Goal: Task Accomplishment & Management: Complete application form

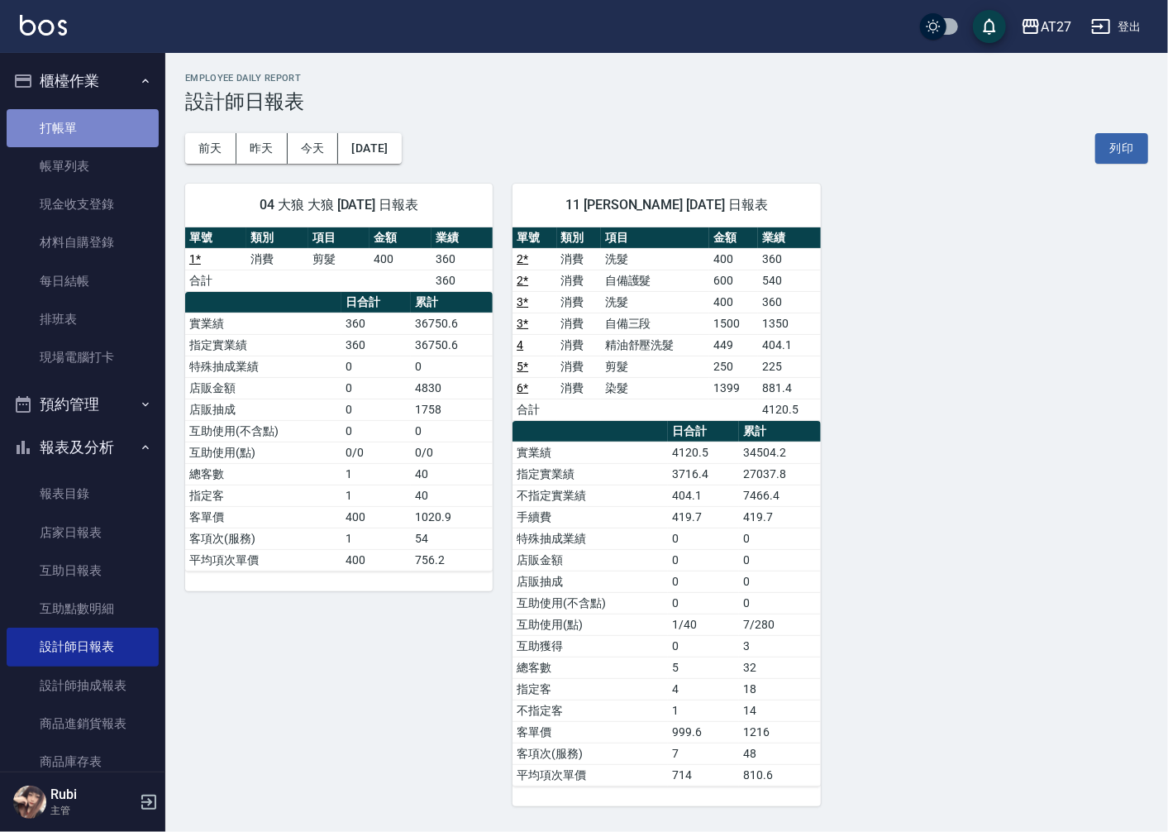
click at [122, 126] on link "打帳單" at bounding box center [83, 128] width 152 height 38
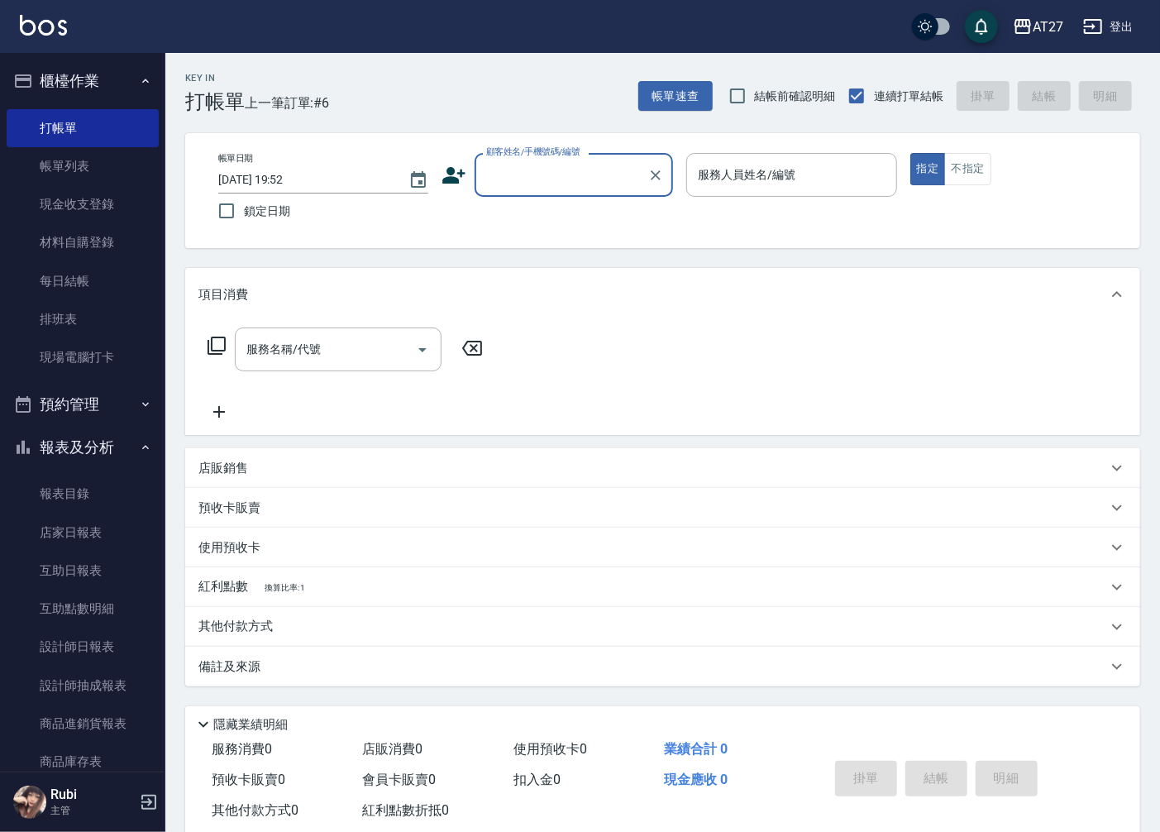
click at [584, 174] on input "顧客姓名/手機號碼/編號" at bounding box center [561, 174] width 159 height 29
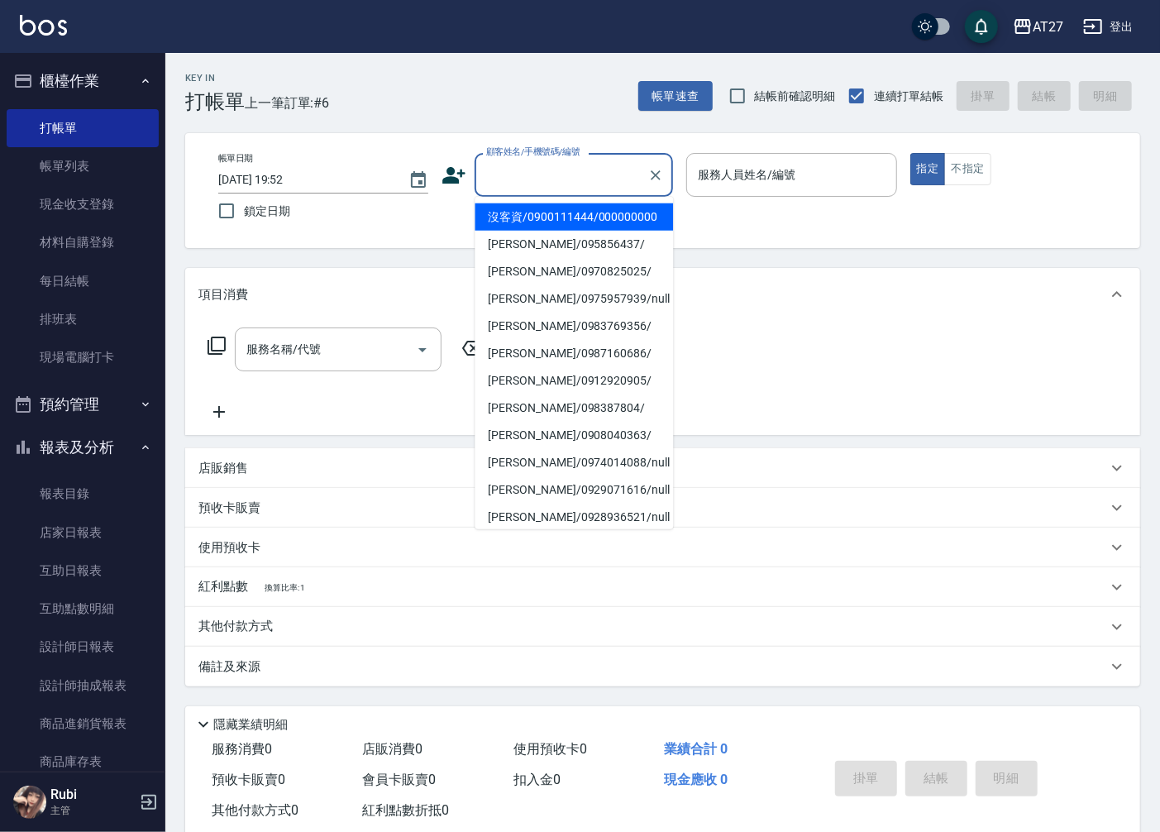
click at [565, 231] on li "沒客資/0900111444/000000000" at bounding box center [574, 216] width 198 height 27
type input "沒客資/0900111444/000000000"
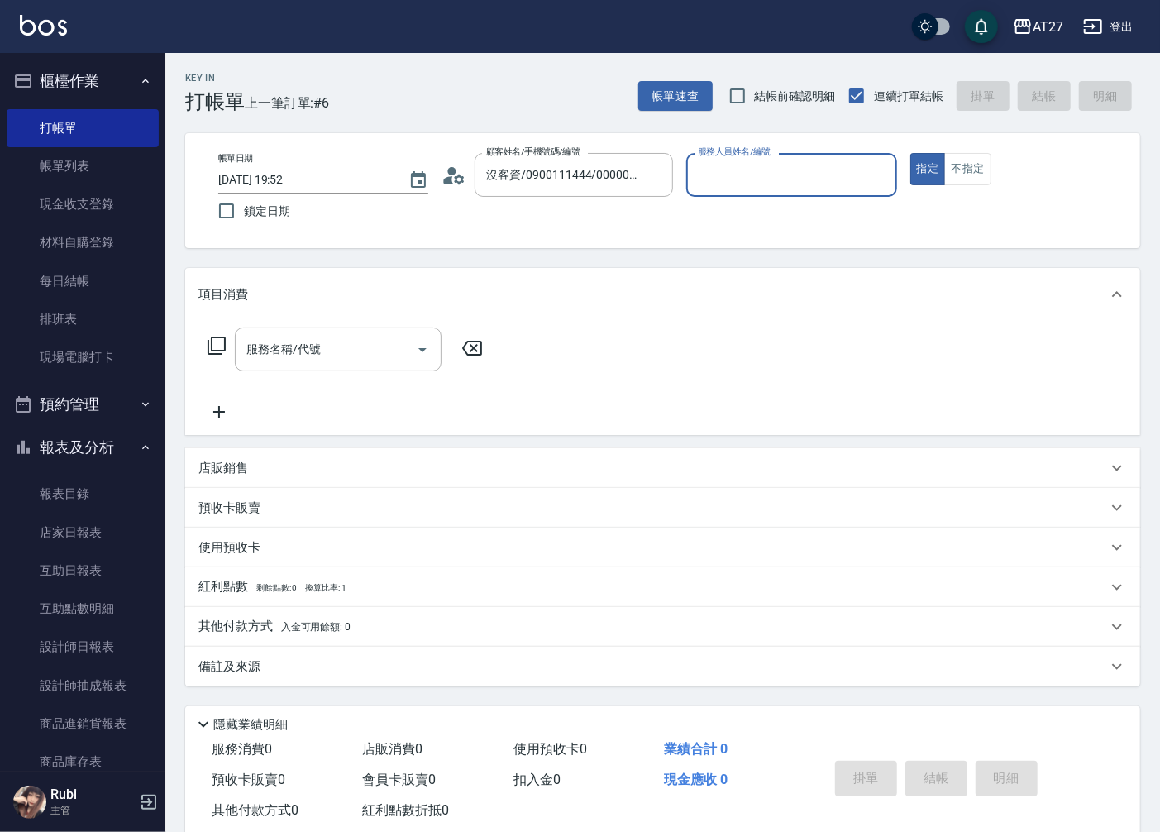
click at [779, 179] on input "服務人員姓名/編號" at bounding box center [791, 174] width 195 height 29
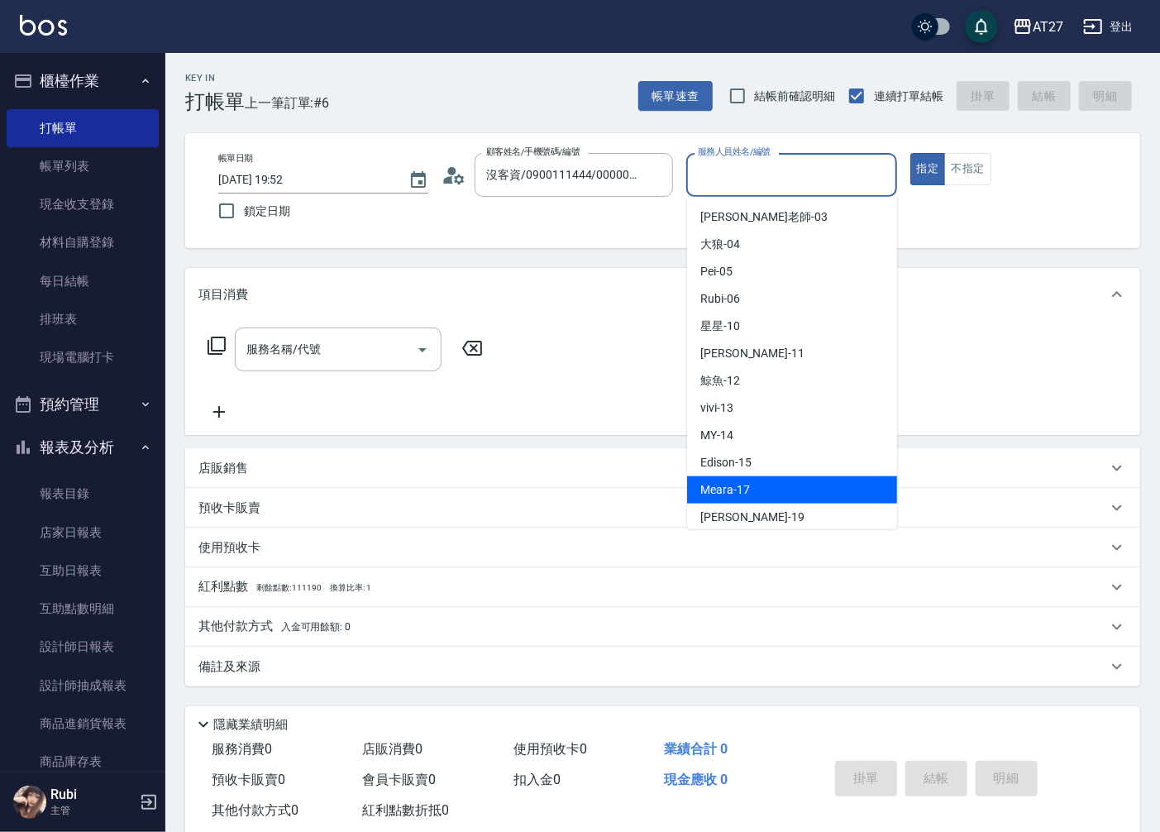
scroll to position [35, 0]
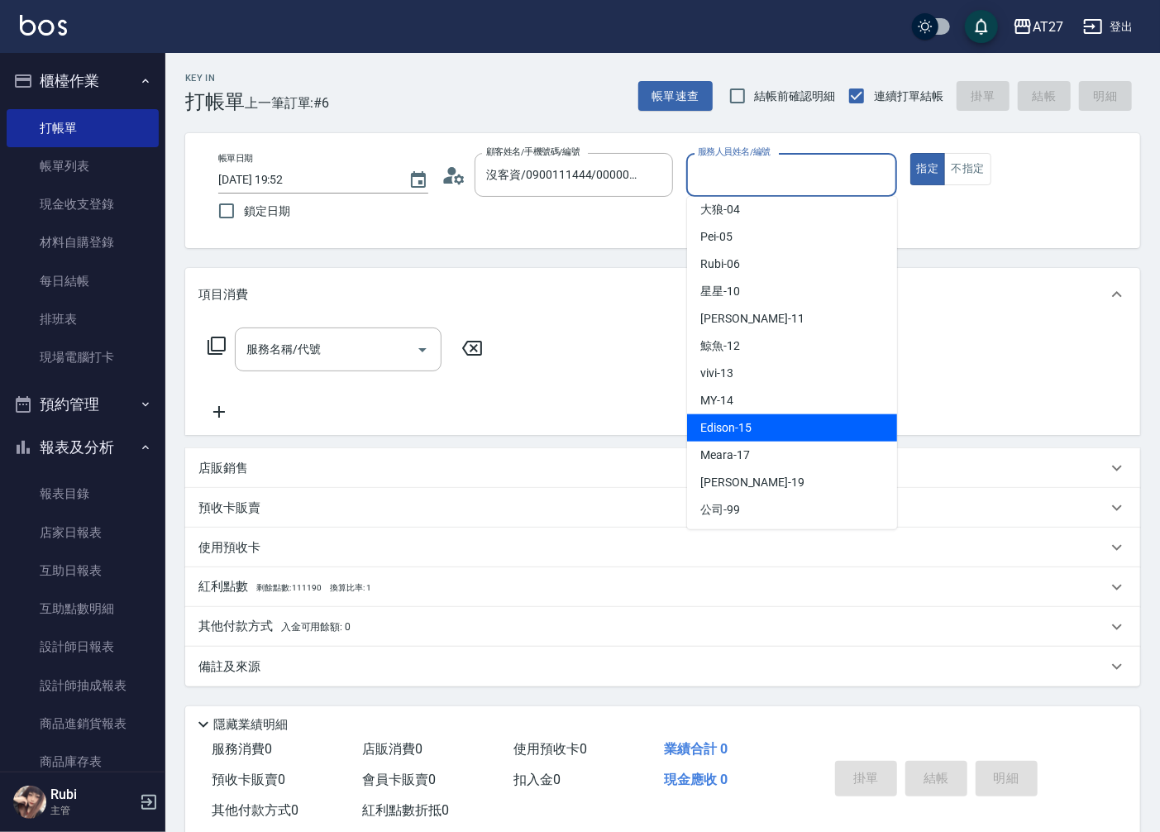
click at [797, 417] on div "Edison -15" at bounding box center [792, 427] width 210 height 27
type input "Edison-15"
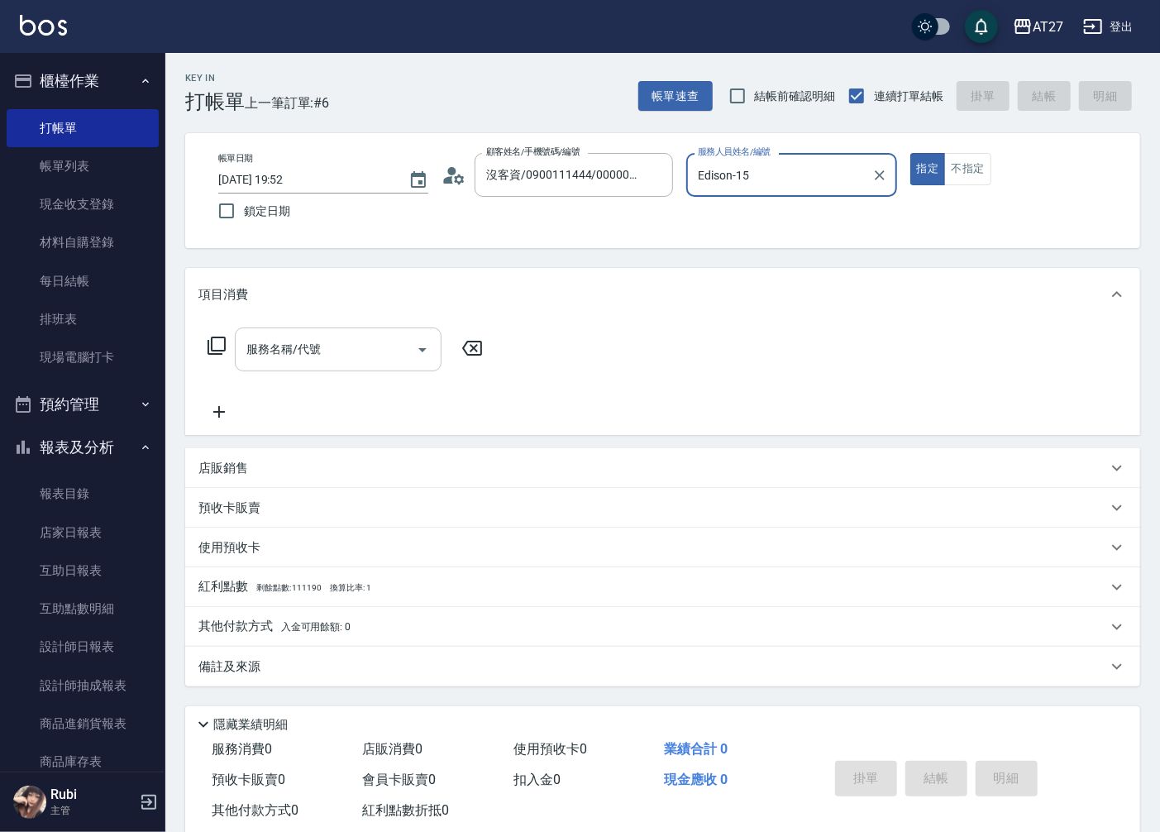
click at [358, 350] on input "服務名稱/代號" at bounding box center [325, 349] width 167 height 29
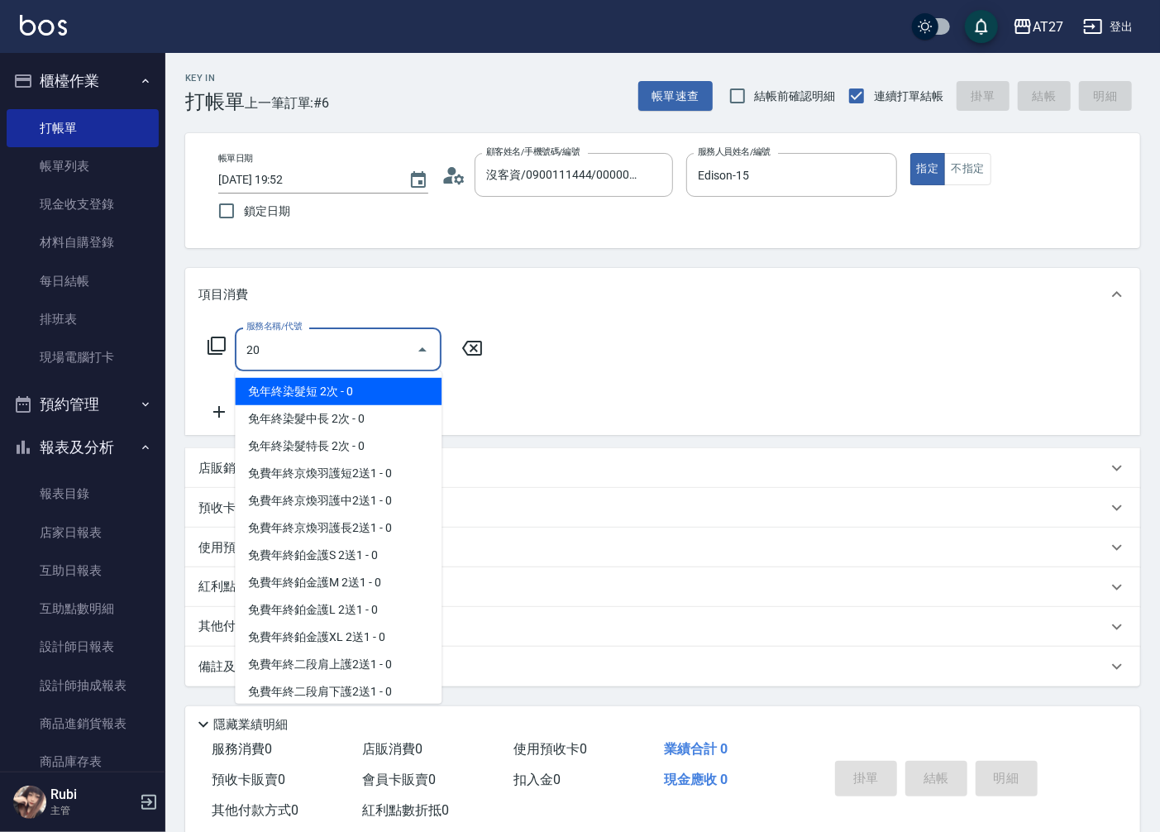
type input "201"
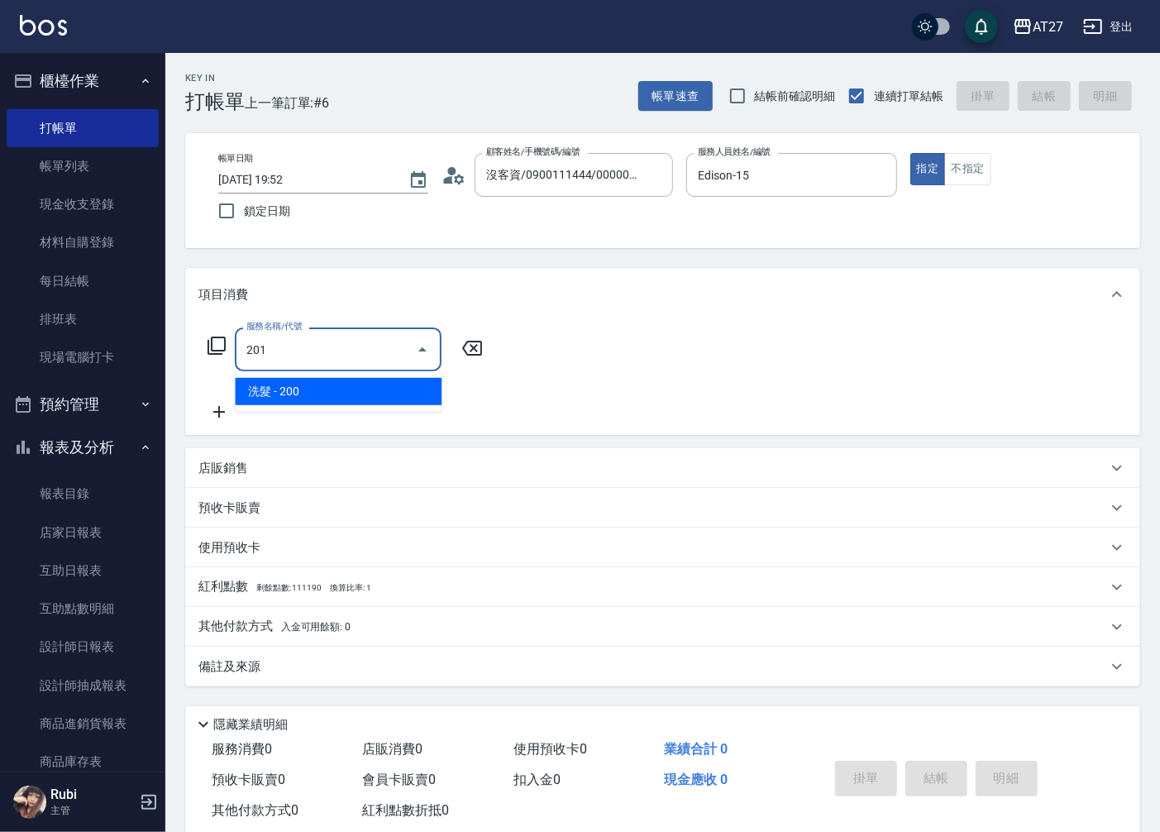
type input "20"
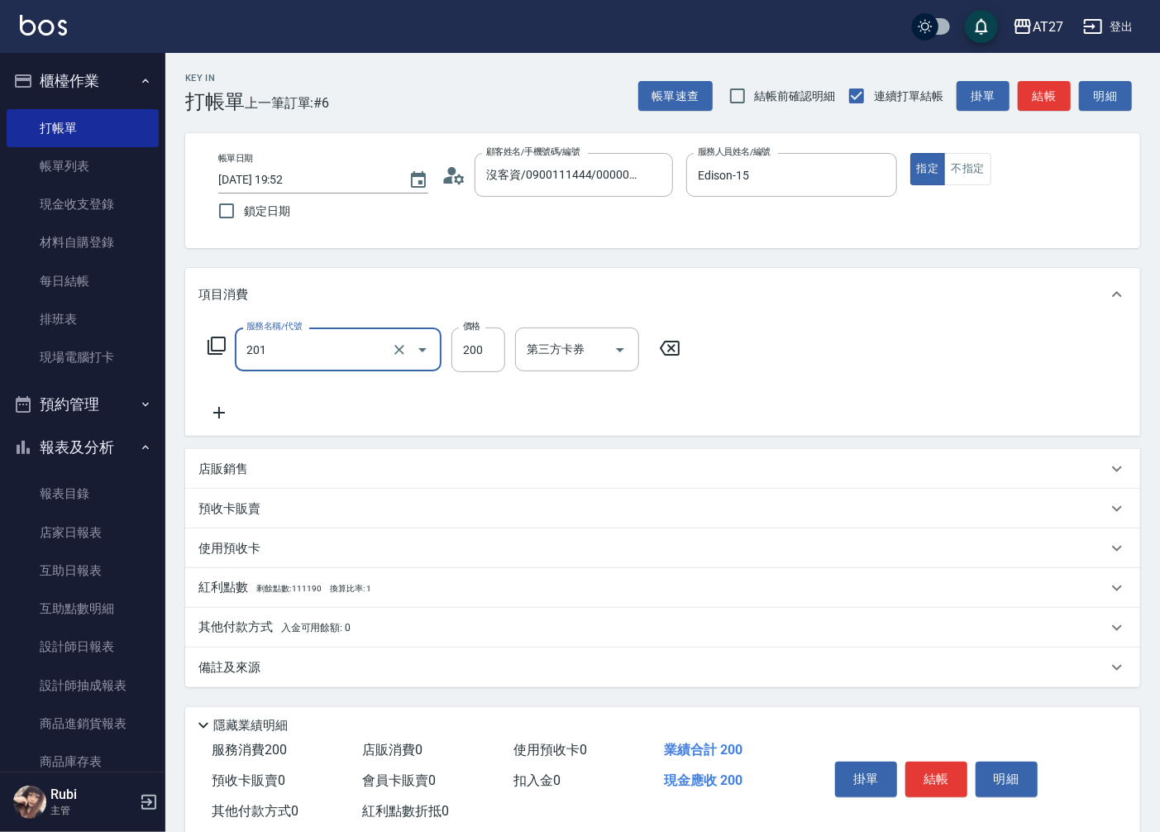
type input "洗髮(201)"
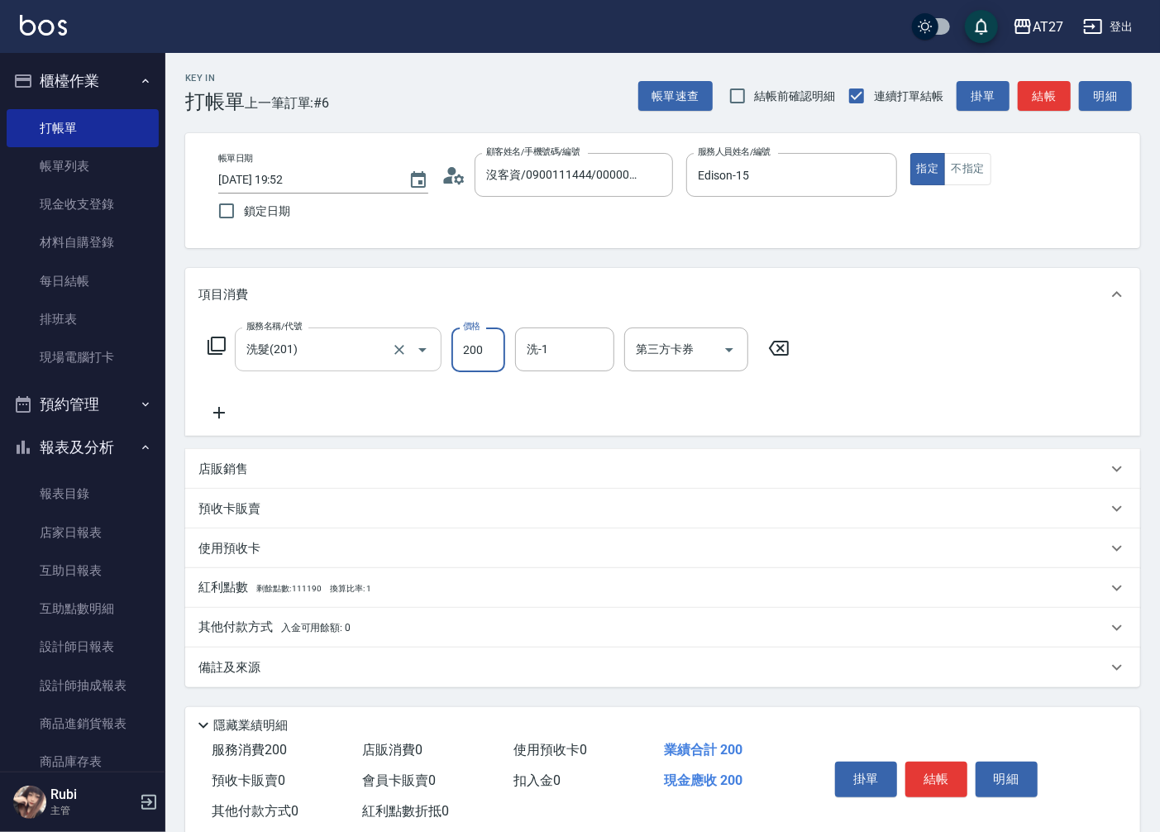
type input "2"
type input "0"
type input "250"
type input "20"
type input "250"
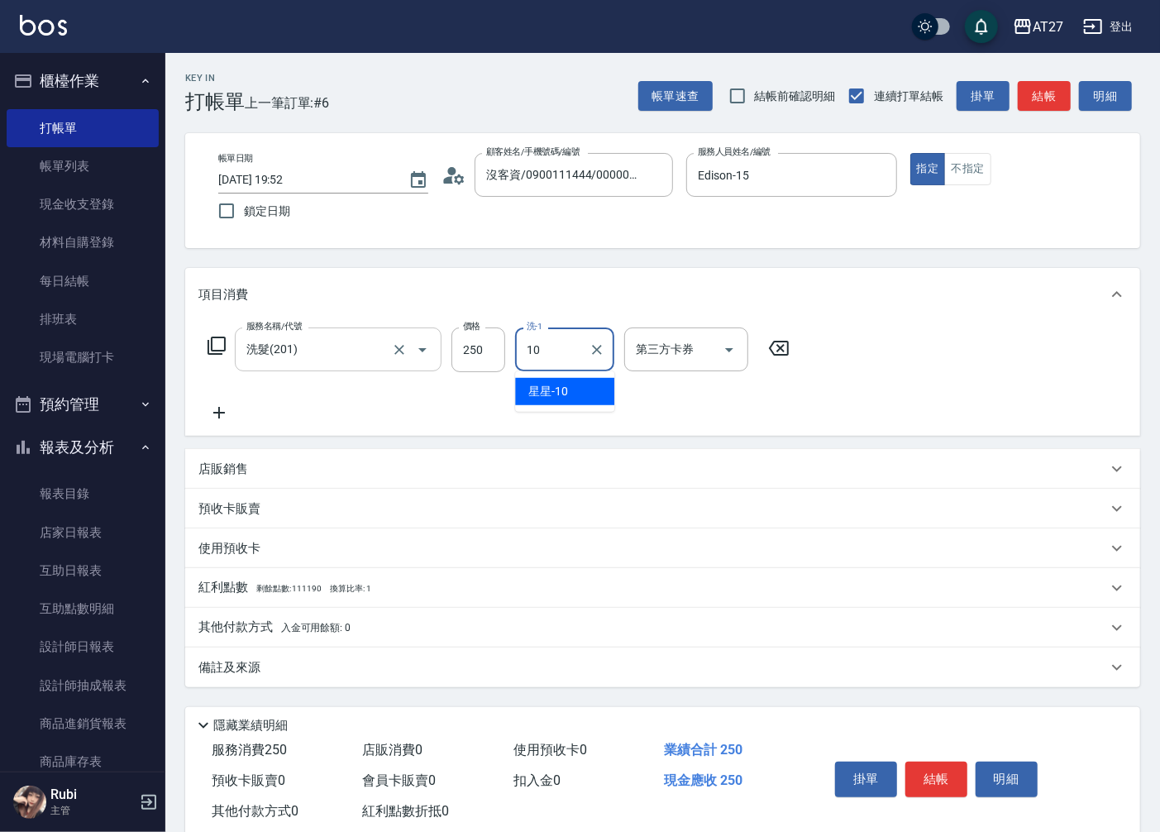
type input "星星-10"
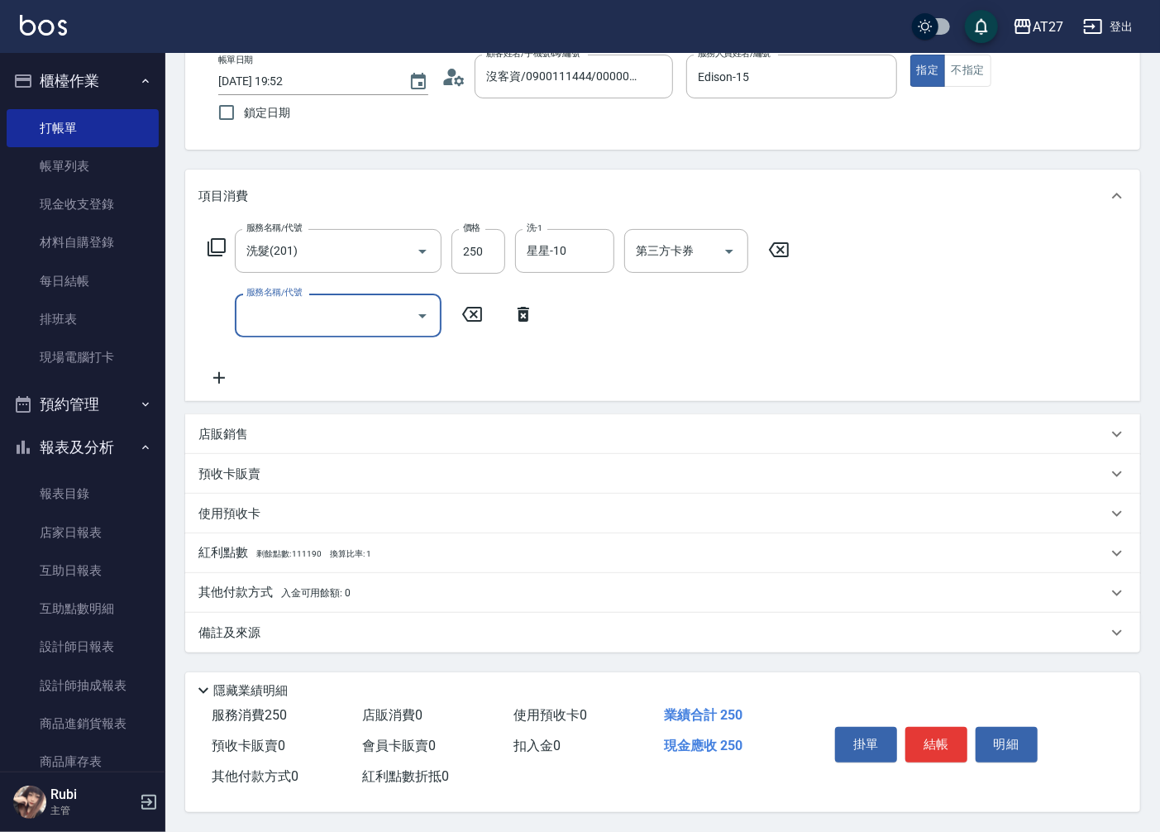
scroll to position [103, 0]
click at [934, 737] on button "結帳" at bounding box center [936, 744] width 62 height 35
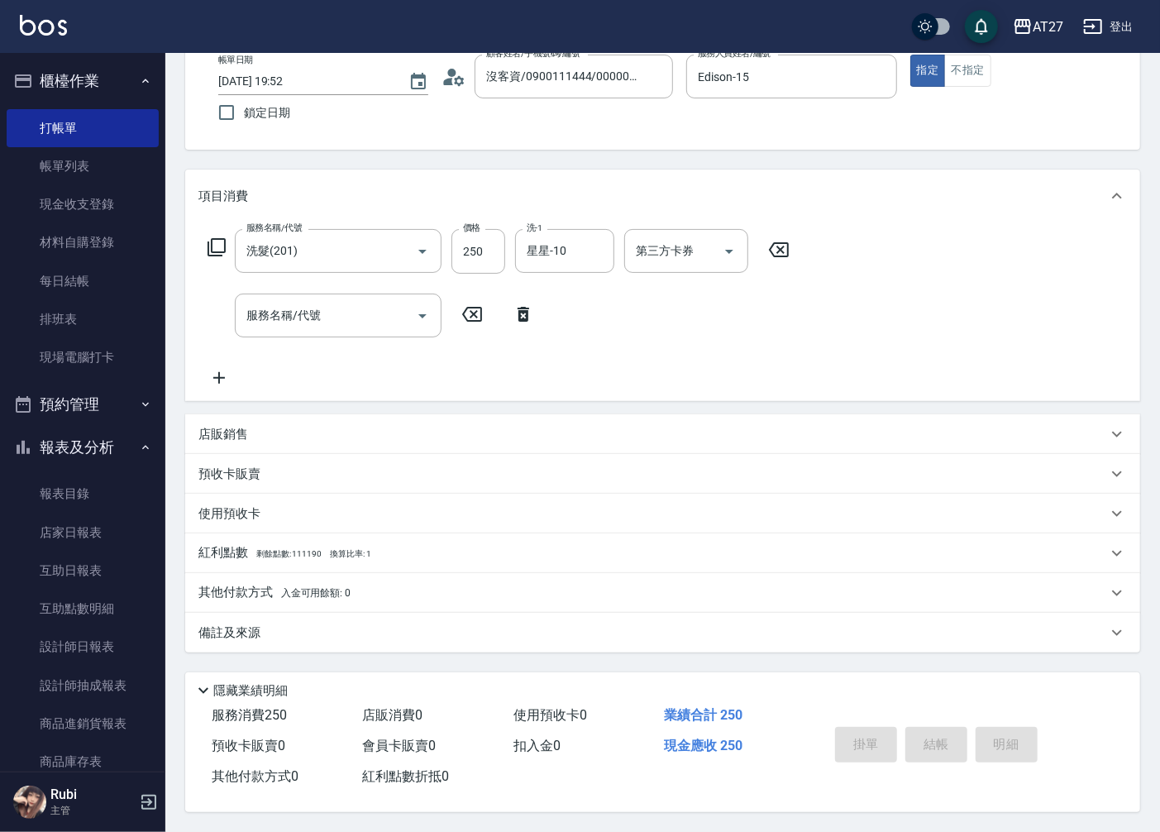
type input "[DATE] 19:53"
type input "0"
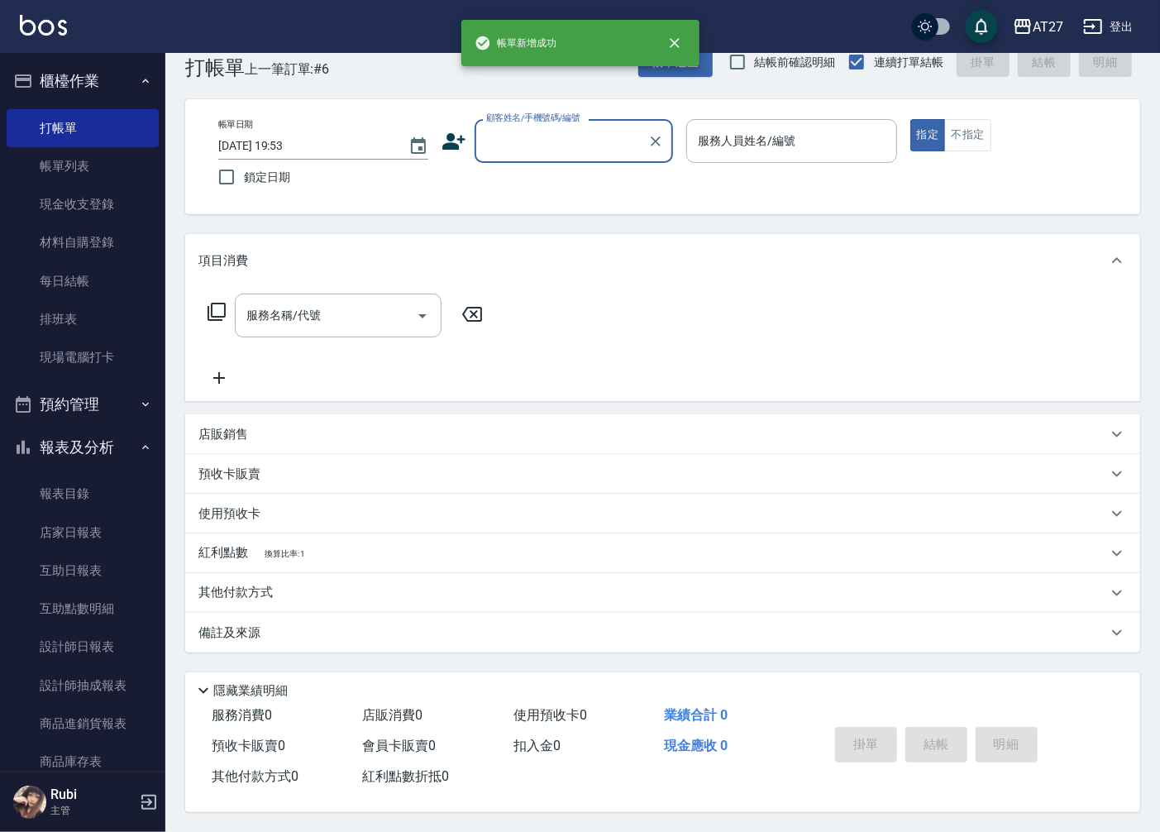
scroll to position [0, 0]
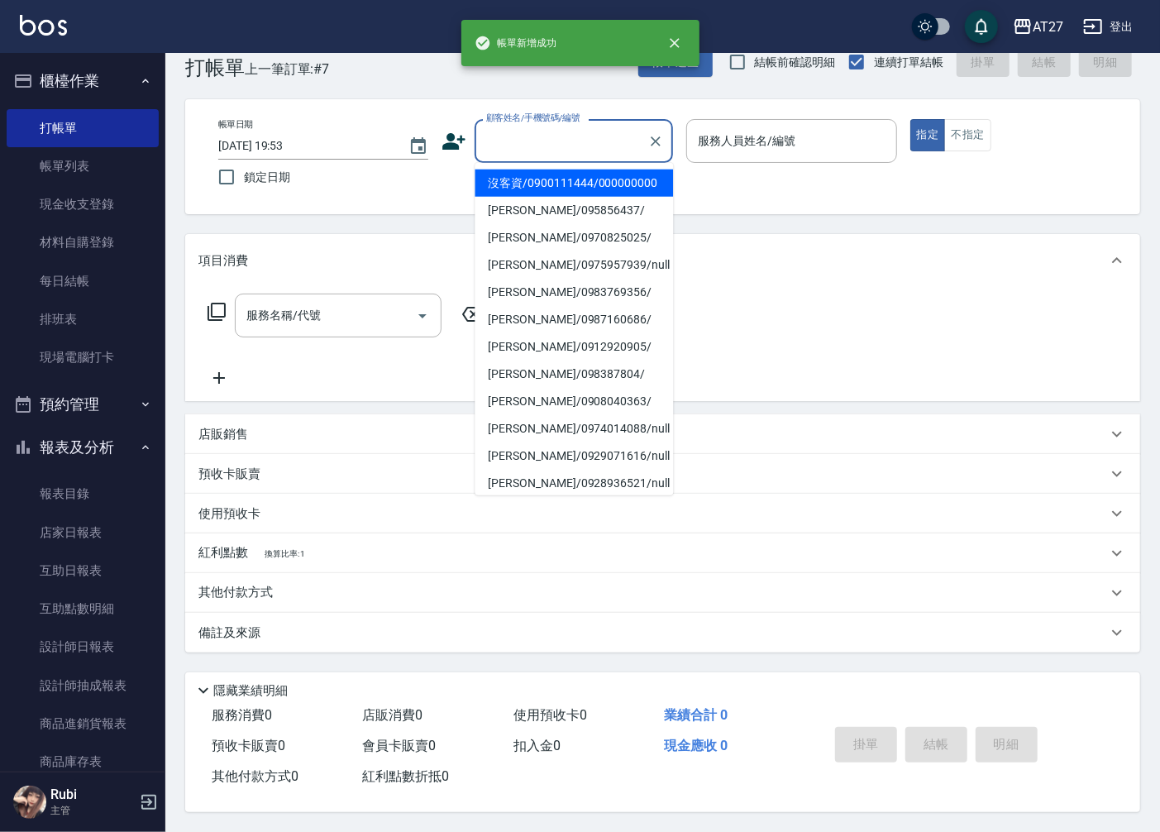
click at [593, 139] on input "顧客姓名/手機號碼/編號" at bounding box center [561, 140] width 159 height 29
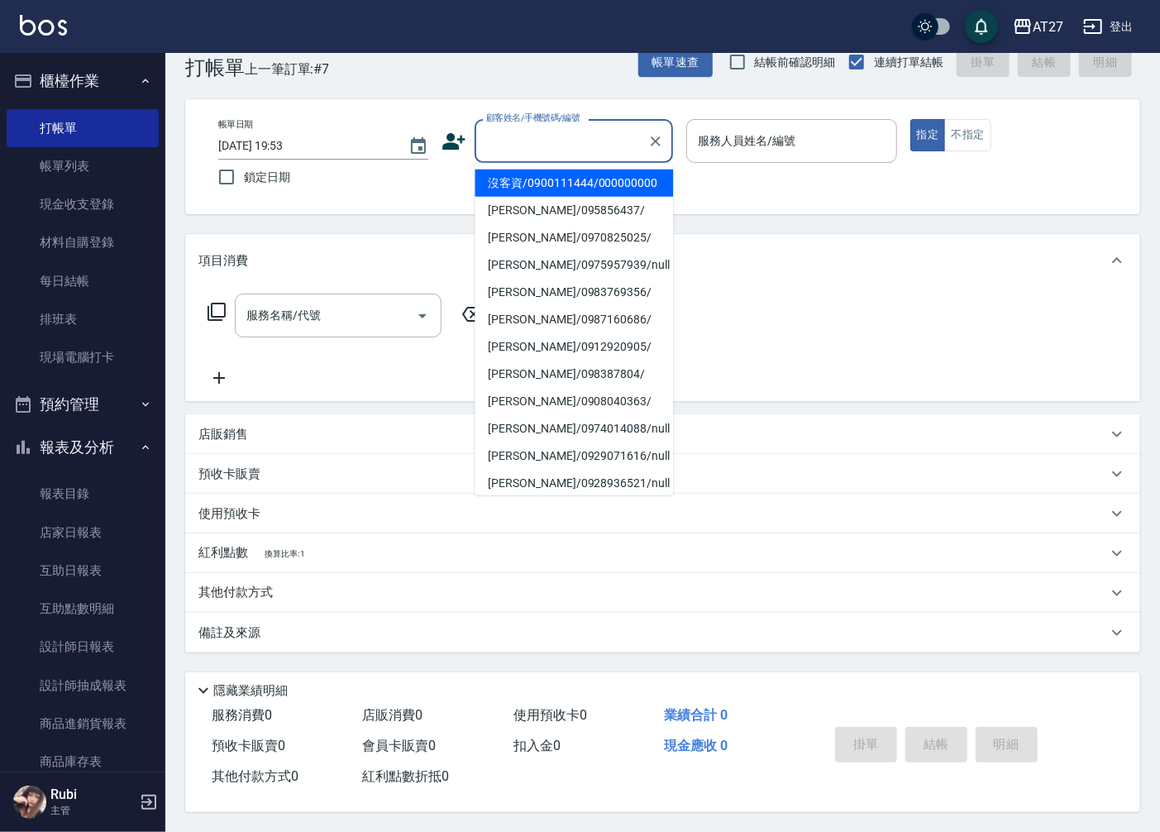
click at [579, 190] on li "沒客資/0900111444/000000000" at bounding box center [574, 182] width 198 height 27
type input "沒客資/0900111444/000000000"
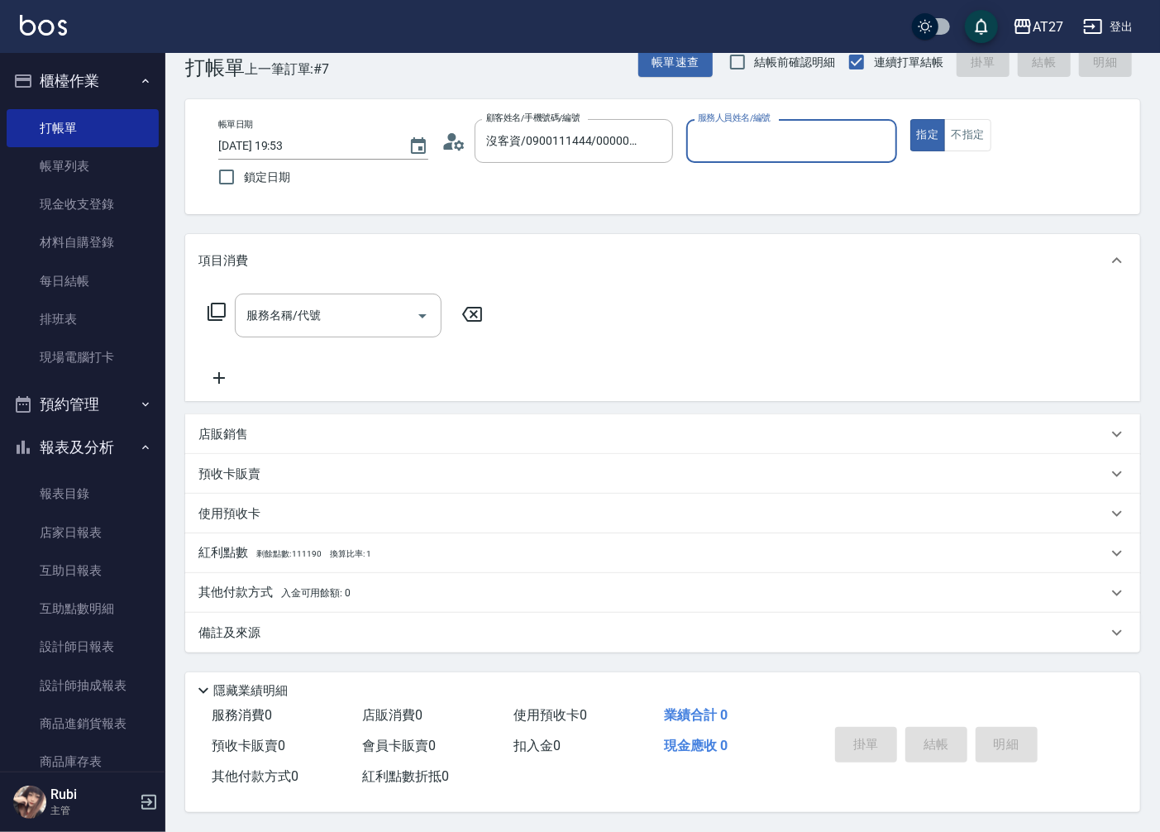
click at [756, 142] on input "服務人員姓名/編號" at bounding box center [791, 140] width 195 height 29
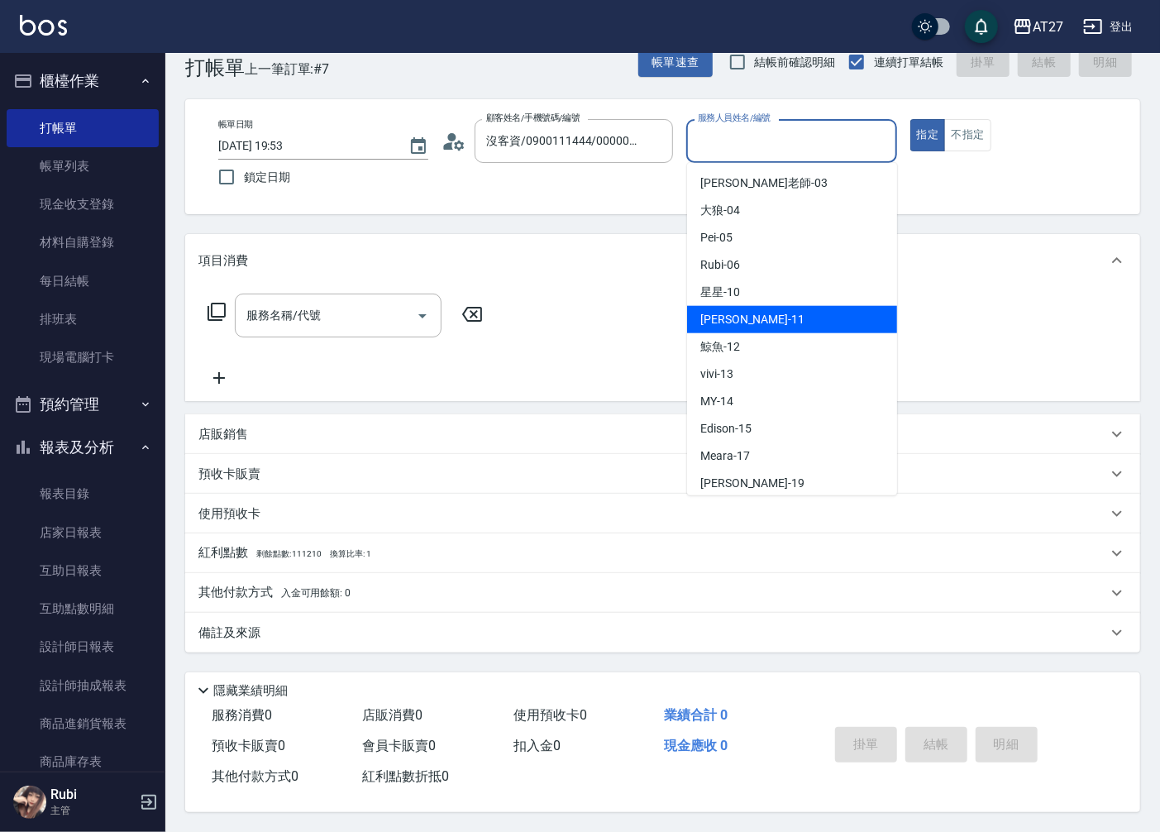
click at [728, 326] on div "Lena -11" at bounding box center [792, 319] width 210 height 27
type input "Lena-11"
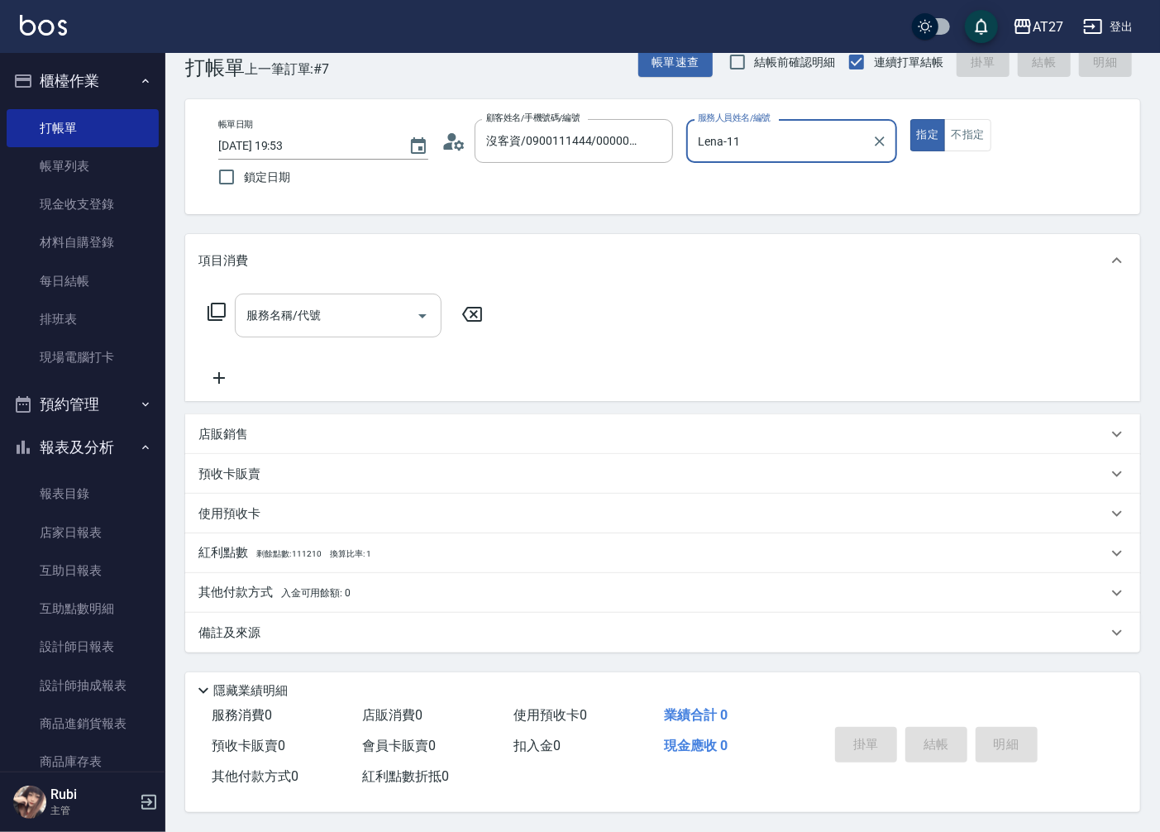
click at [365, 301] on input "服務名稱/代號" at bounding box center [325, 315] width 167 height 29
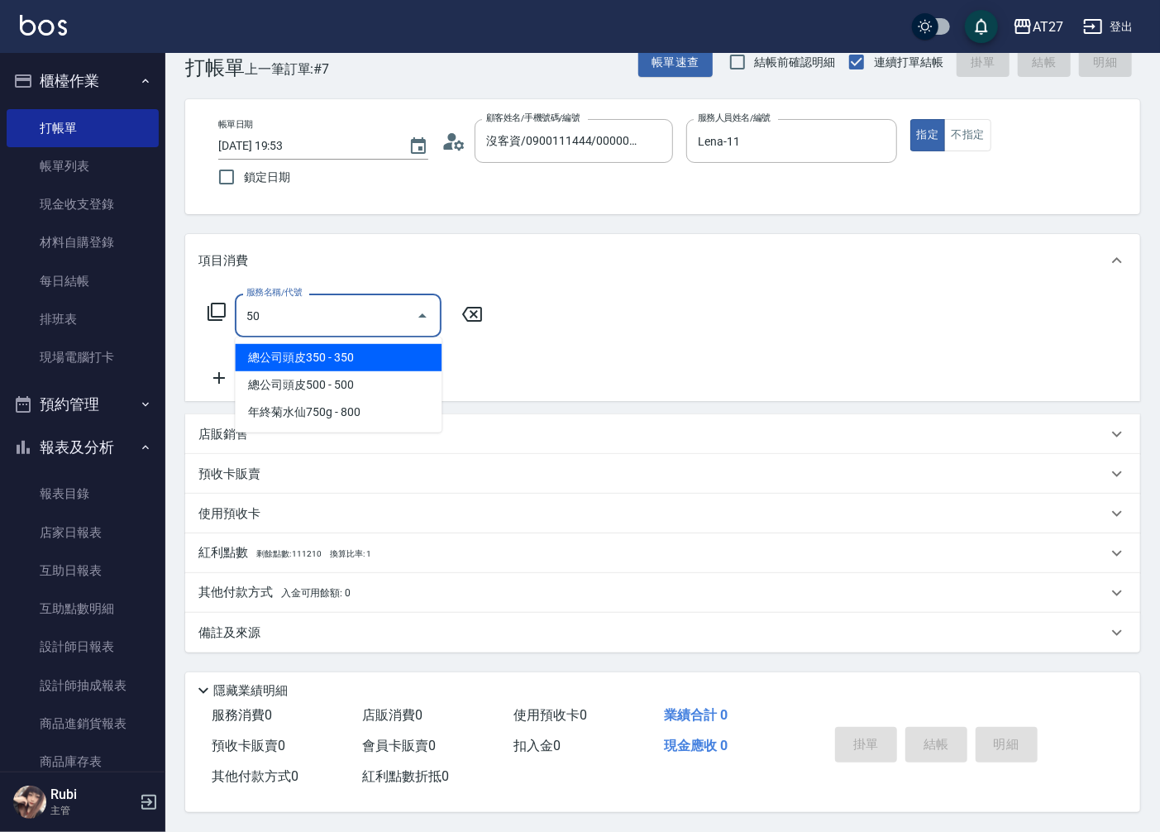
type input "501"
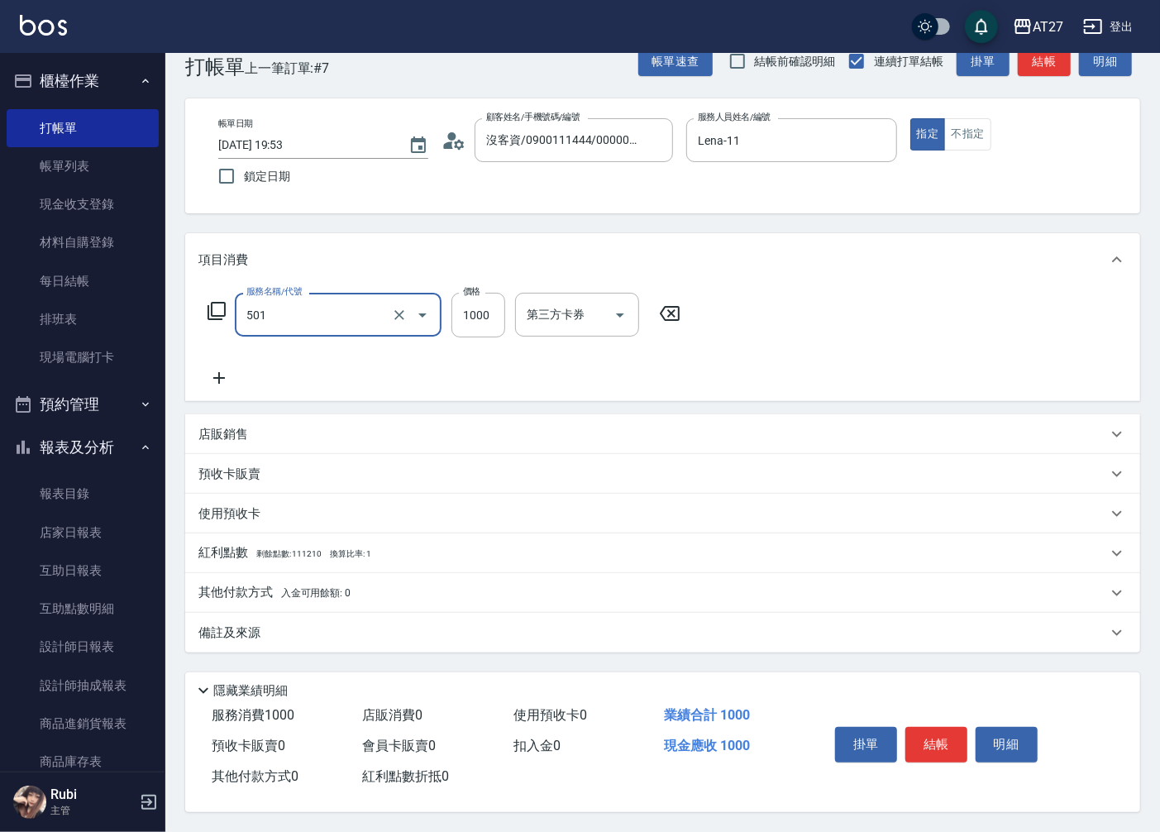
type input "100"
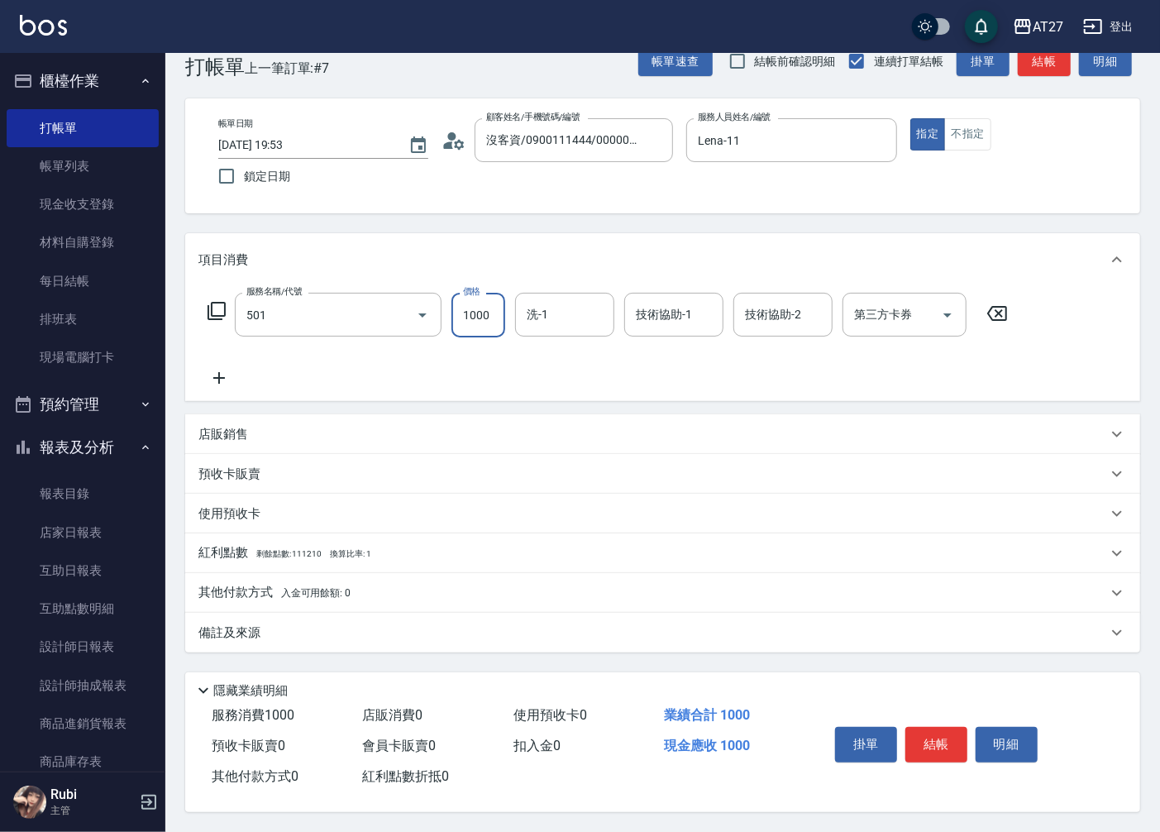
type input "染髮(501)"
type input "1"
type input "0"
type input "149"
type input "10"
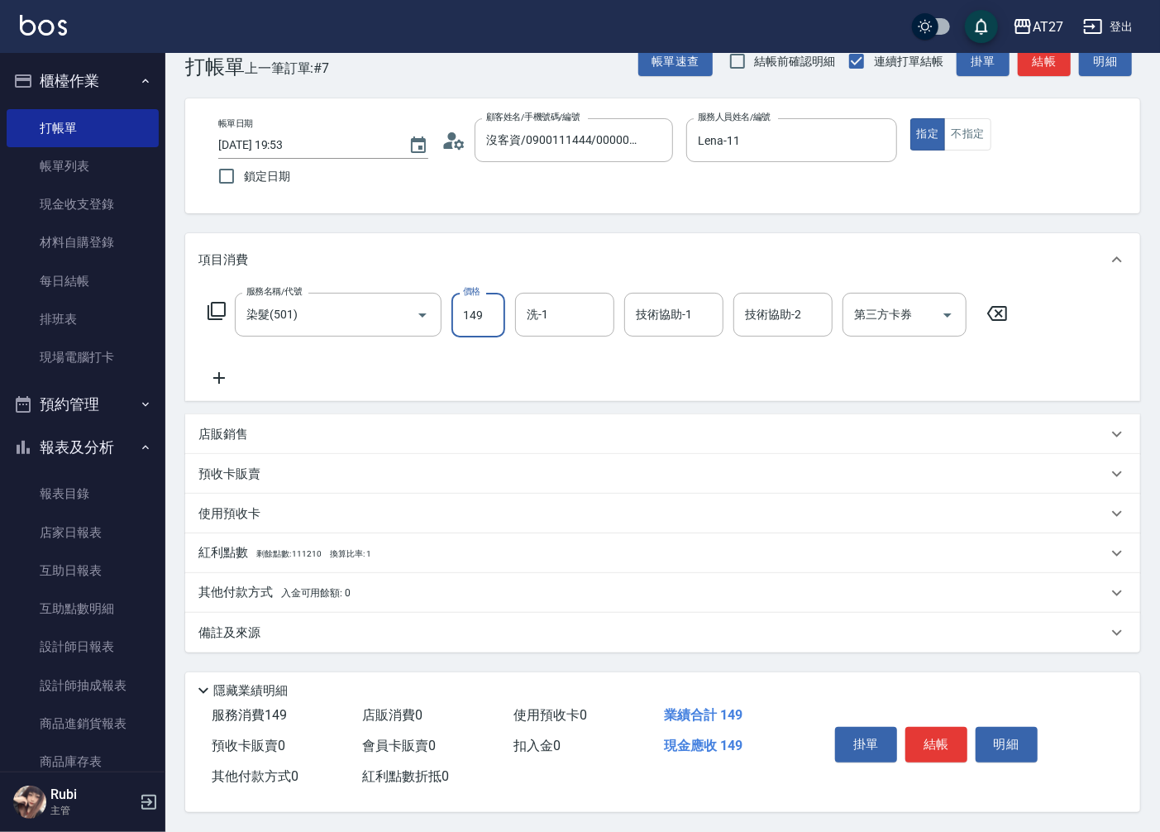
type input "1499"
type input "140"
type input "1499"
click at [592, 311] on input "洗-1" at bounding box center [564, 314] width 84 height 29
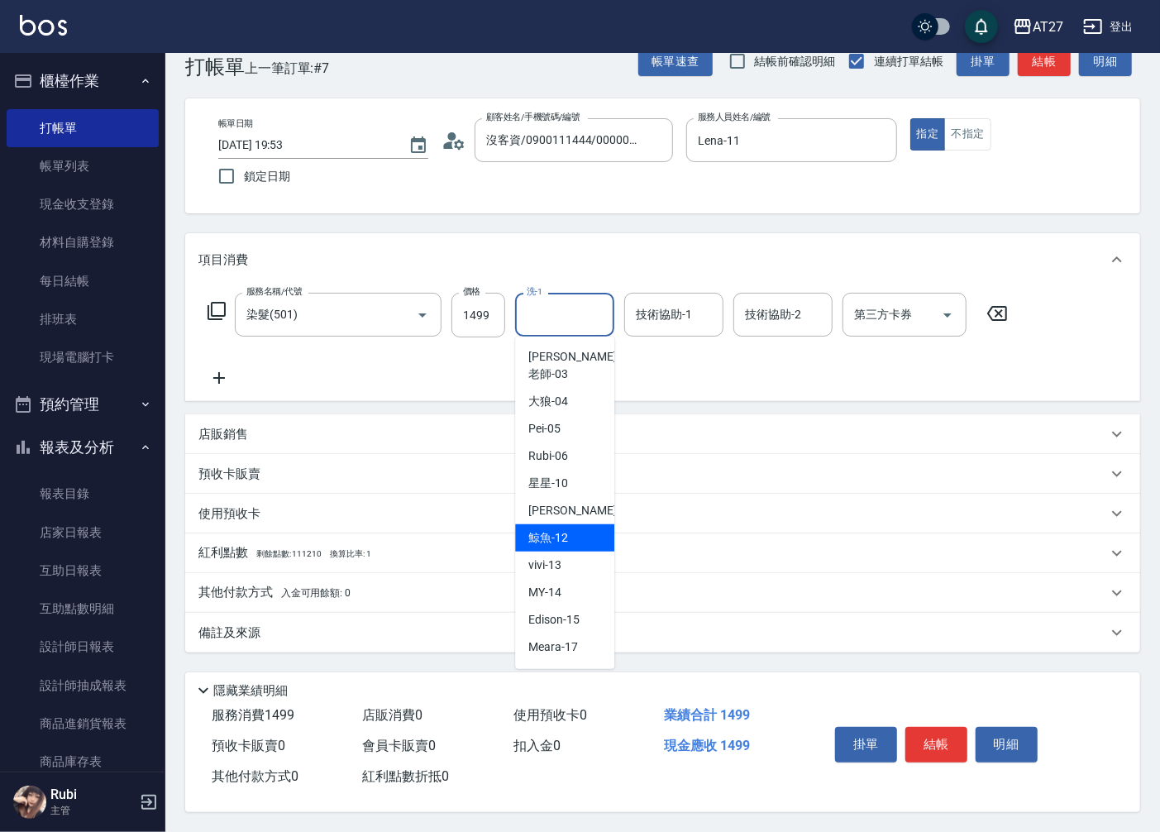
click at [546, 529] on span "鯨魚 -12" at bounding box center [548, 537] width 40 height 17
type input "鯨魚-12"
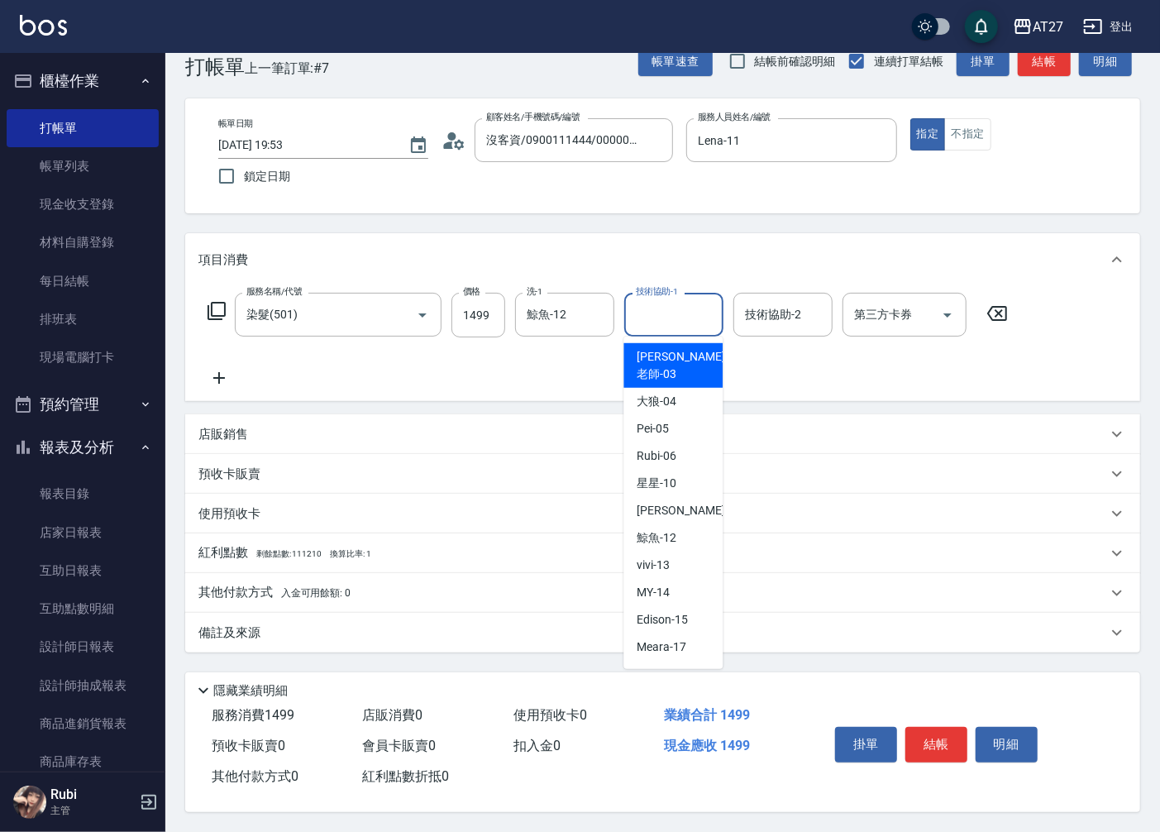
click at [651, 318] on input "技術協助-1" at bounding box center [674, 314] width 84 height 29
click at [653, 529] on span "鯨魚 -12" at bounding box center [657, 537] width 40 height 17
type input "鯨魚-12"
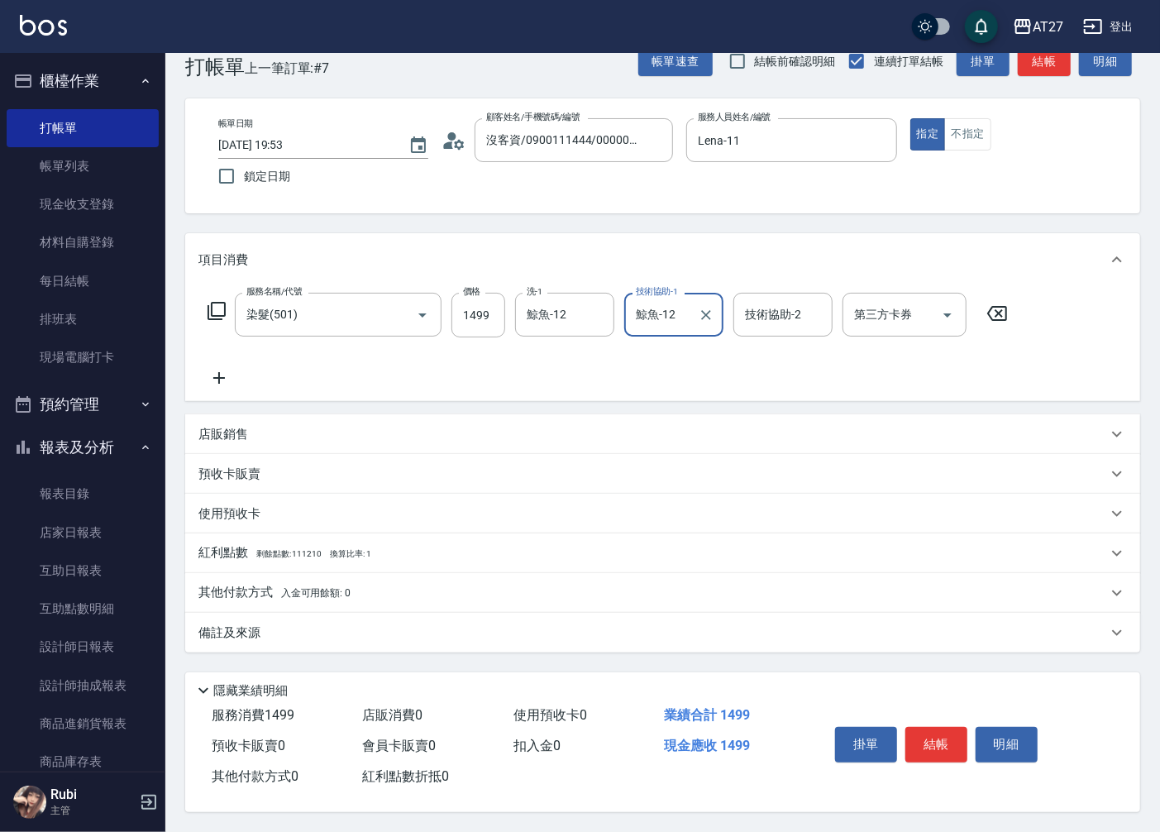
click at [216, 376] on icon at bounding box center [218, 378] width 41 height 20
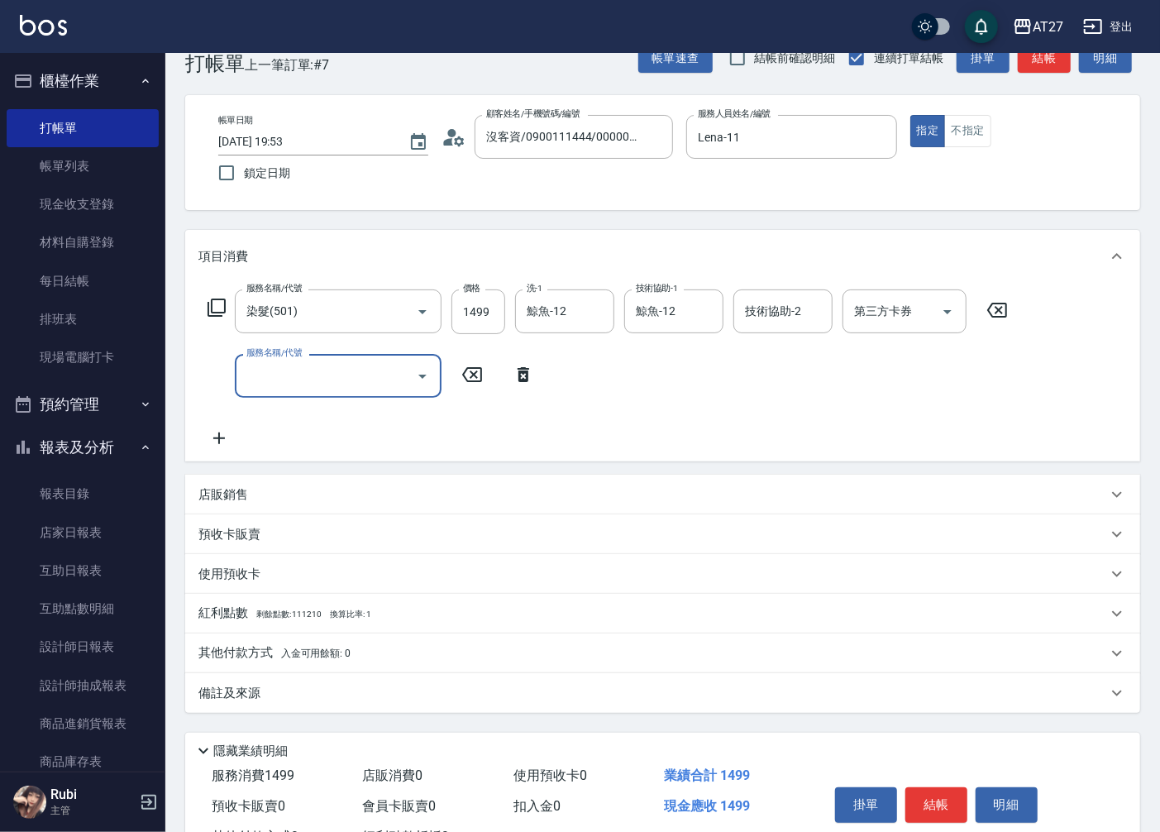
click at [302, 384] on input "服務名稱/代號" at bounding box center [325, 375] width 167 height 29
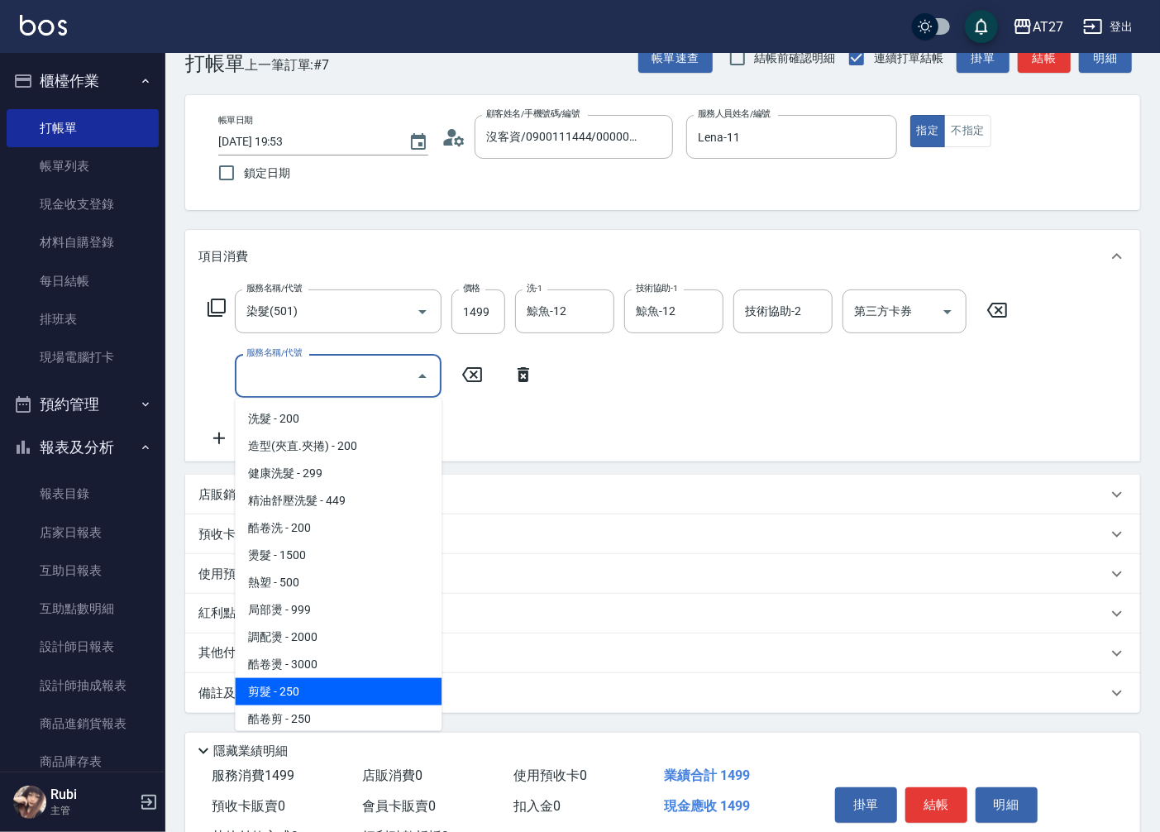
click at [282, 690] on span "剪髮 - 250" at bounding box center [338, 691] width 207 height 27
type input "170"
type input "剪髮(401)"
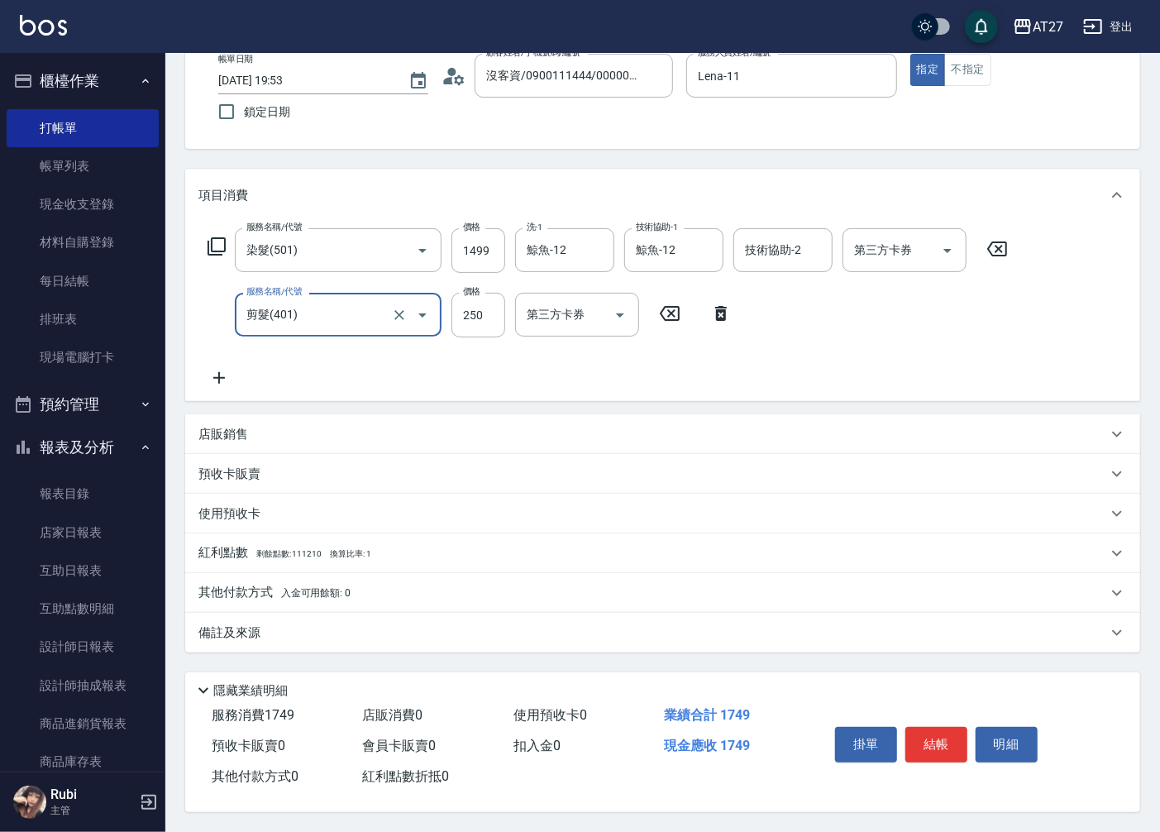
scroll to position [104, 0]
click at [923, 734] on button "結帳" at bounding box center [936, 744] width 62 height 35
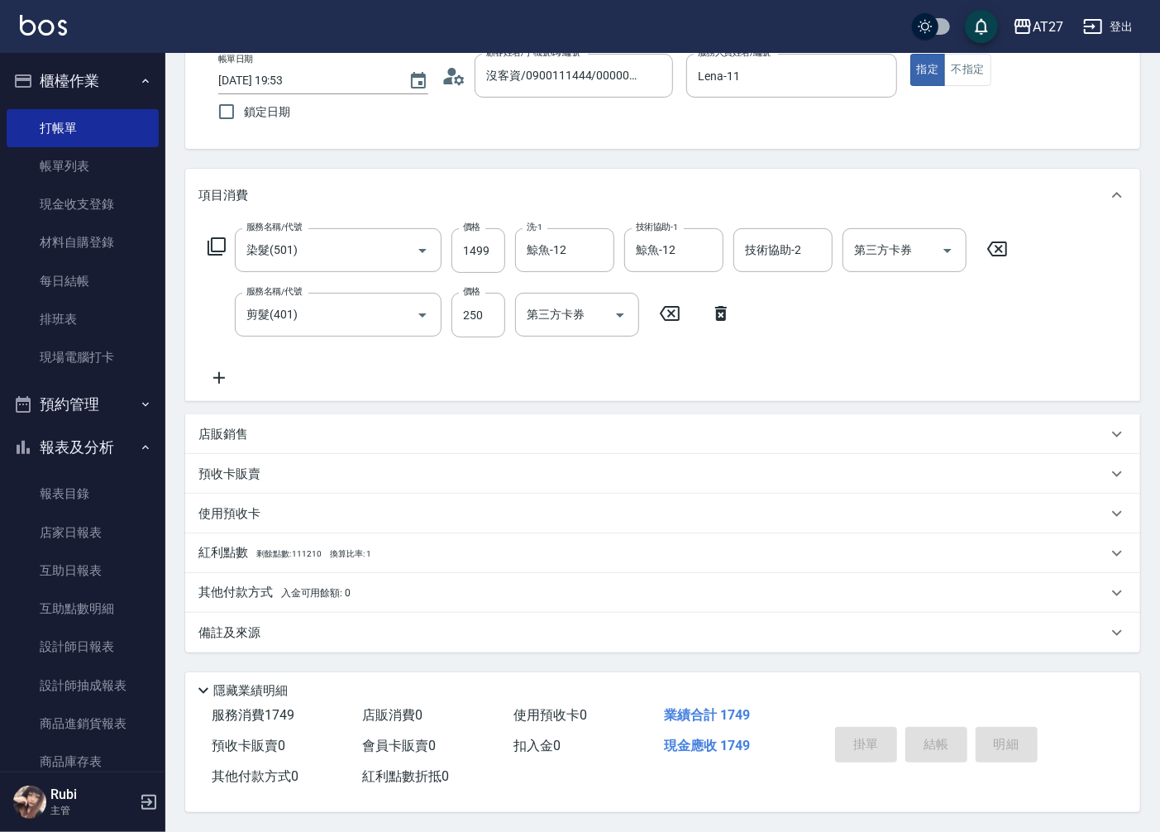
type input "0"
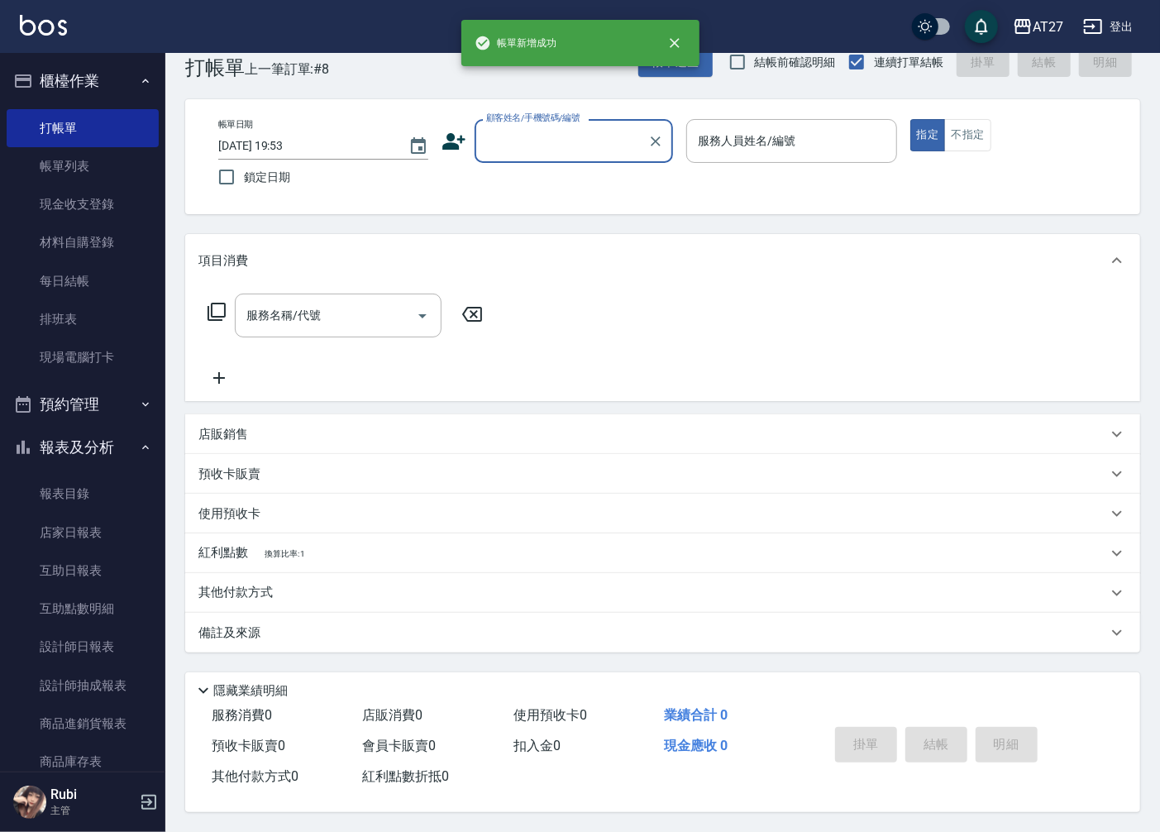
scroll to position [0, 0]
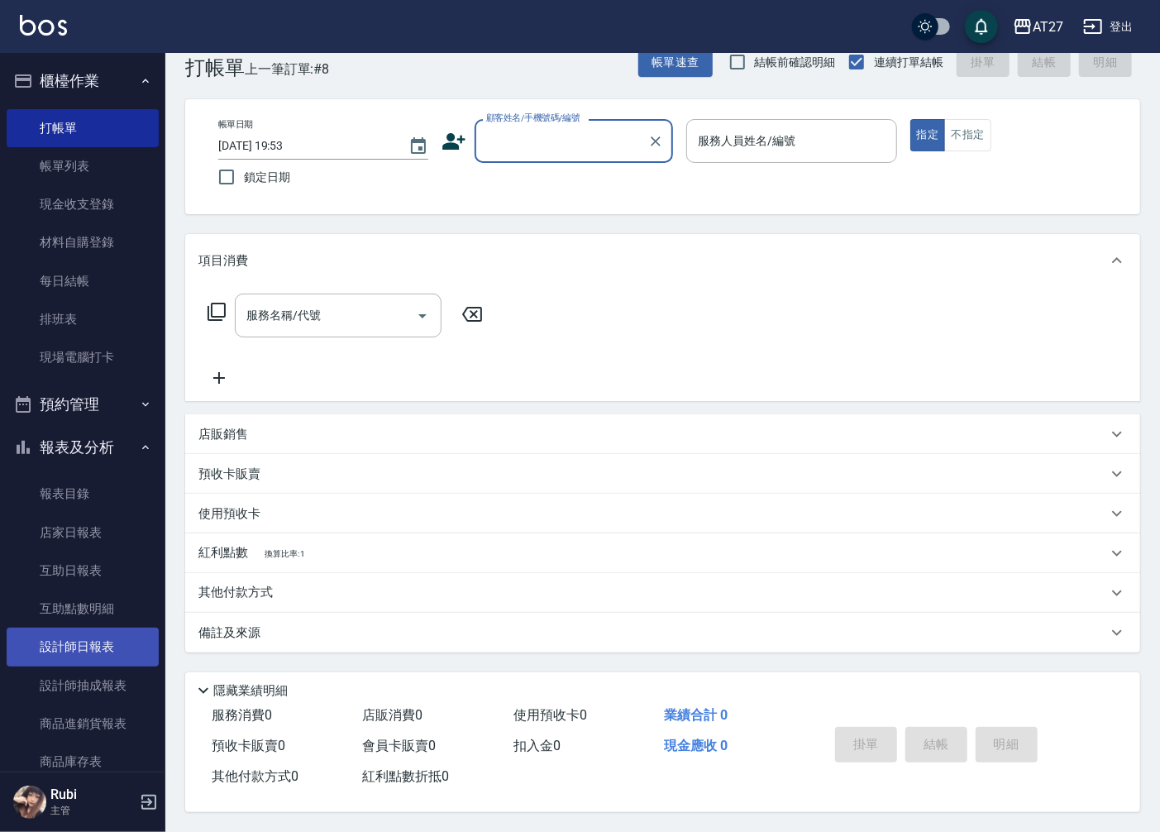
click at [88, 656] on link "設計師日報表" at bounding box center [83, 646] width 152 height 38
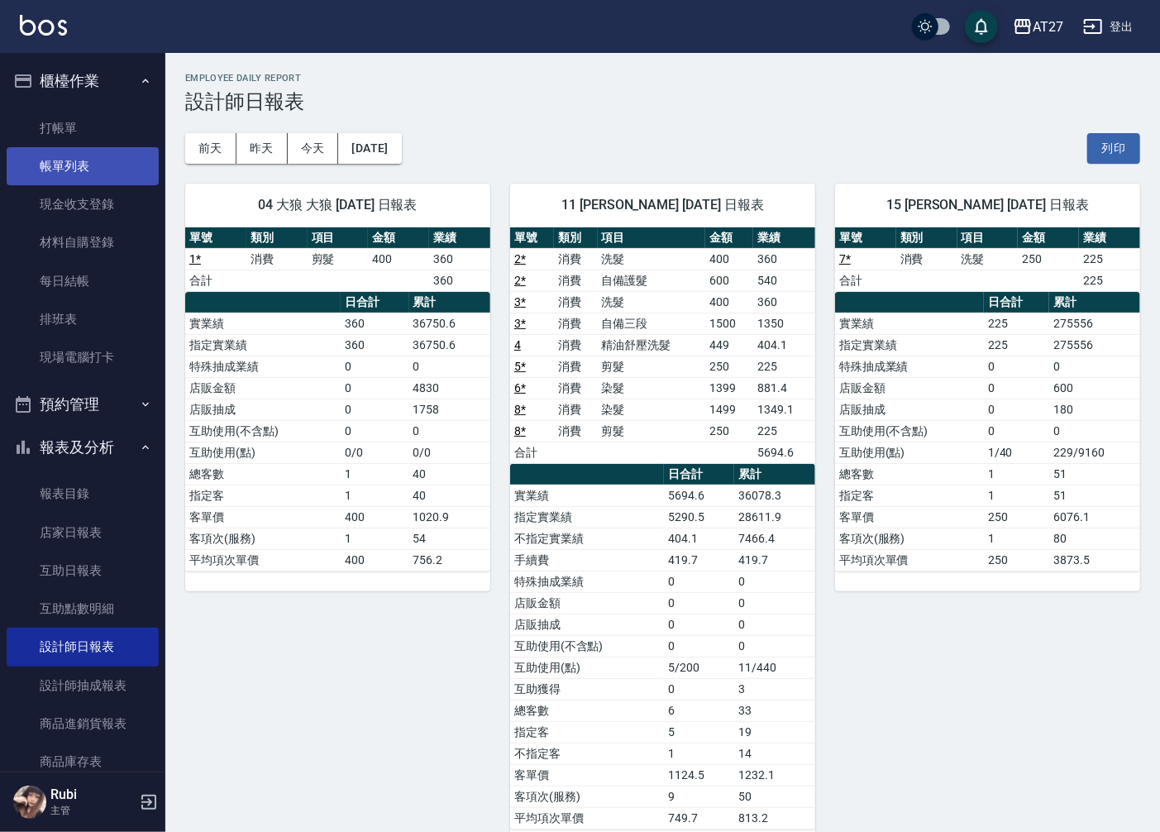
drag, startPoint x: 45, startPoint y: 178, endPoint x: 132, endPoint y: 175, distance: 86.8
click at [45, 178] on link "帳單列表" at bounding box center [83, 166] width 152 height 38
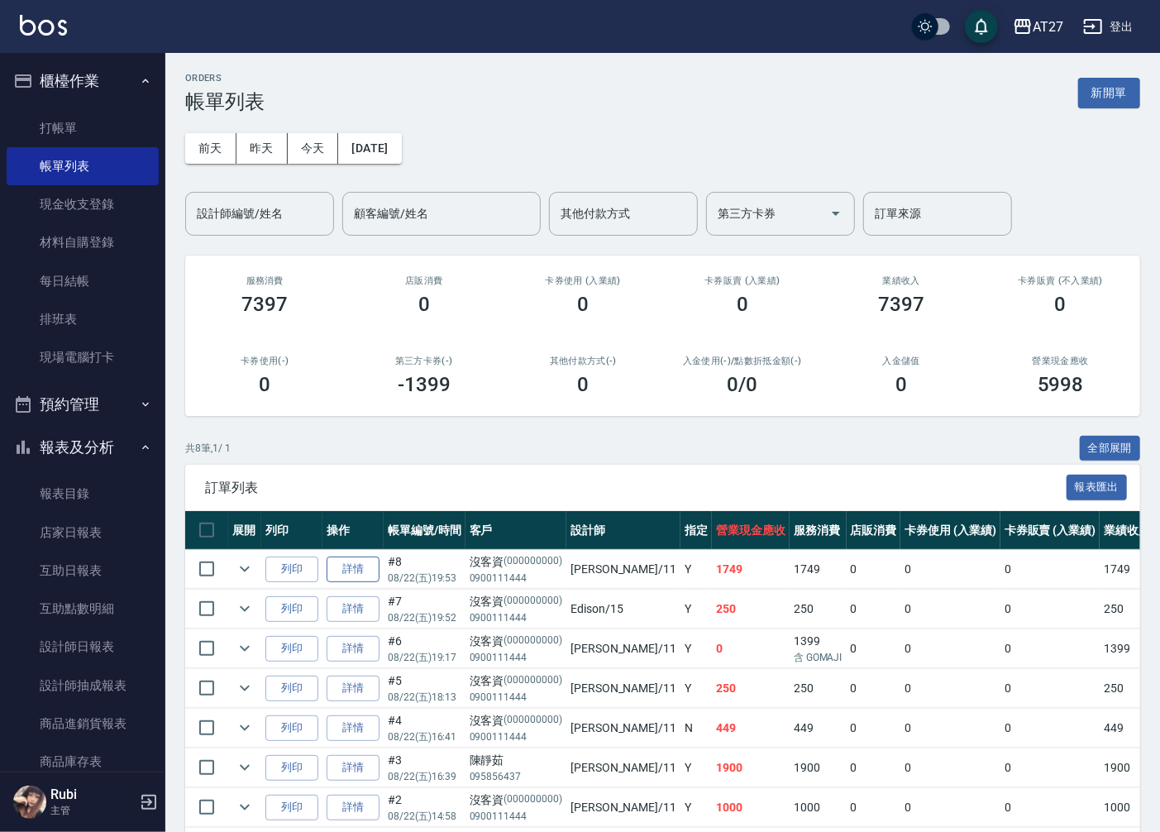
click at [367, 579] on link "詳情" at bounding box center [353, 569] width 53 height 26
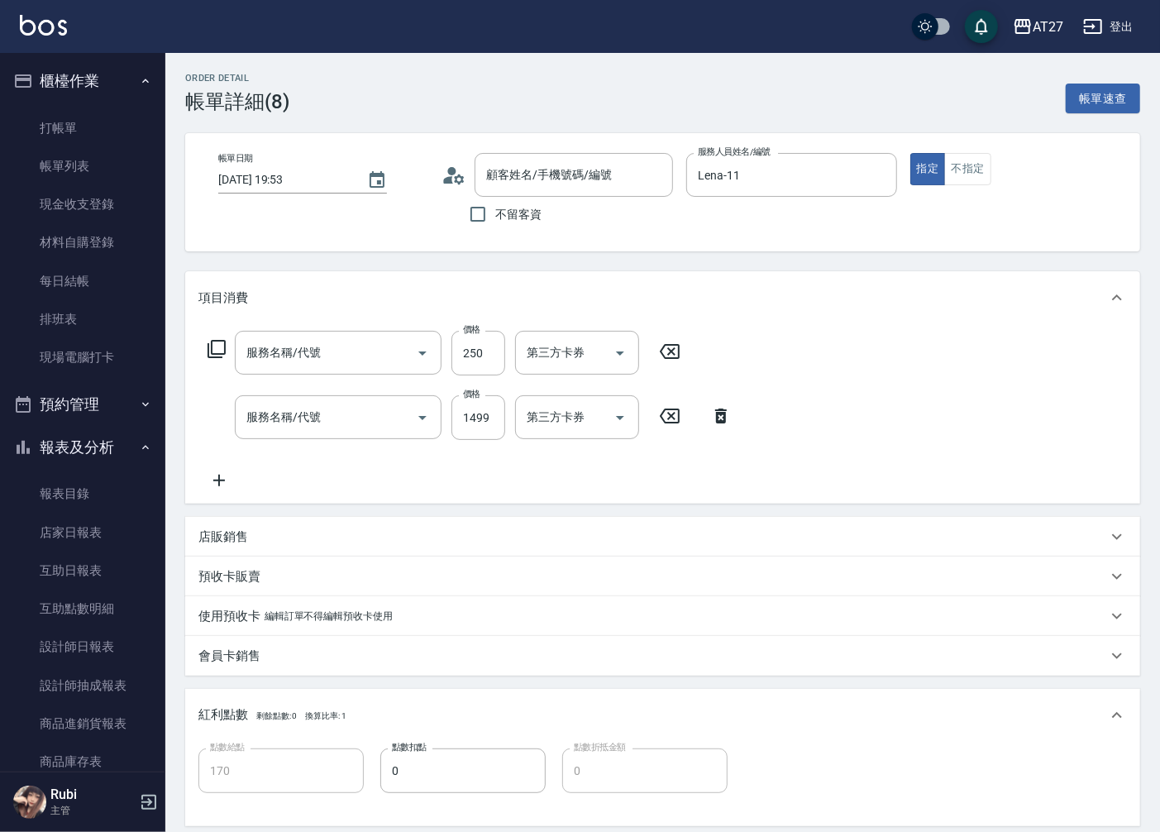
type input "[DATE] 19:53"
type input "Lena-11"
type input "170"
type input "剪髮(401)"
type input "染髮(501)"
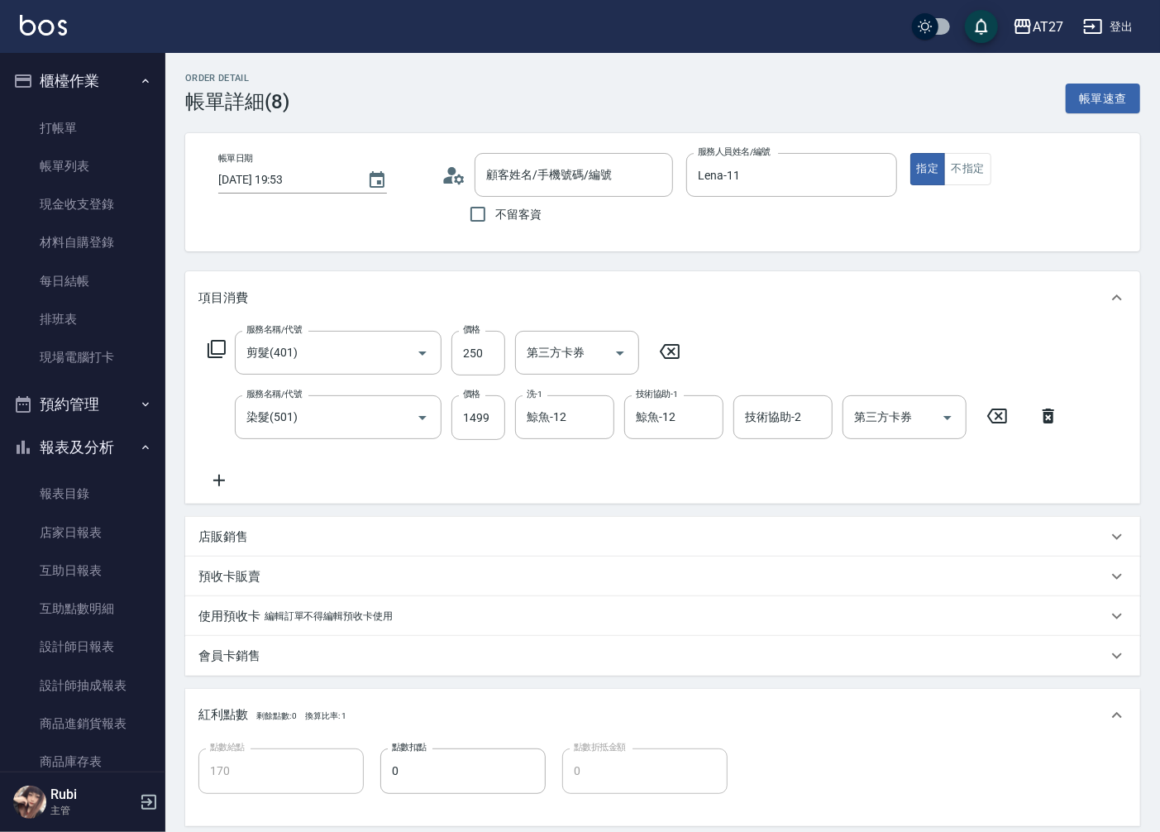
type input "沒客資/0900111444/000000000"
click at [603, 413] on icon "Clear" at bounding box center [597, 417] width 17 height 17
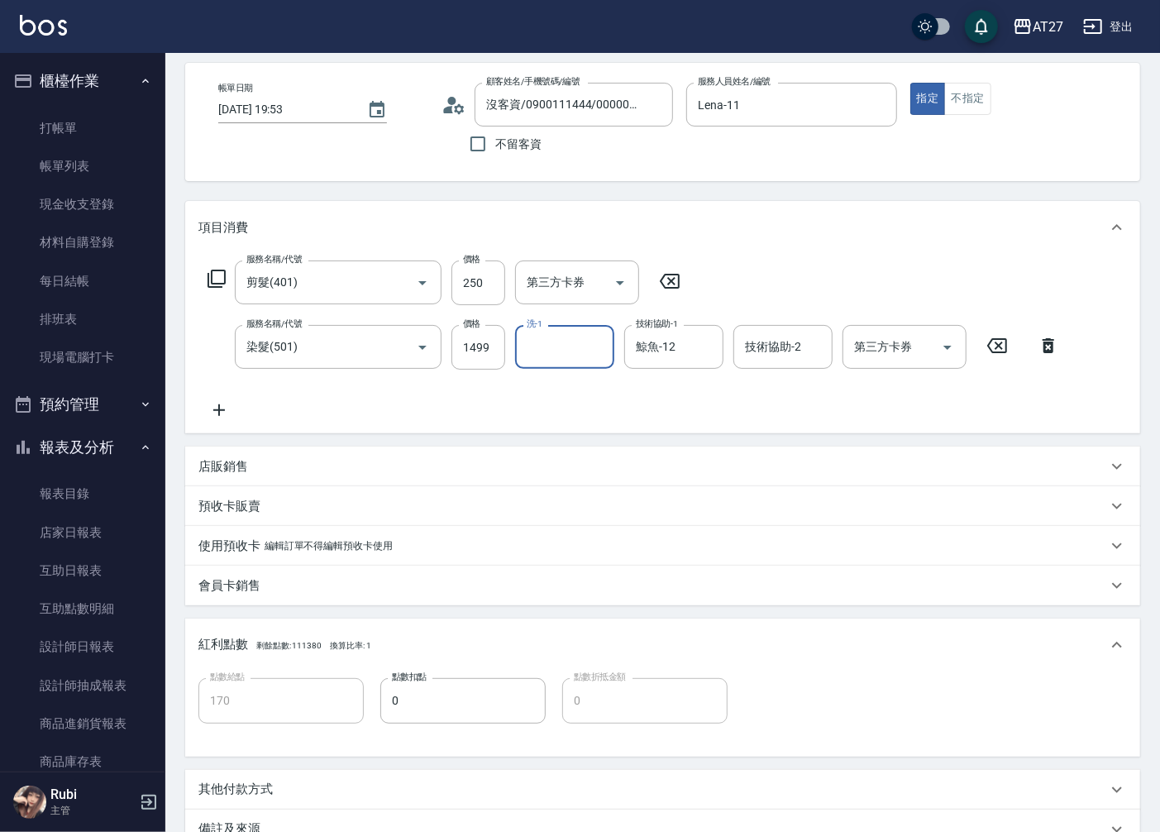
scroll to position [184, 0]
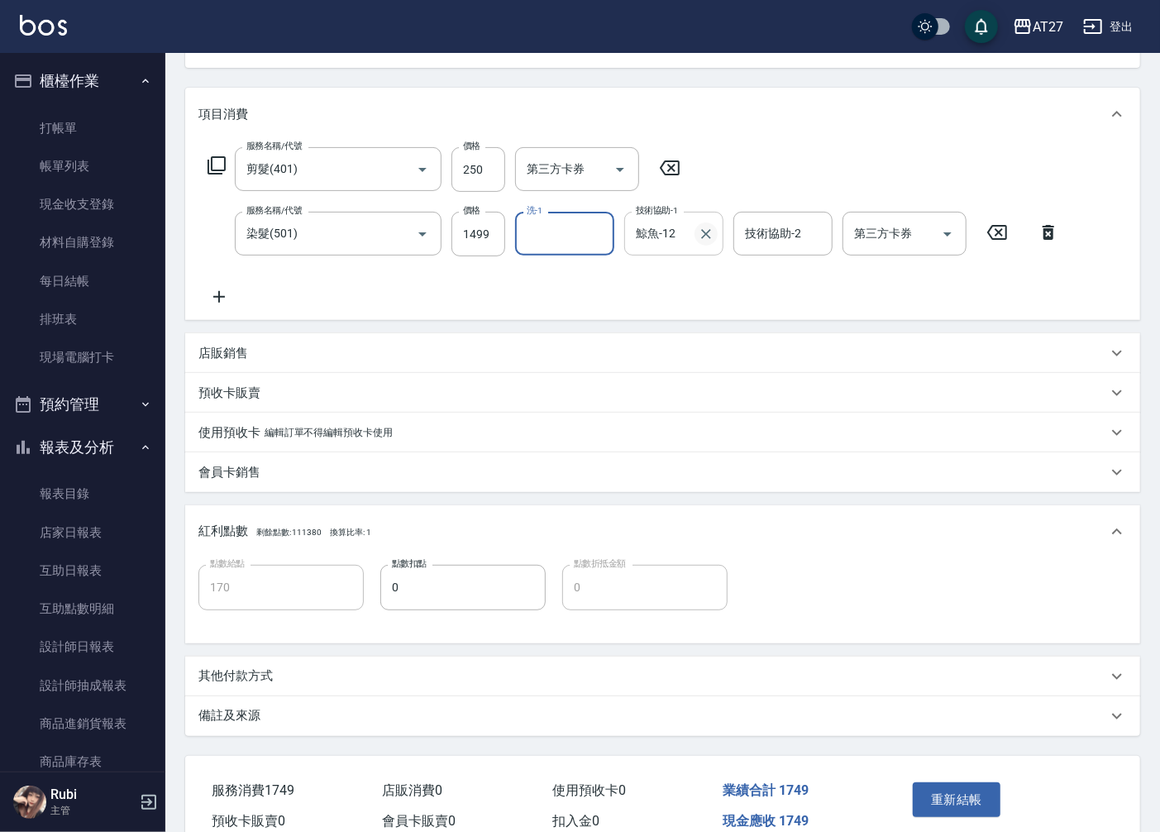
click at [703, 226] on icon "Clear" at bounding box center [706, 234] width 17 height 17
click at [942, 790] on button "重新結帳" at bounding box center [957, 799] width 88 height 35
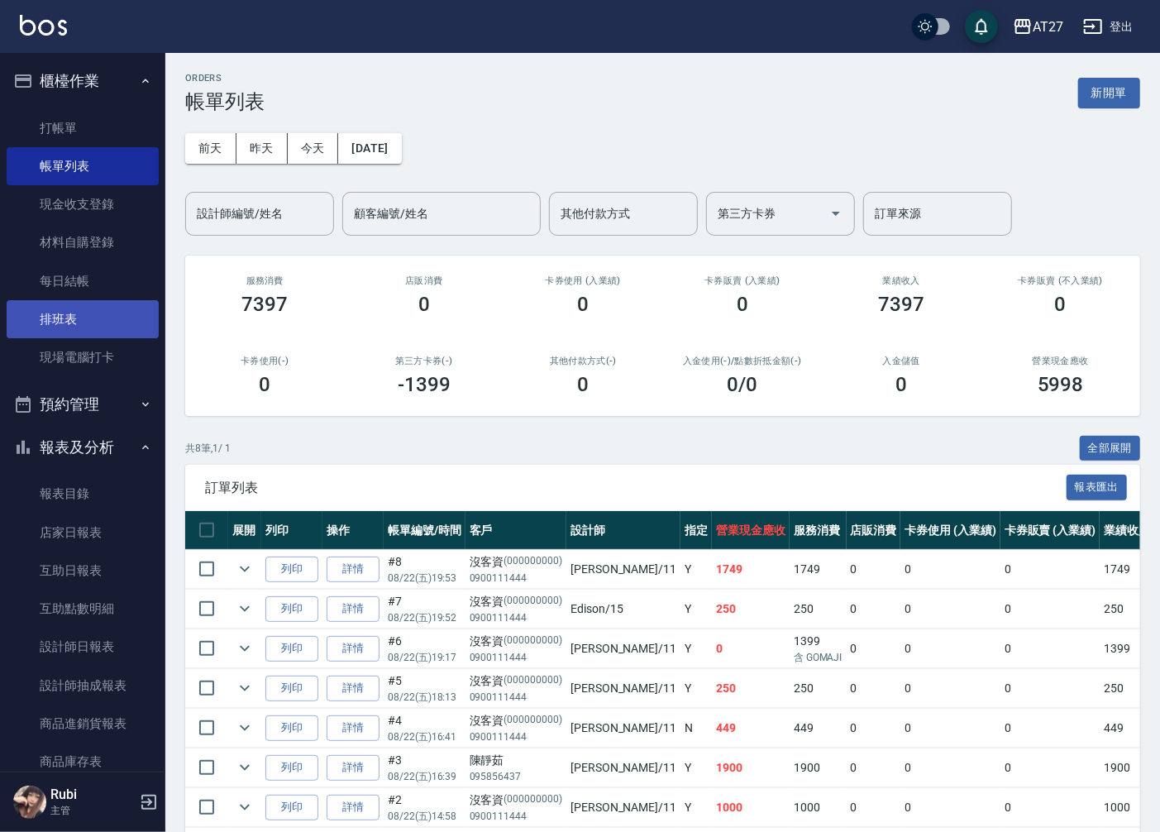
click at [61, 312] on link "排班表" at bounding box center [83, 319] width 152 height 38
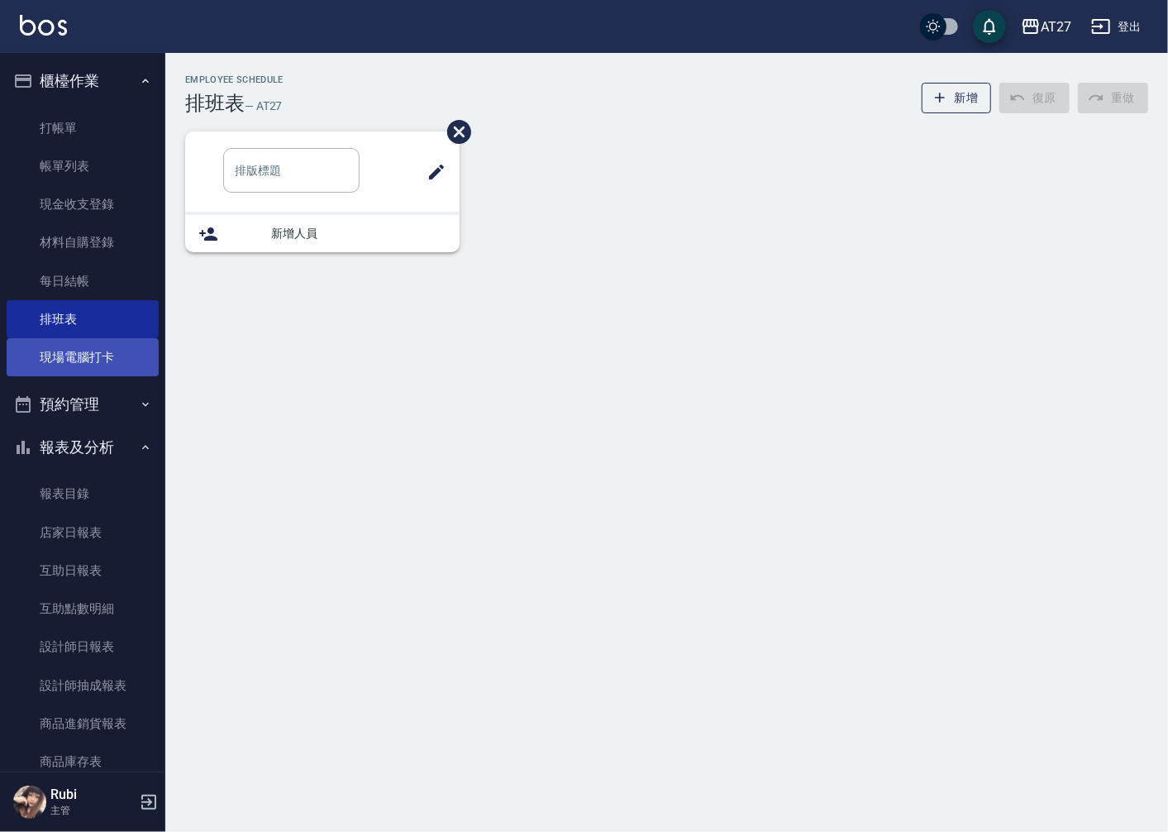
type input "洗/單剪"
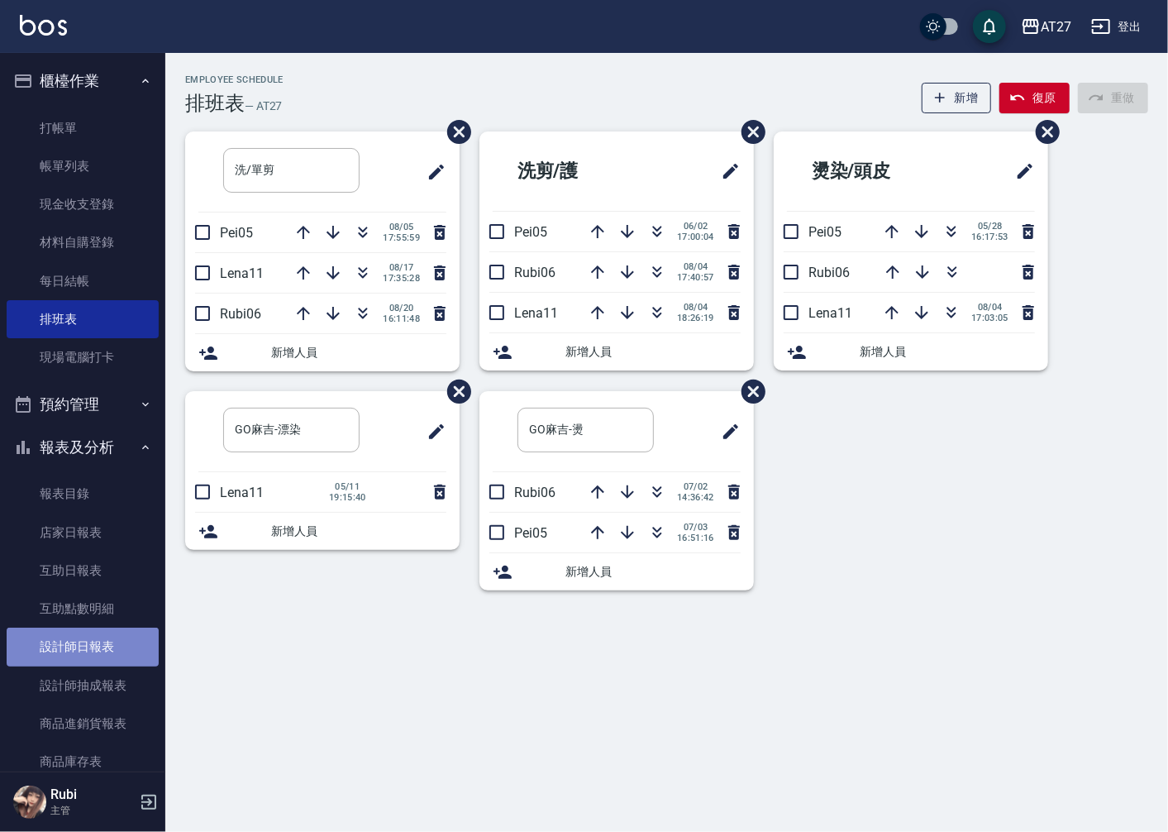
click at [111, 640] on link "設計師日報表" at bounding box center [83, 646] width 152 height 38
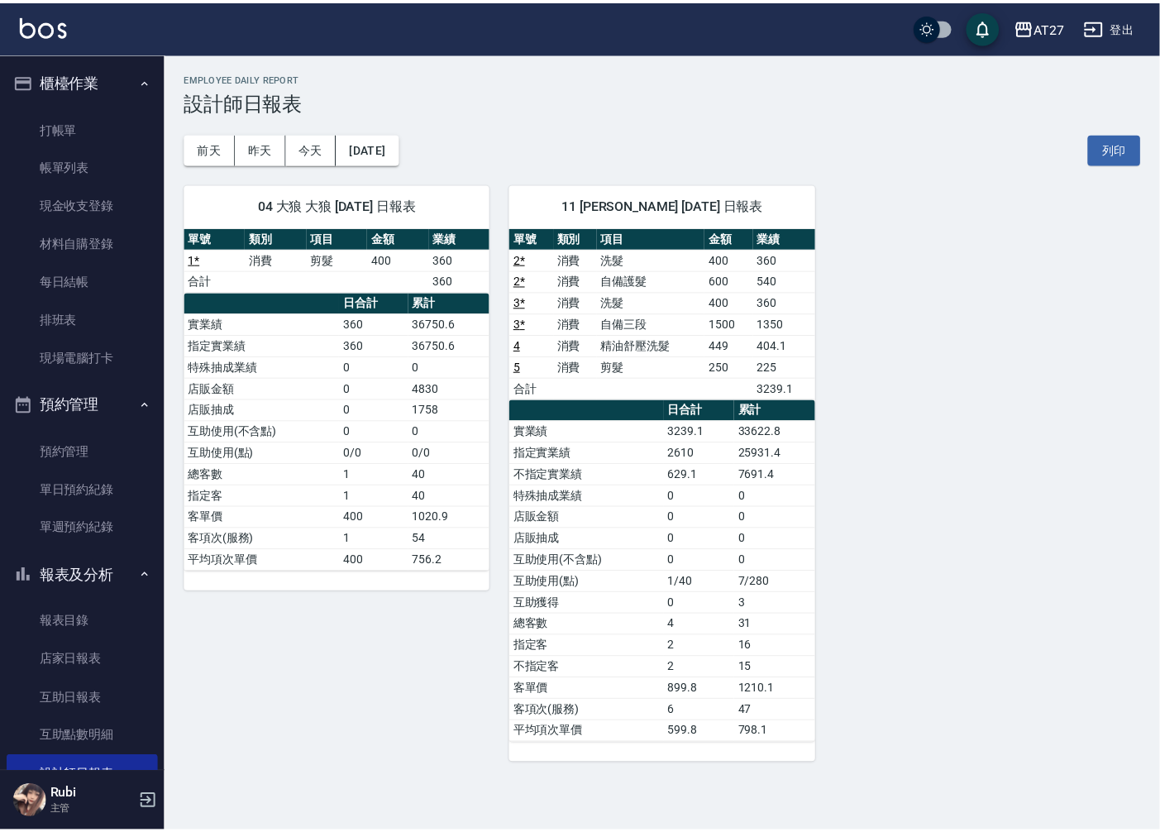
scroll to position [184, 0]
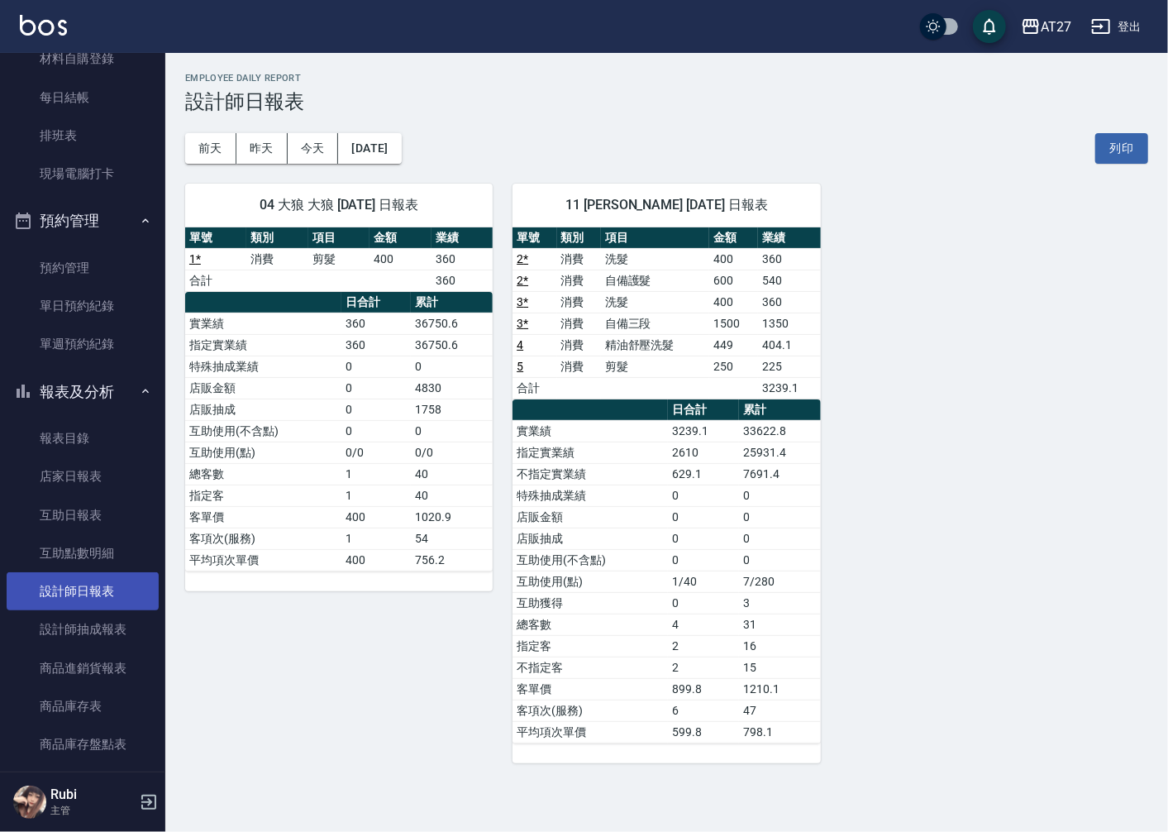
click at [70, 594] on link "設計師日報表" at bounding box center [83, 591] width 152 height 38
click at [89, 575] on link "設計師日報表" at bounding box center [83, 591] width 152 height 38
click at [97, 559] on link "互助點數明細" at bounding box center [83, 553] width 152 height 38
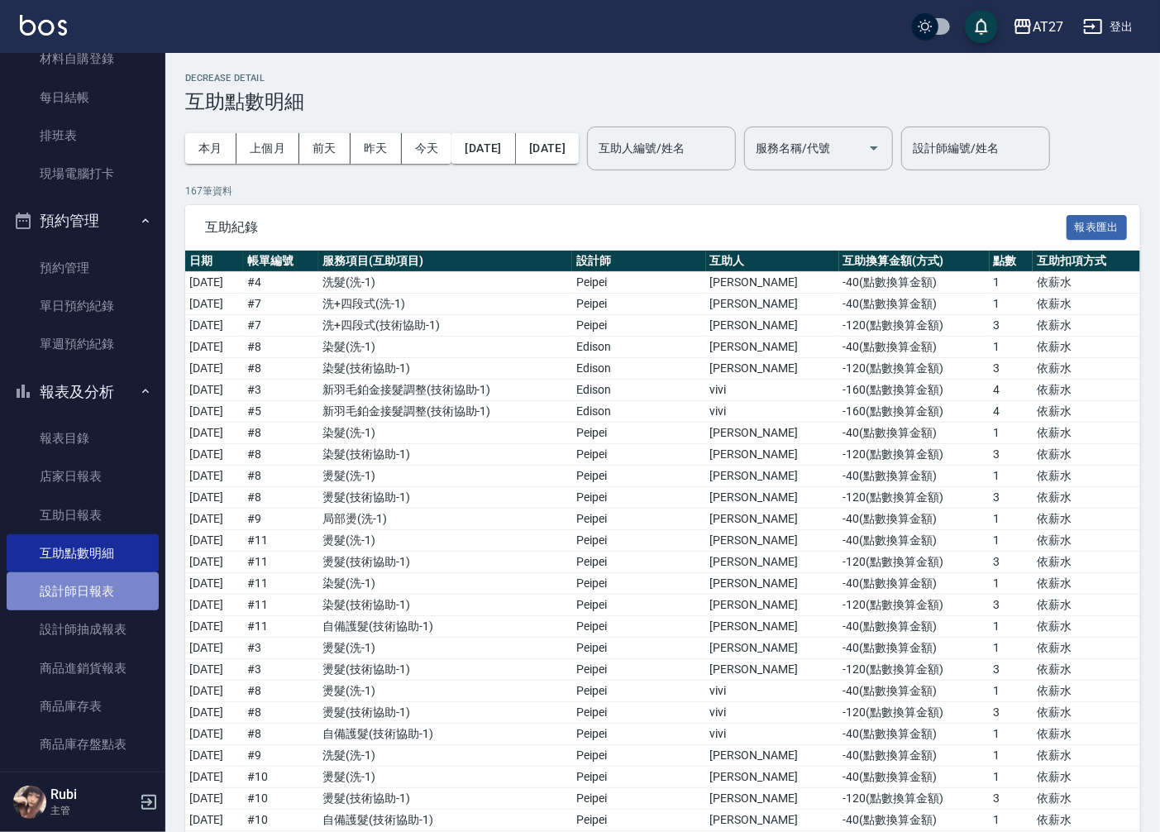
click at [93, 580] on link "設計師日報表" at bounding box center [83, 591] width 152 height 38
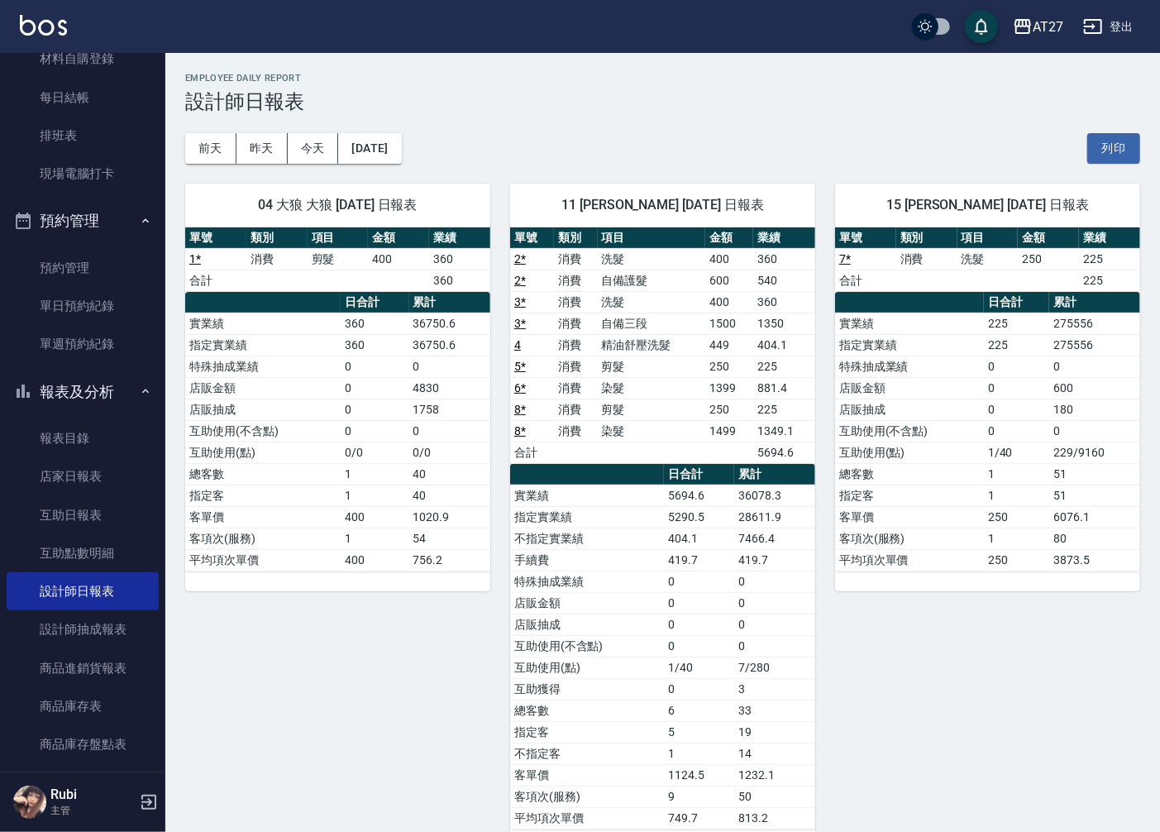
click at [519, 425] on link "8 *" at bounding box center [520, 430] width 12 height 13
click at [278, 147] on button "昨天" at bounding box center [261, 148] width 51 height 31
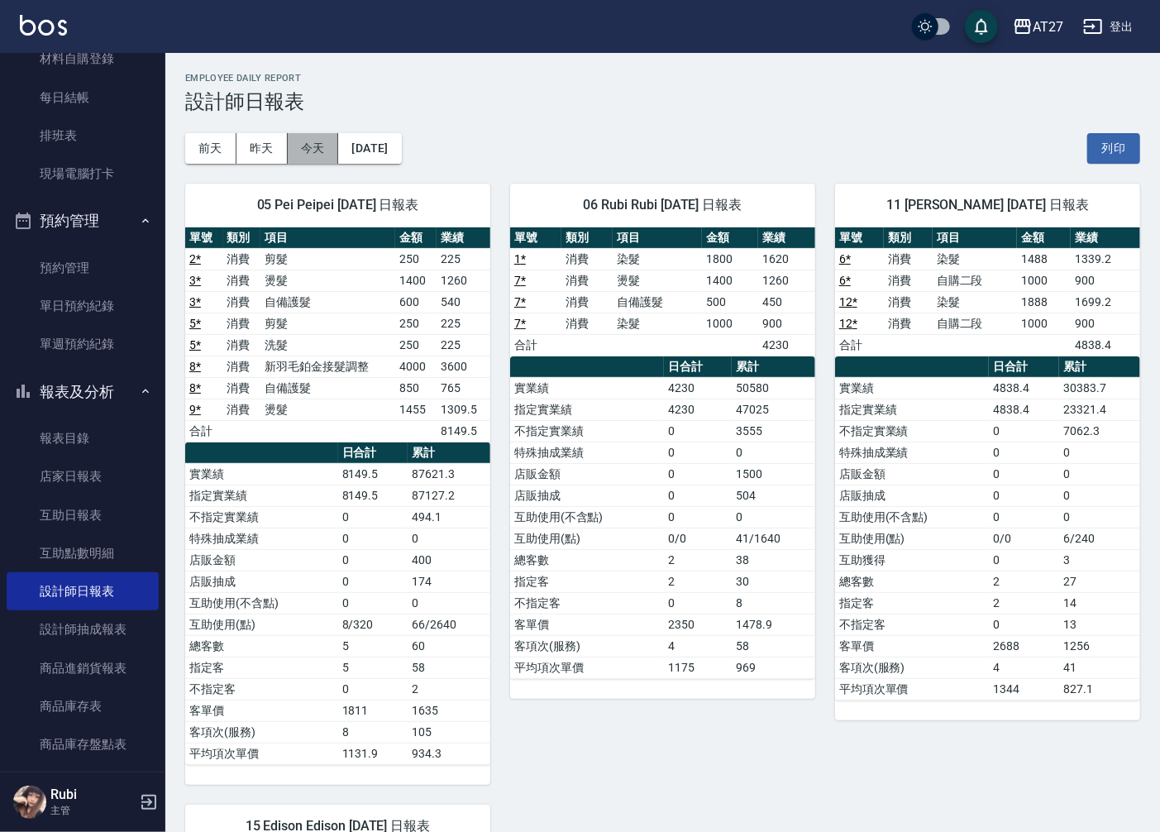
click at [309, 147] on button "今天" at bounding box center [313, 148] width 51 height 31
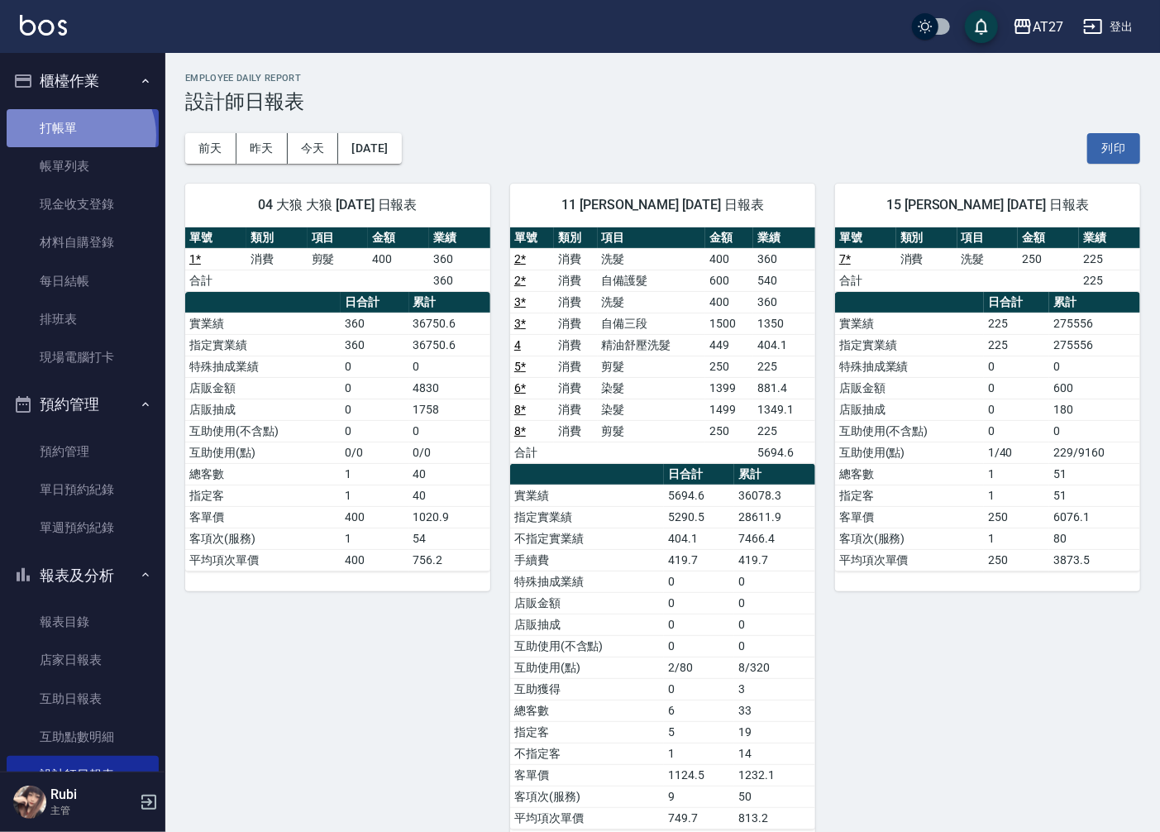
click at [78, 135] on link "打帳單" at bounding box center [83, 128] width 152 height 38
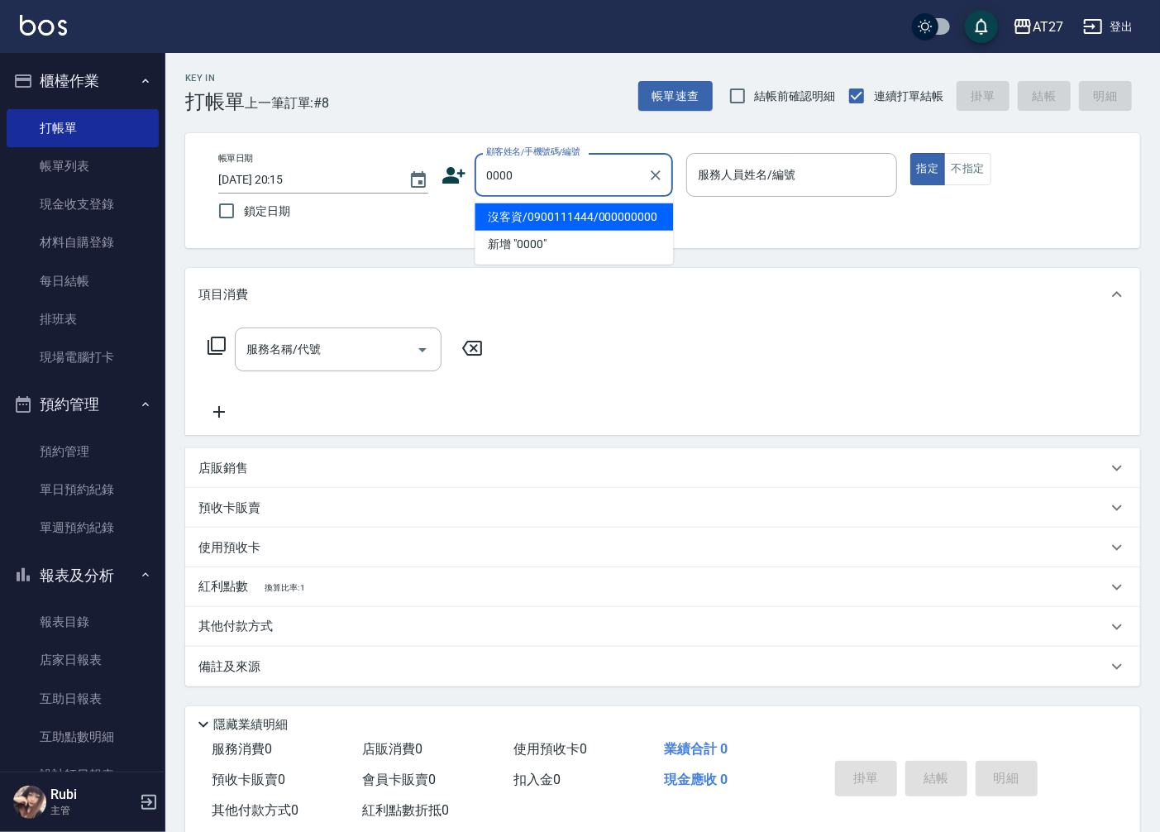
click at [542, 213] on li "沒客資/0900111444/000000000" at bounding box center [574, 216] width 198 height 27
type input "沒客資/0900111444/000000000"
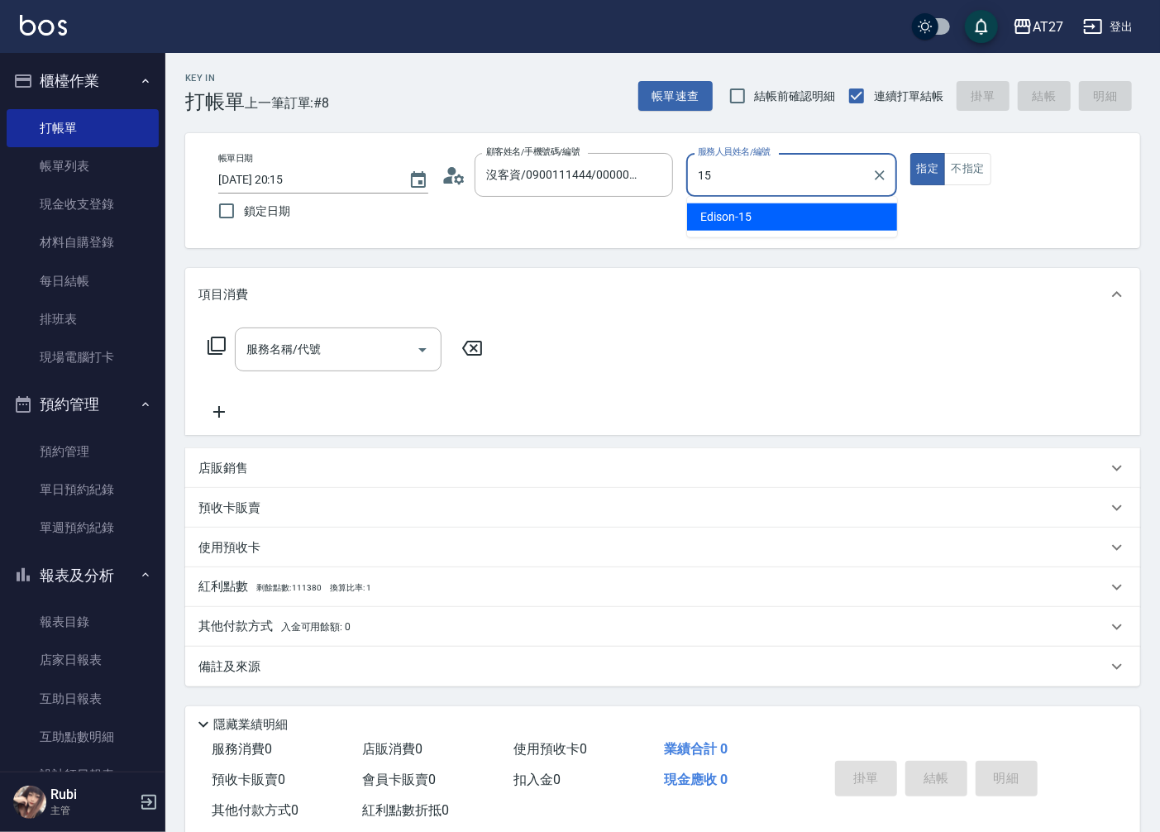
type input "Edison-15"
type button "true"
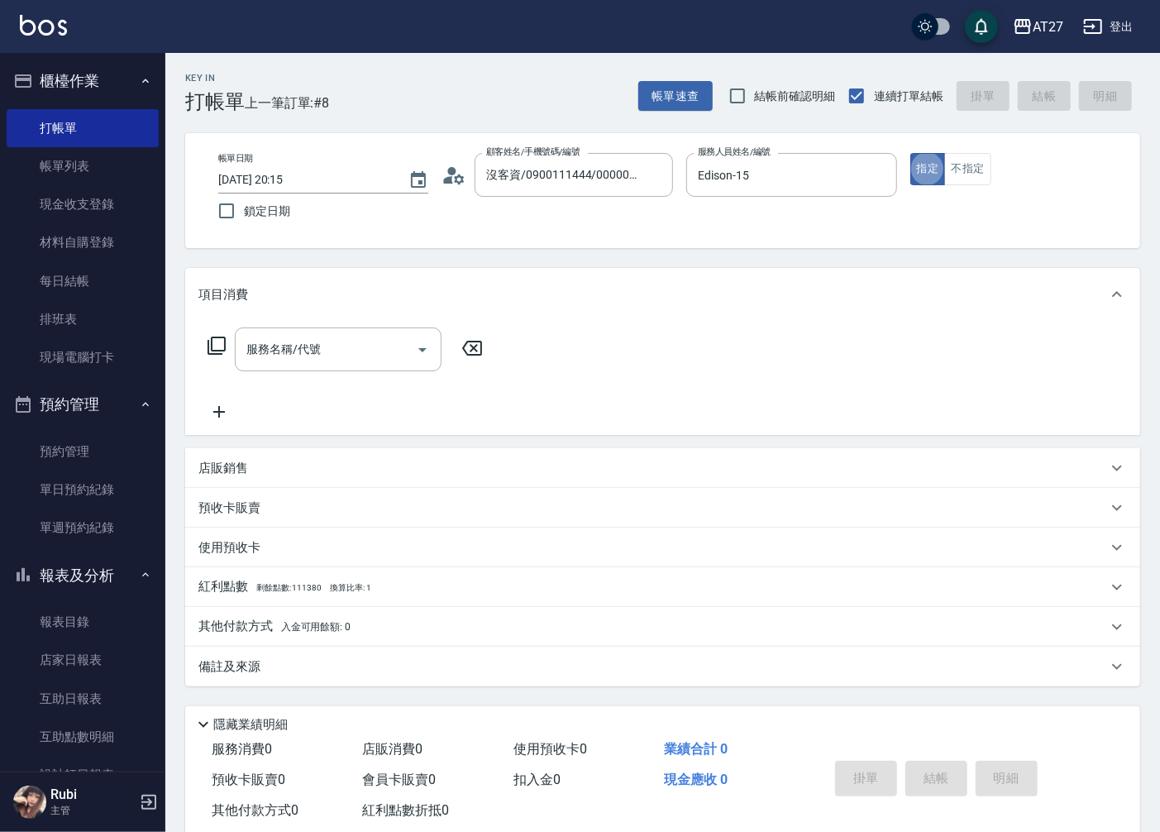
click at [374, 326] on div "服務名稱/代號 服務名稱/代號" at bounding box center [662, 378] width 955 height 114
click at [279, 340] on div "服務名稱/代號 服務名稱/代號" at bounding box center [338, 349] width 207 height 44
click at [217, 344] on icon at bounding box center [217, 346] width 20 height 20
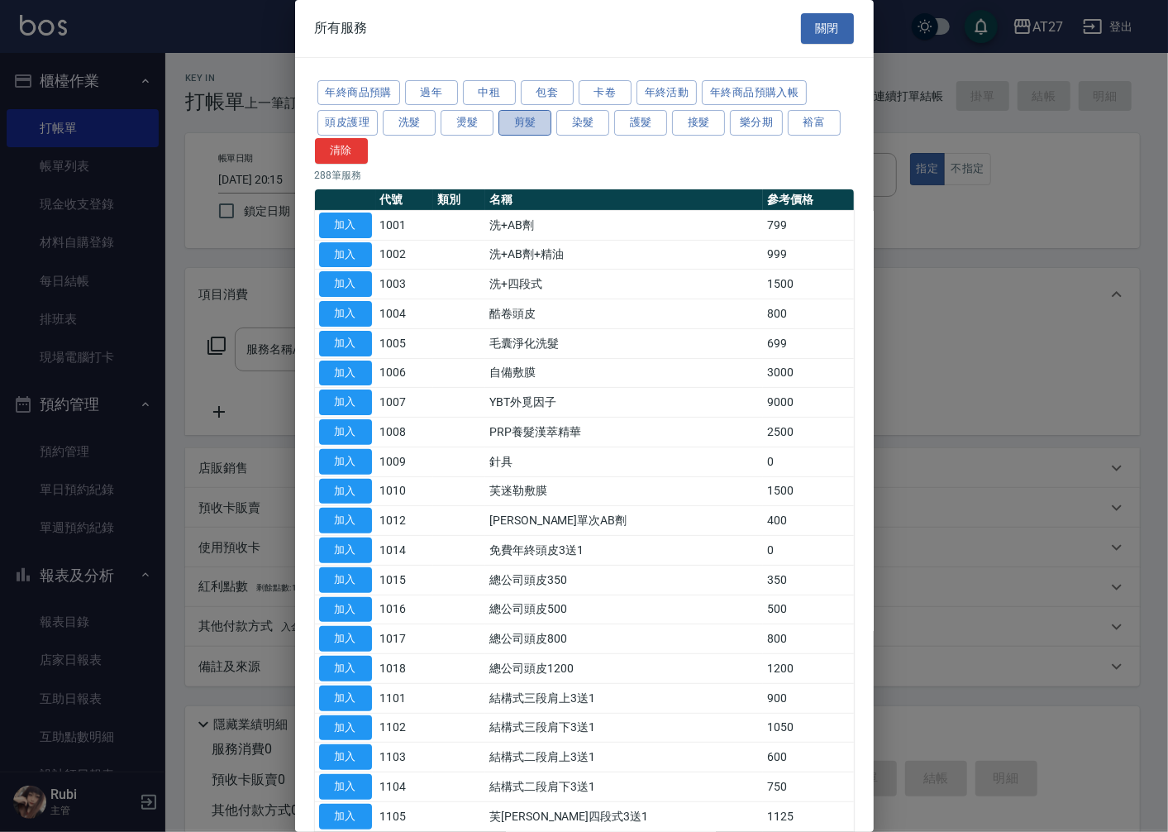
click at [531, 122] on button "剪髮" at bounding box center [524, 123] width 53 height 26
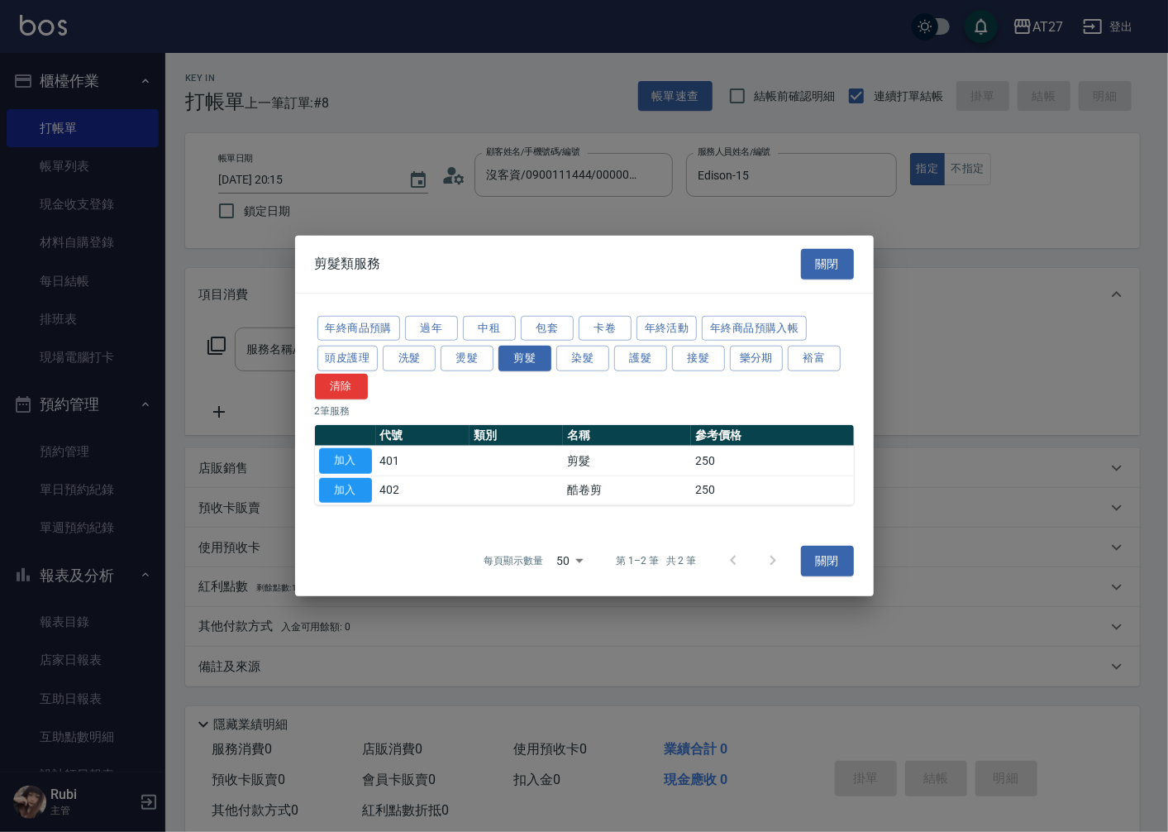
click at [476, 465] on td at bounding box center [516, 461] width 93 height 30
click at [365, 463] on button "加入" at bounding box center [345, 461] width 53 height 26
type input "剪髮(401)"
type input "20"
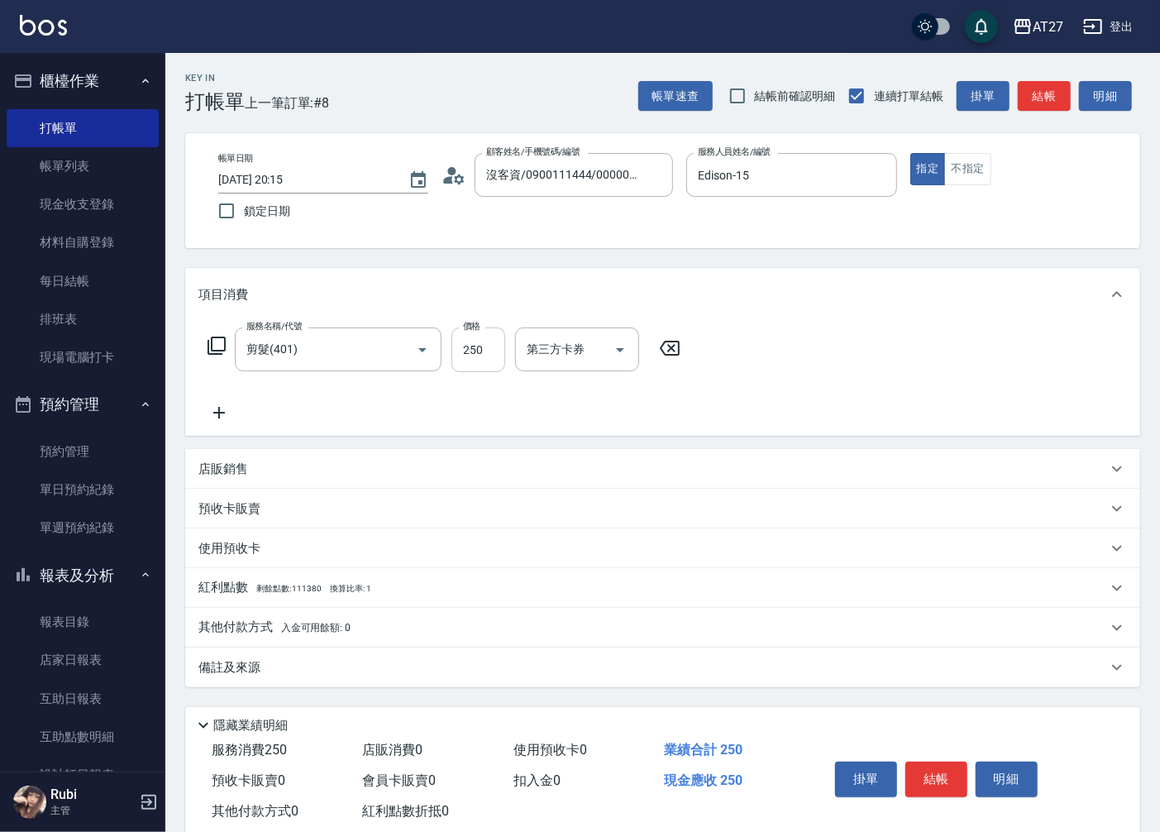
click at [483, 351] on input "250" at bounding box center [478, 349] width 54 height 45
type input "4"
type input "0"
type input "400"
type input "40"
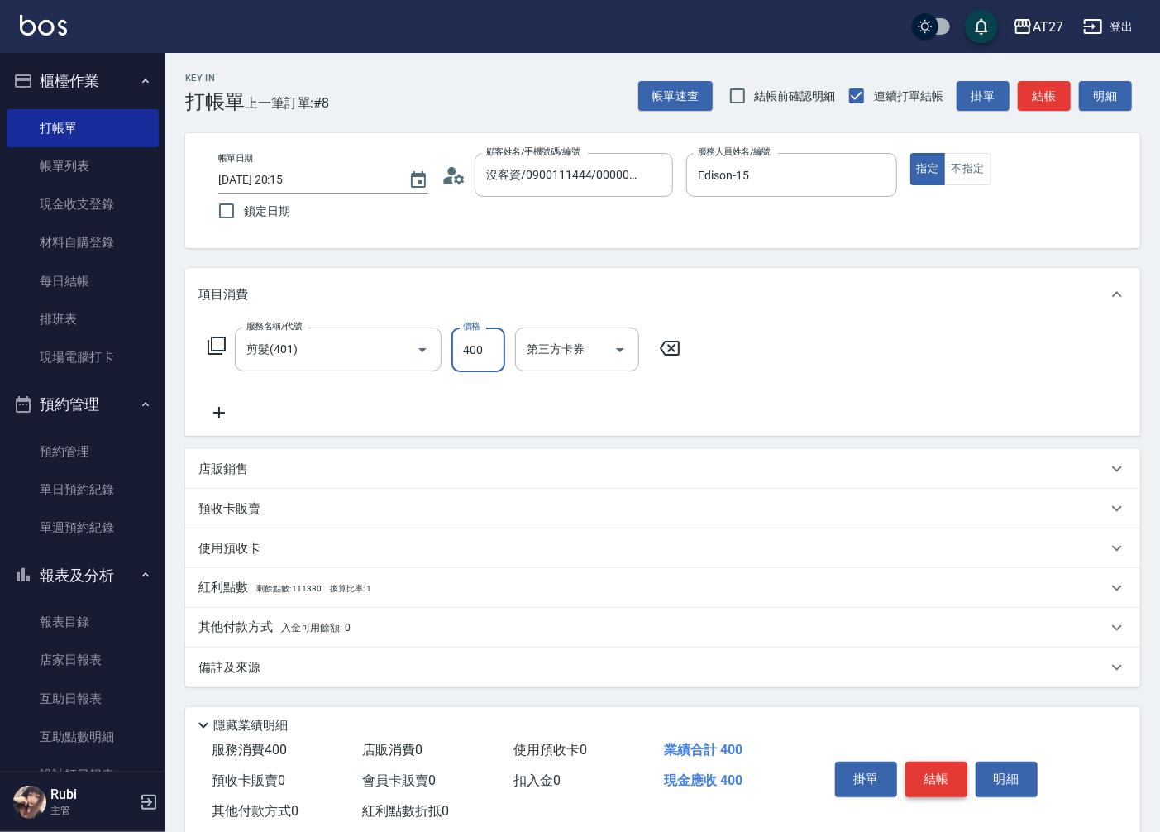
type input "400"
click at [926, 777] on button "結帳" at bounding box center [936, 778] width 62 height 35
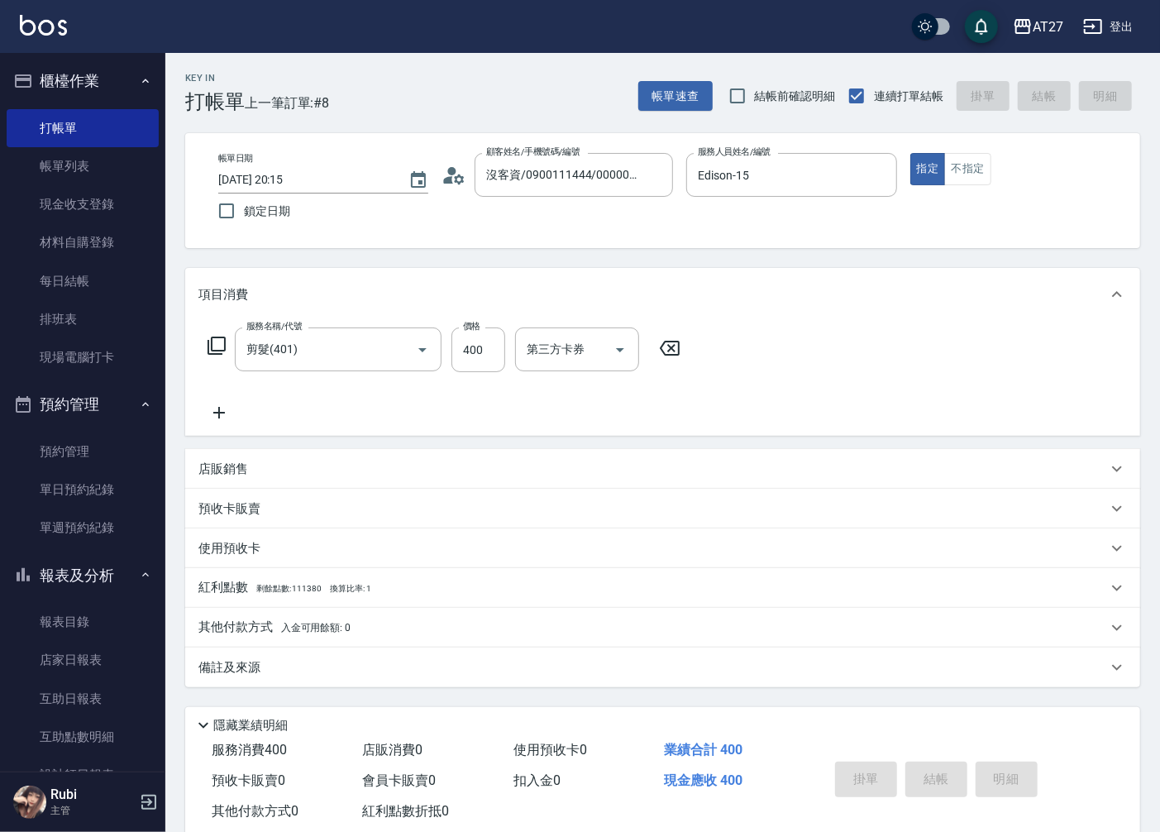
type input "0"
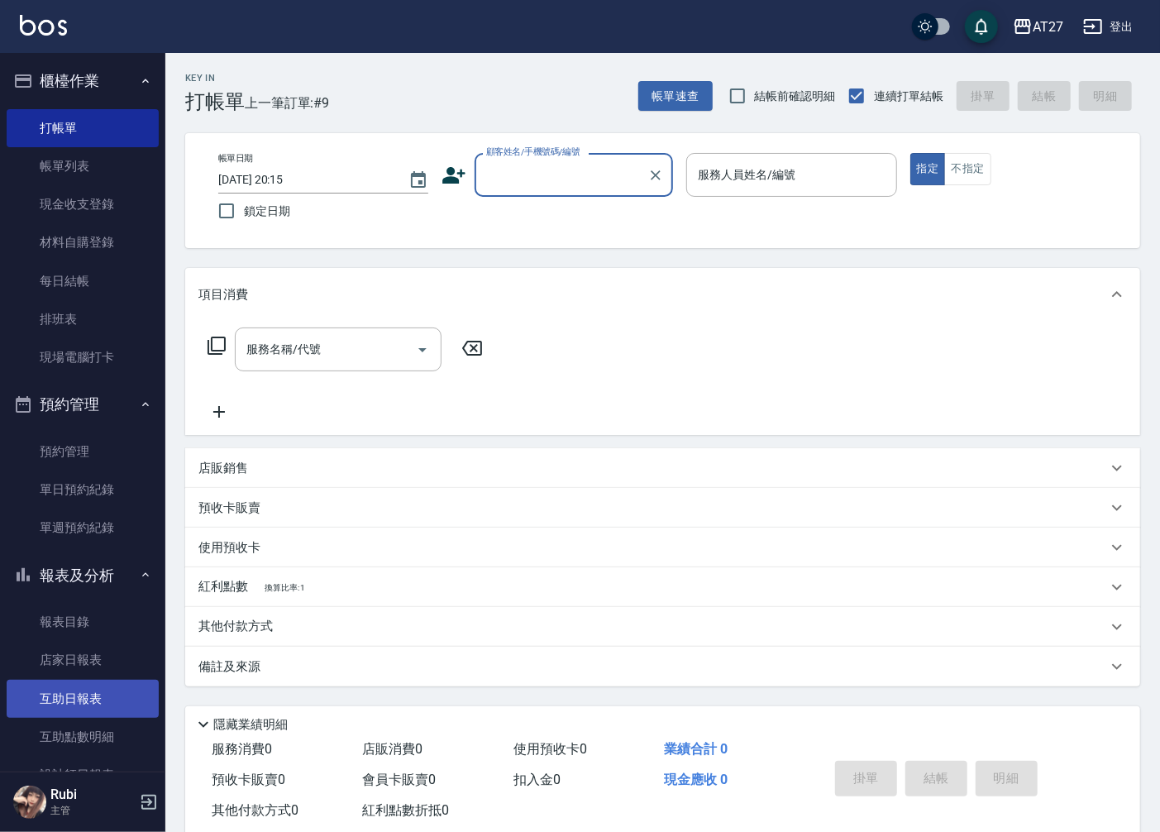
click at [112, 693] on link "互助日報表" at bounding box center [83, 699] width 152 height 38
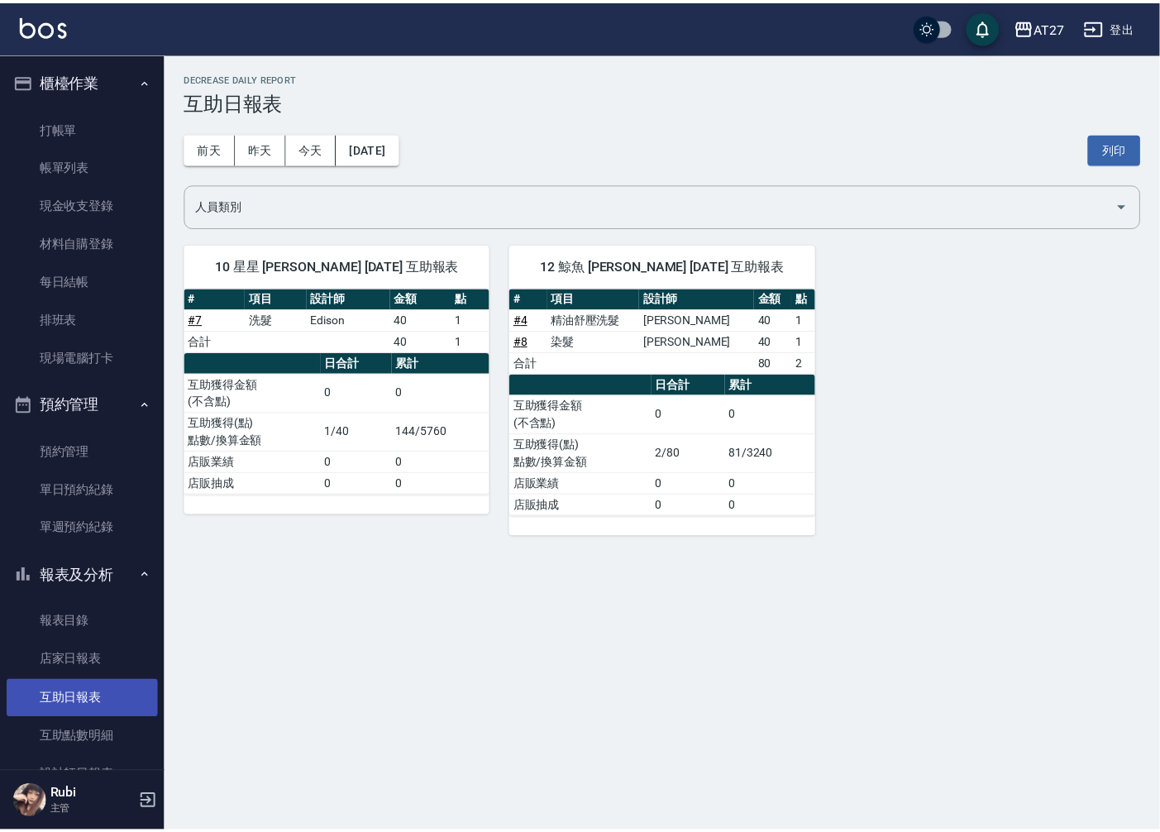
scroll to position [92, 0]
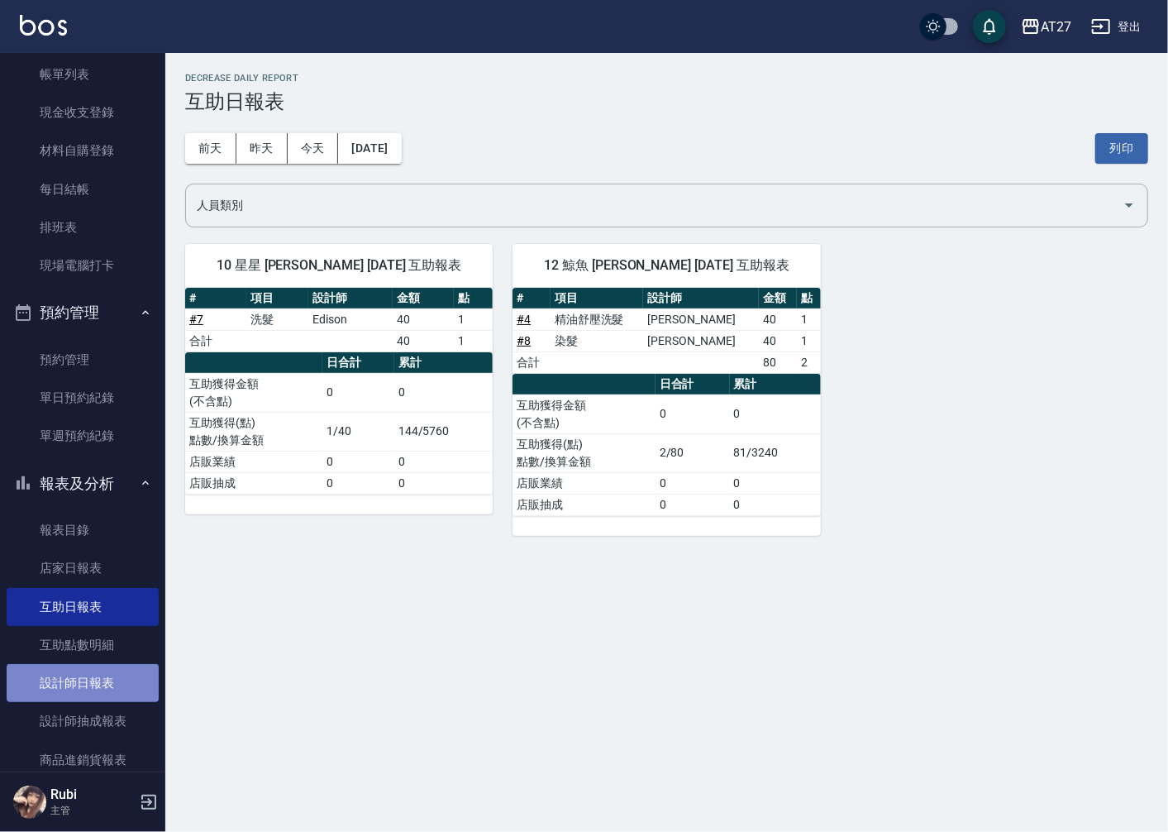
click at [103, 683] on link "設計師日報表" at bounding box center [83, 683] width 152 height 38
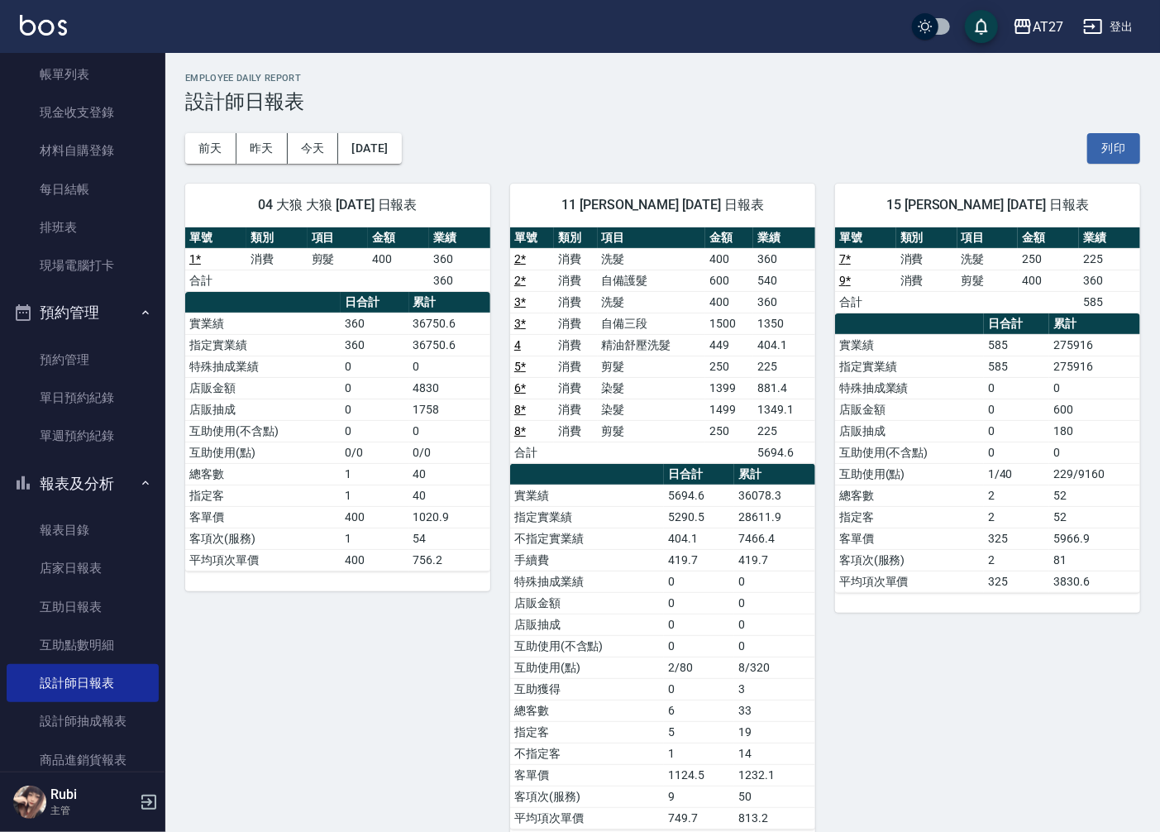
click at [522, 410] on link "8 *" at bounding box center [520, 409] width 12 height 13
click at [267, 150] on button "昨天" at bounding box center [261, 148] width 51 height 31
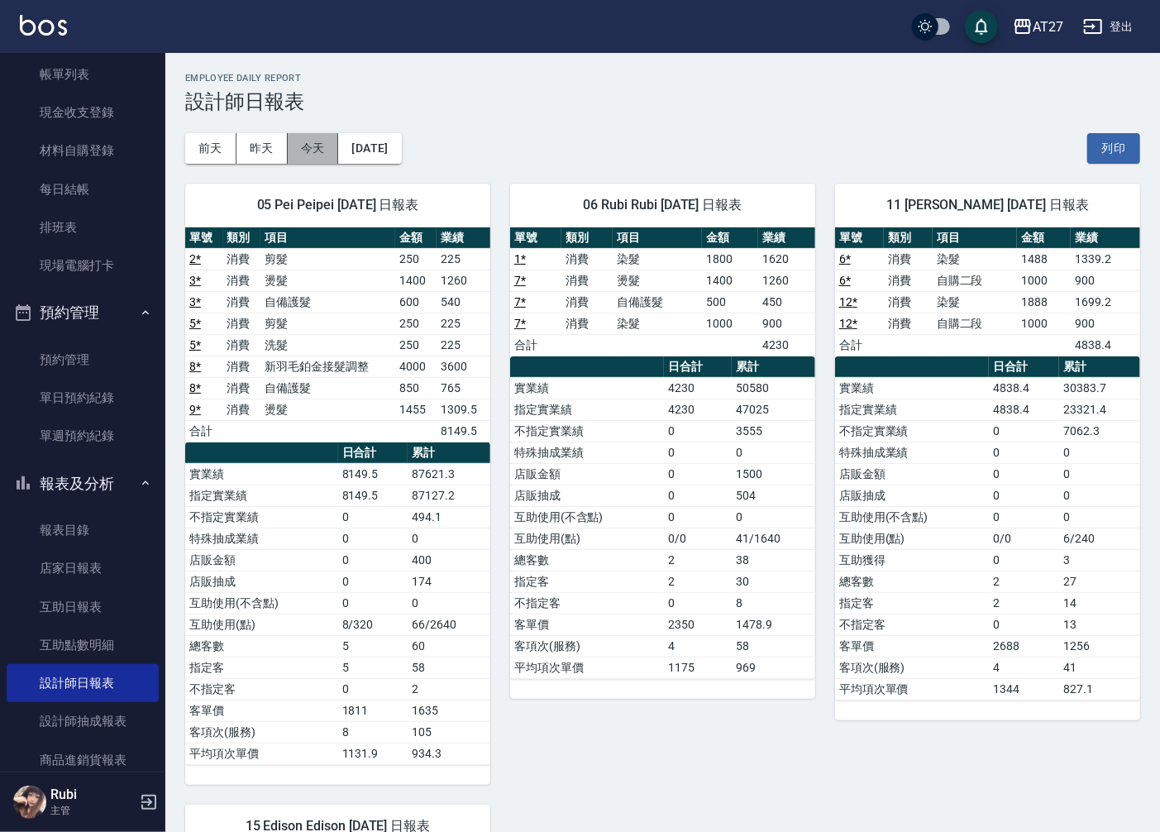
click at [309, 152] on button "今天" at bounding box center [313, 148] width 51 height 31
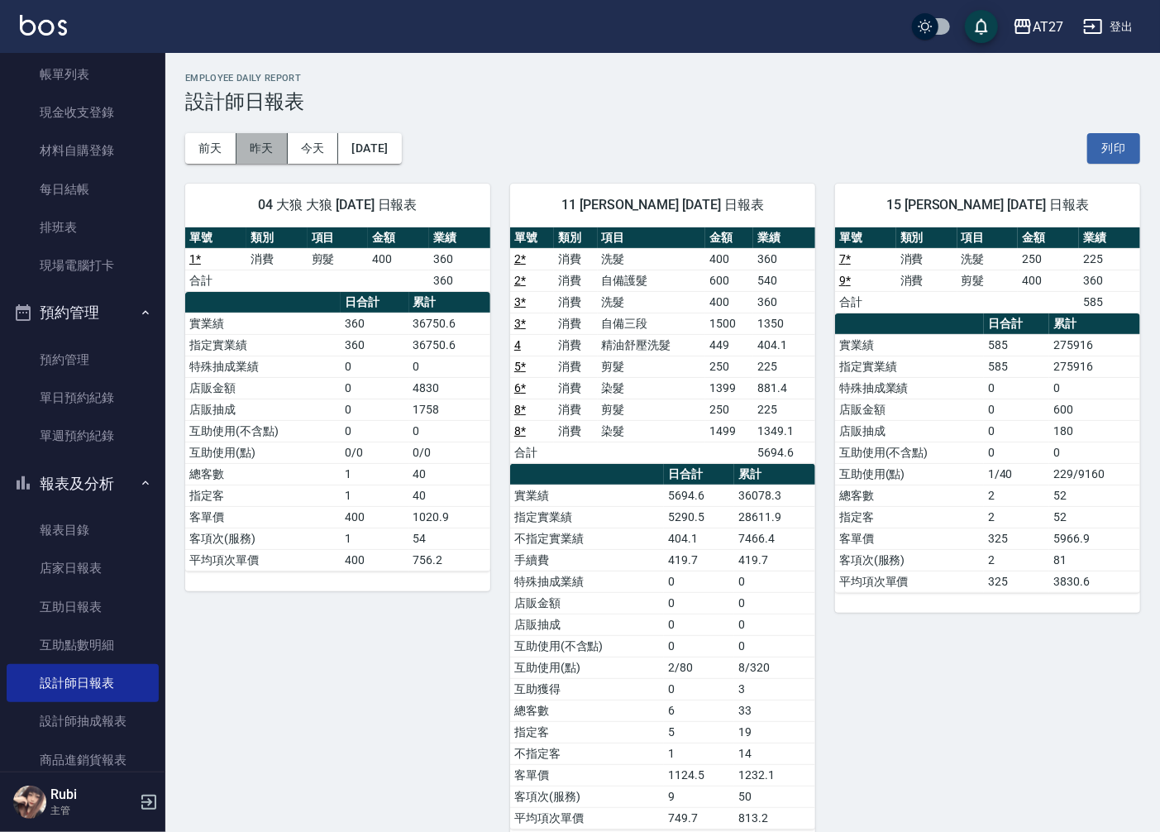
click at [267, 145] on button "昨天" at bounding box center [261, 148] width 51 height 31
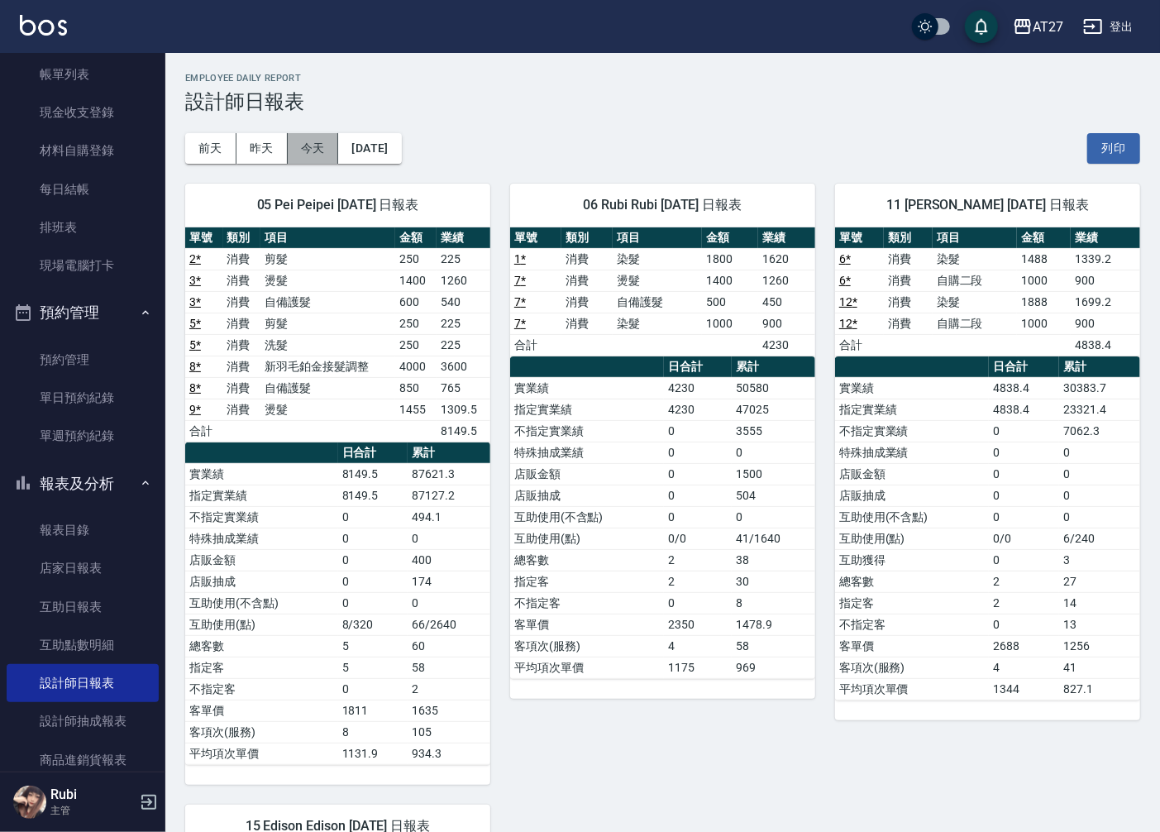
click at [319, 149] on button "今天" at bounding box center [313, 148] width 51 height 31
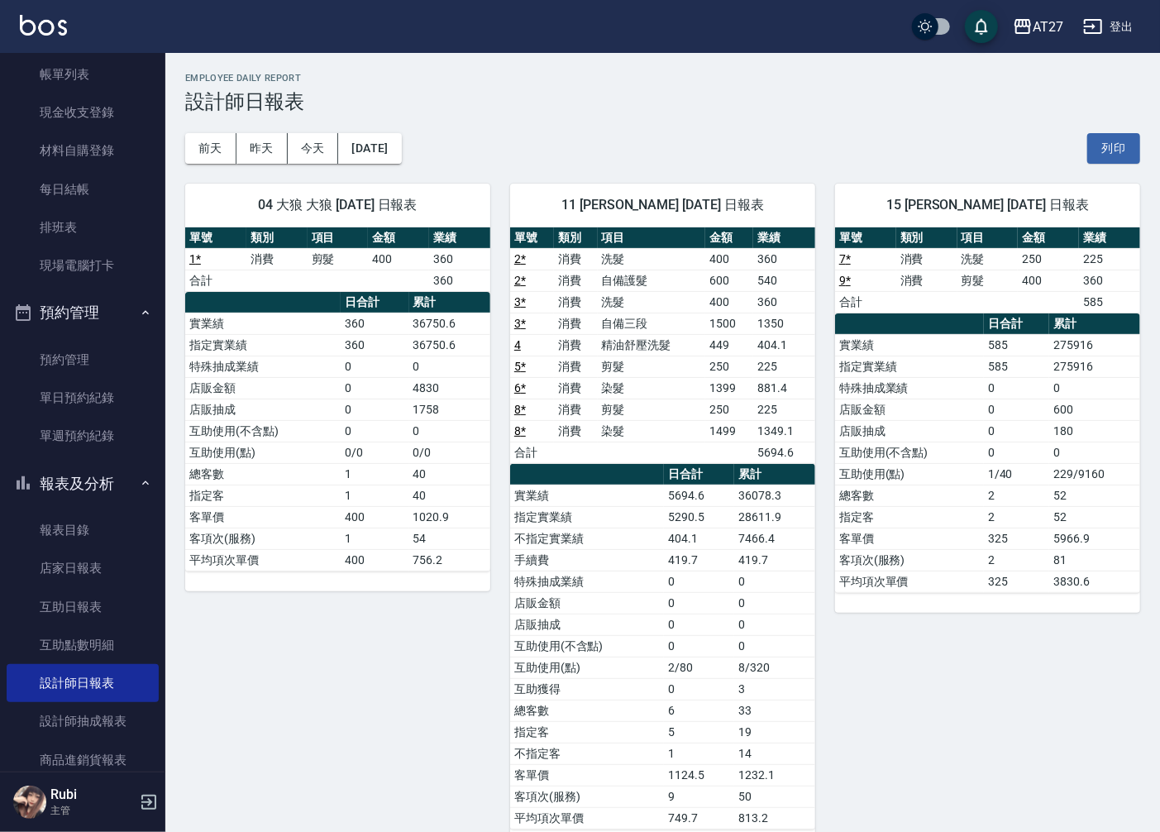
click at [525, 432] on link "8 *" at bounding box center [520, 430] width 12 height 13
click at [271, 160] on button "昨天" at bounding box center [261, 148] width 51 height 31
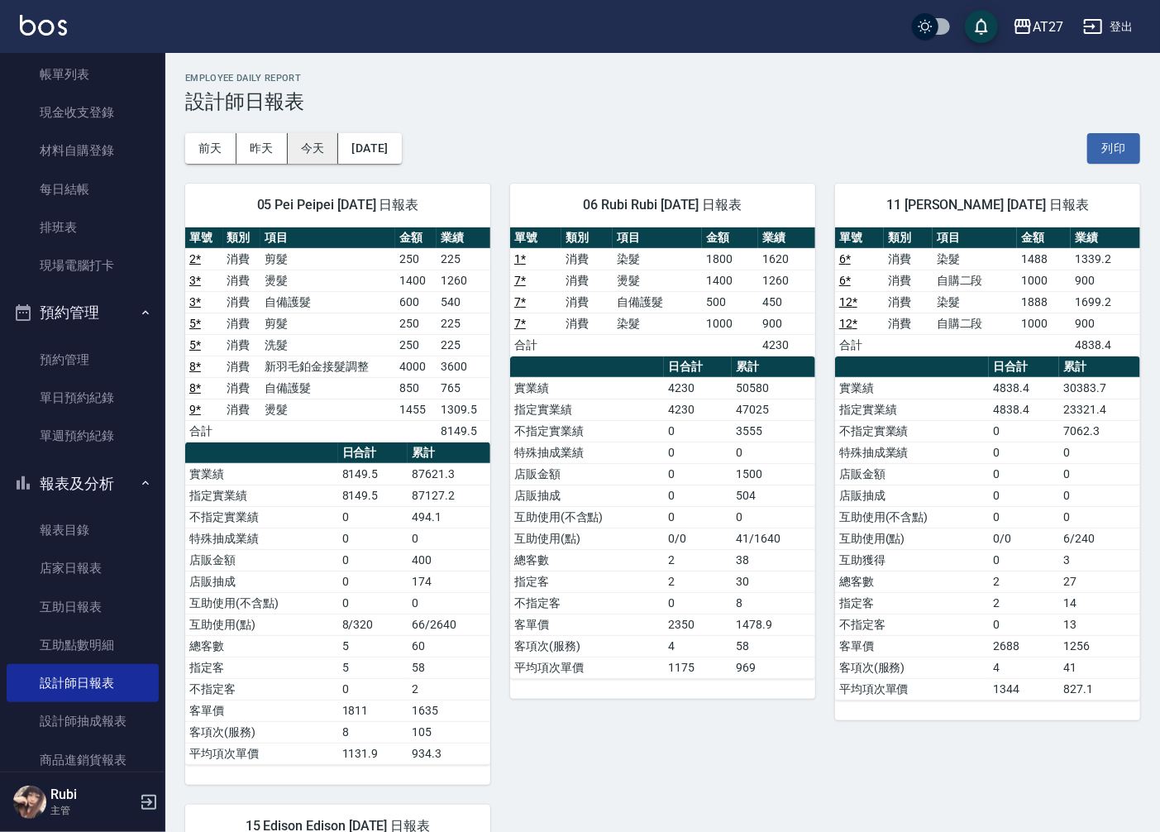
click at [315, 155] on button "今天" at bounding box center [313, 148] width 51 height 31
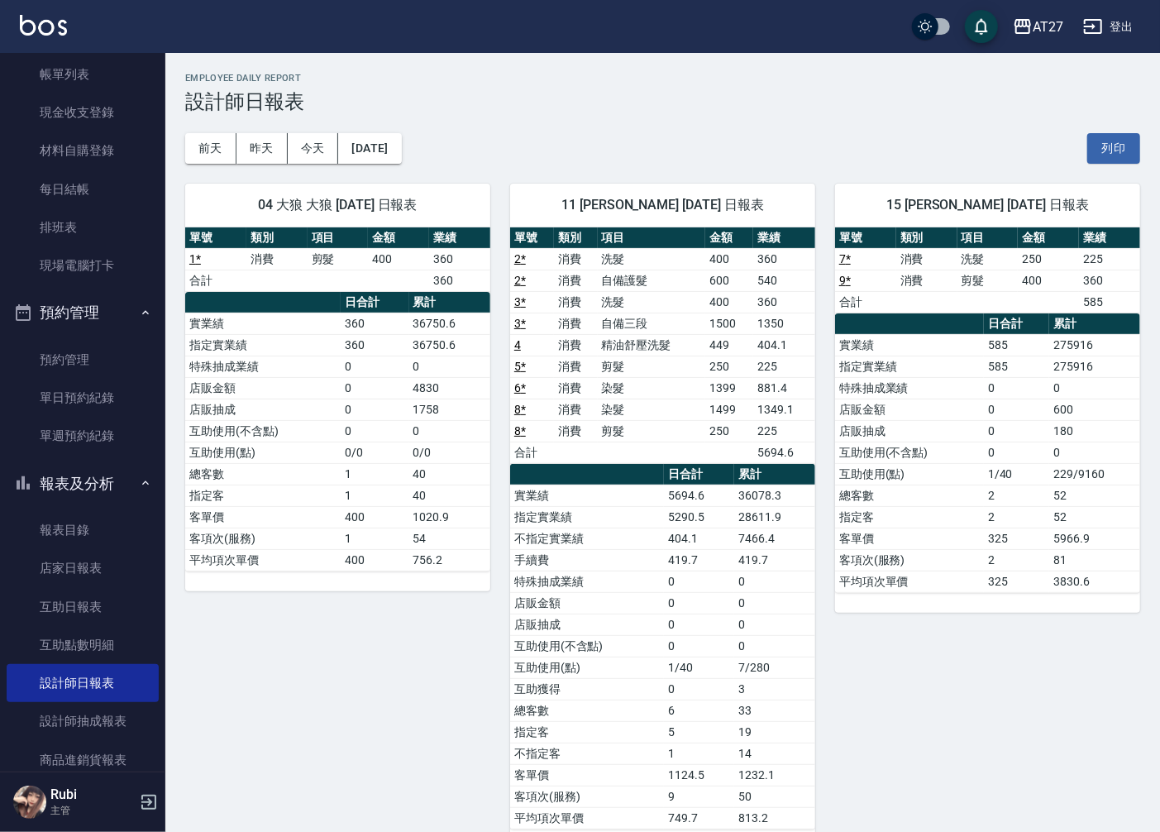
click at [443, 184] on div "04 大狼 大狼 08/22/2025 日報表" at bounding box center [337, 205] width 305 height 43
click at [438, 185] on div "04 大狼 大狼 08/22/2025 日報表" at bounding box center [337, 205] width 305 height 43
click at [584, 198] on span "11 Lena Lena 08/22/2025 日報表" at bounding box center [662, 205] width 265 height 17
click at [585, 208] on span "11 Lena Lena 08/22/2025 日報表" at bounding box center [662, 205] width 265 height 17
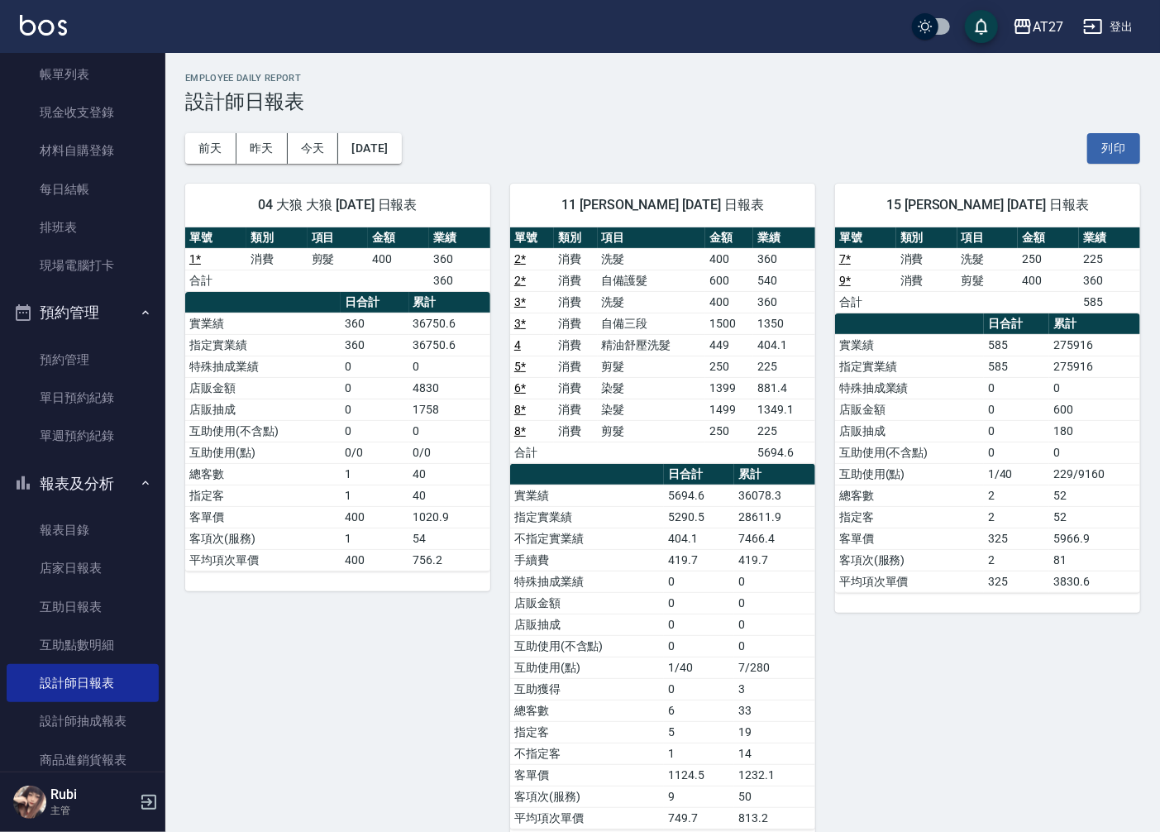
click at [498, 100] on h3 "設計師日報表" at bounding box center [662, 101] width 955 height 23
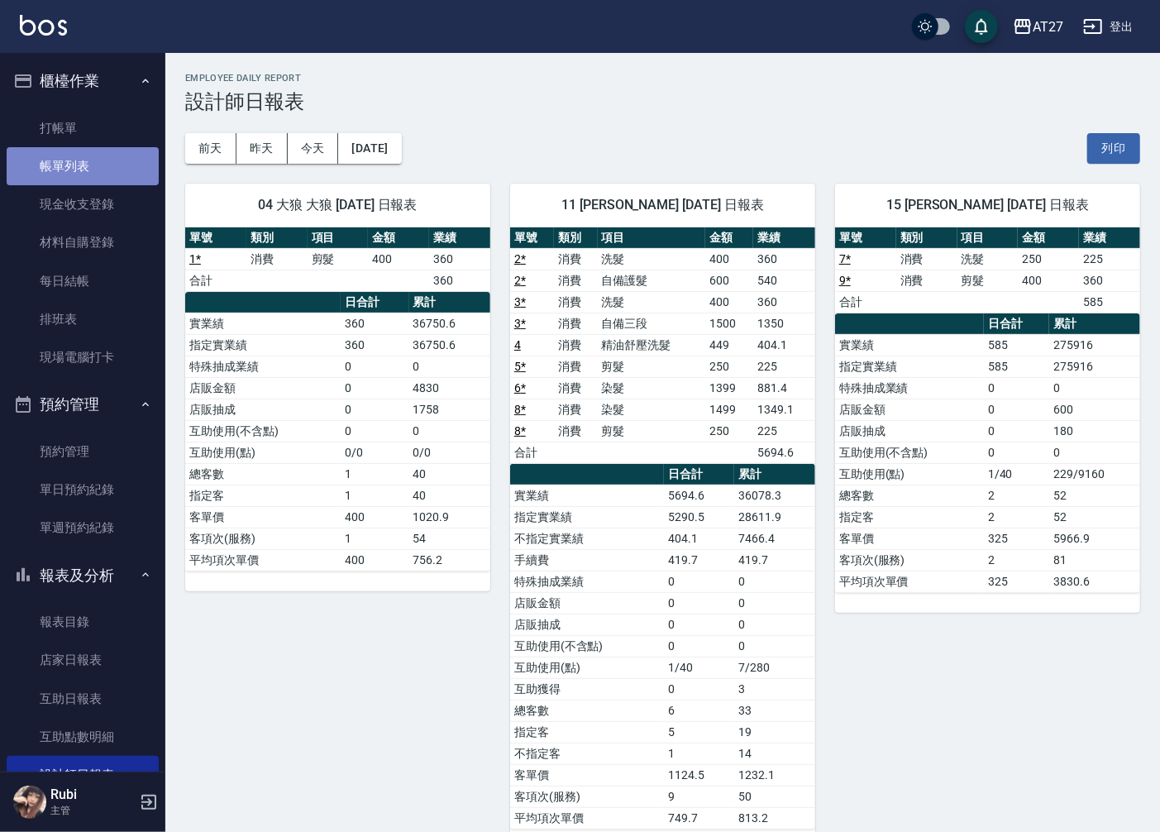
click at [84, 176] on link "帳單列表" at bounding box center [83, 166] width 152 height 38
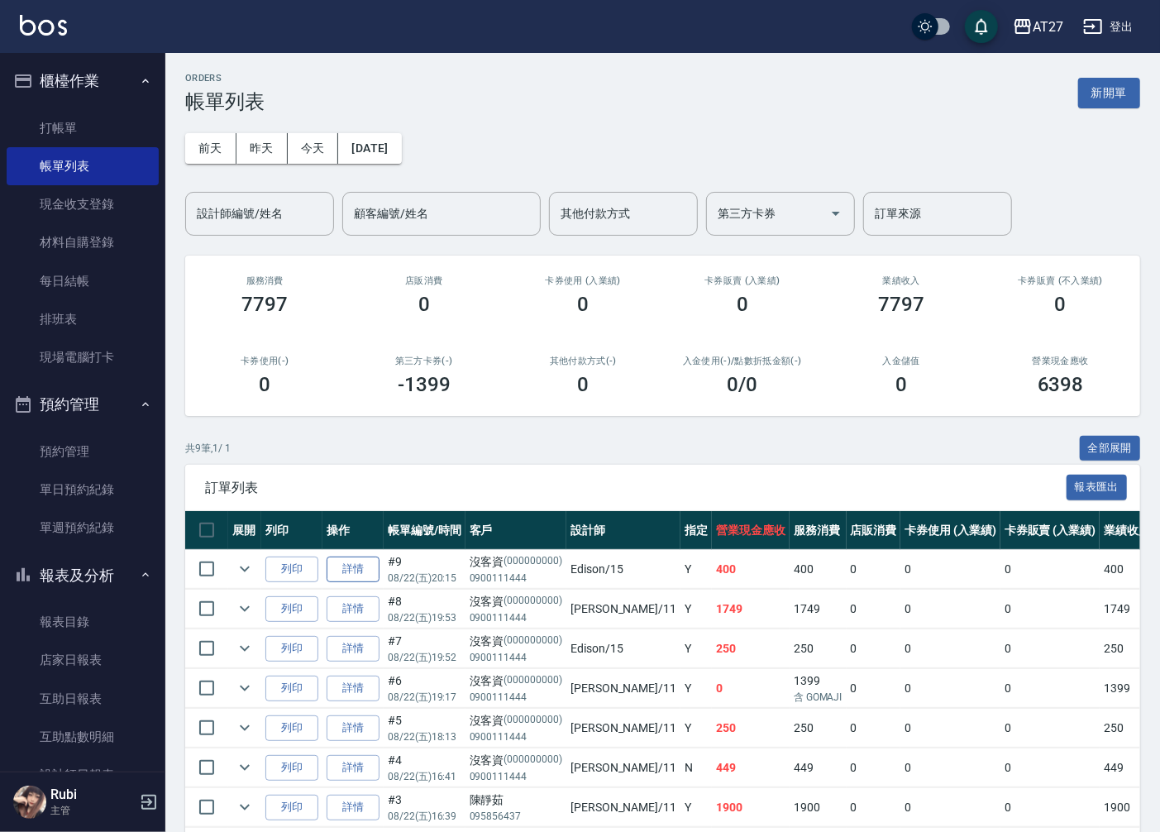
click at [358, 566] on link "詳情" at bounding box center [353, 569] width 53 height 26
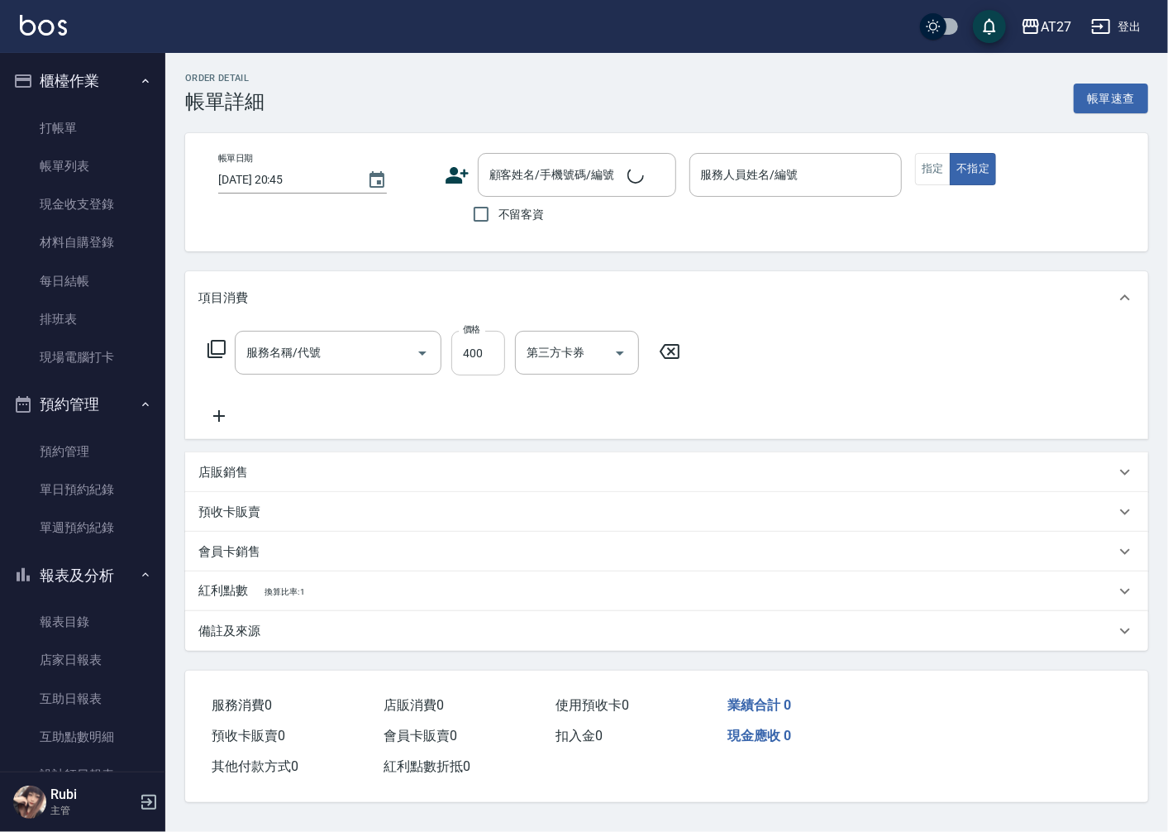
type input "2025/08/22 20:15"
type input "Edison-15"
type input "40"
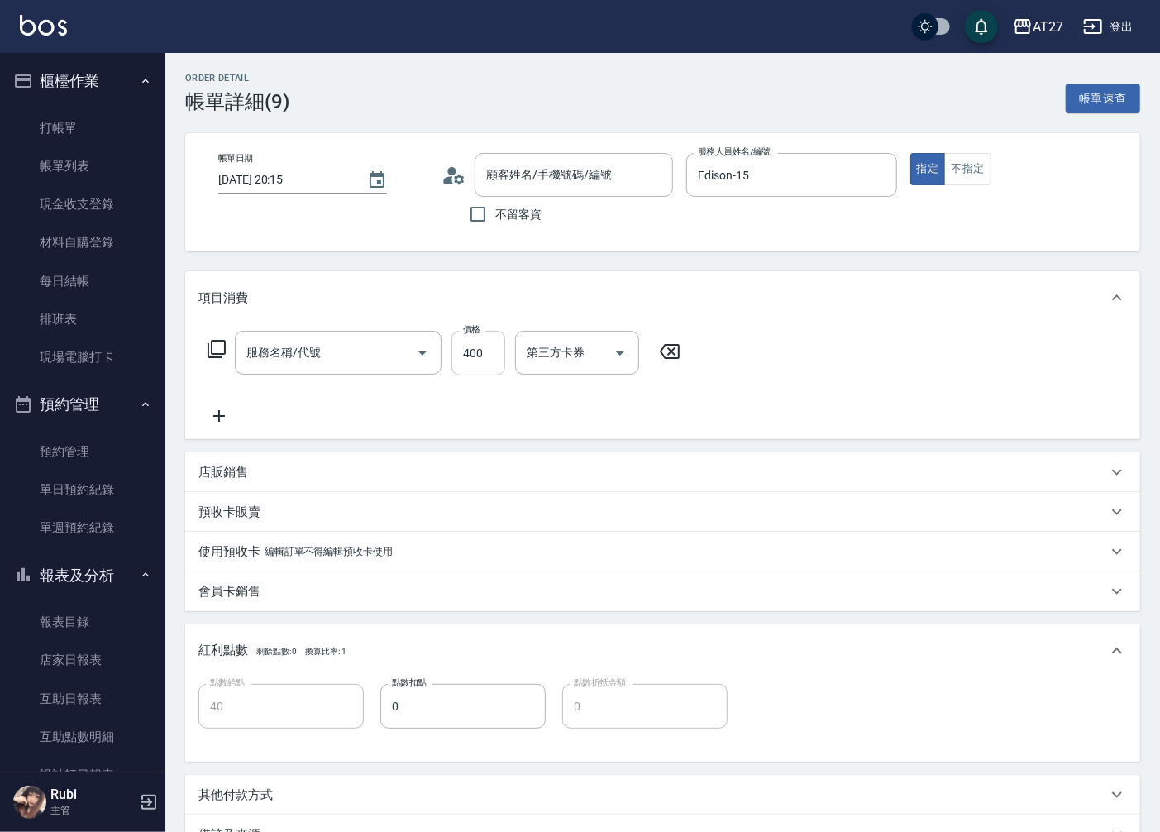
type input "沒客資/0900111444/000000000"
type input "剪髮(401)"
click at [381, 350] on input "剪髮(401)" at bounding box center [314, 352] width 145 height 29
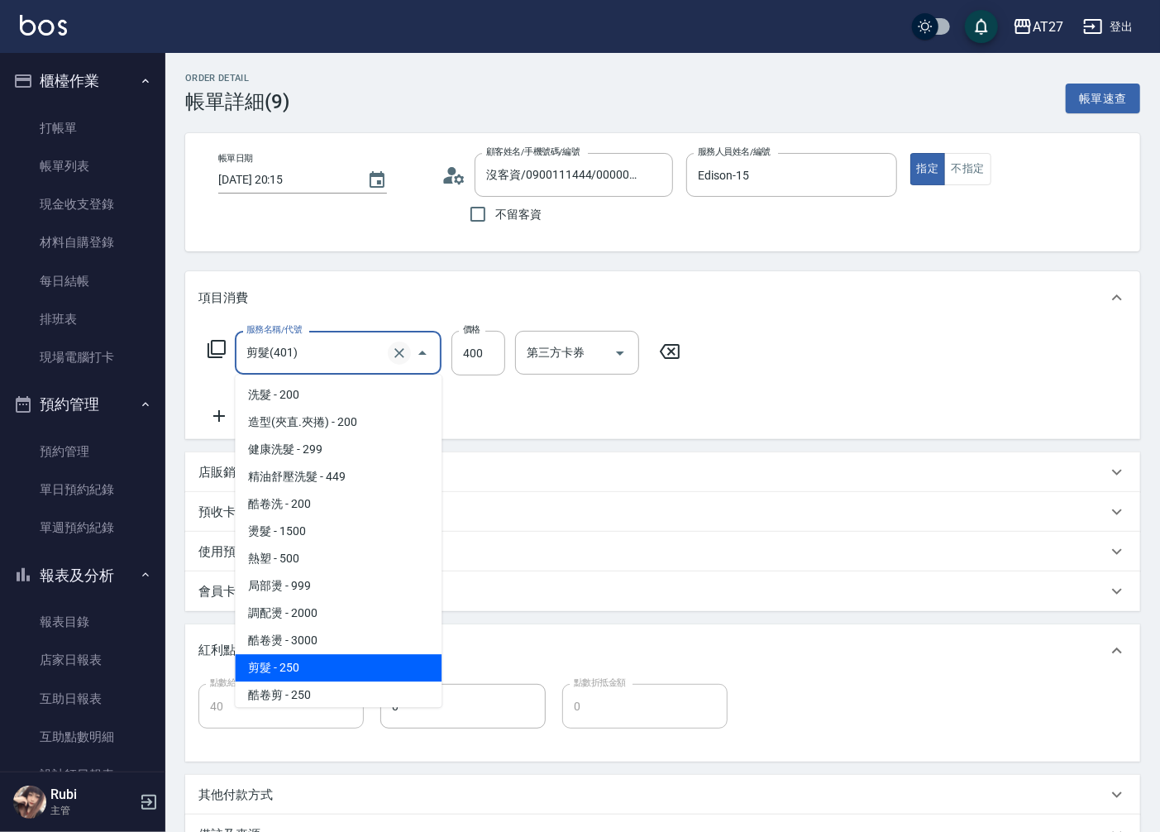
click at [394, 350] on icon "Clear" at bounding box center [399, 353] width 17 height 17
click at [298, 361] on input "服務名稱/代號" at bounding box center [314, 352] width 145 height 29
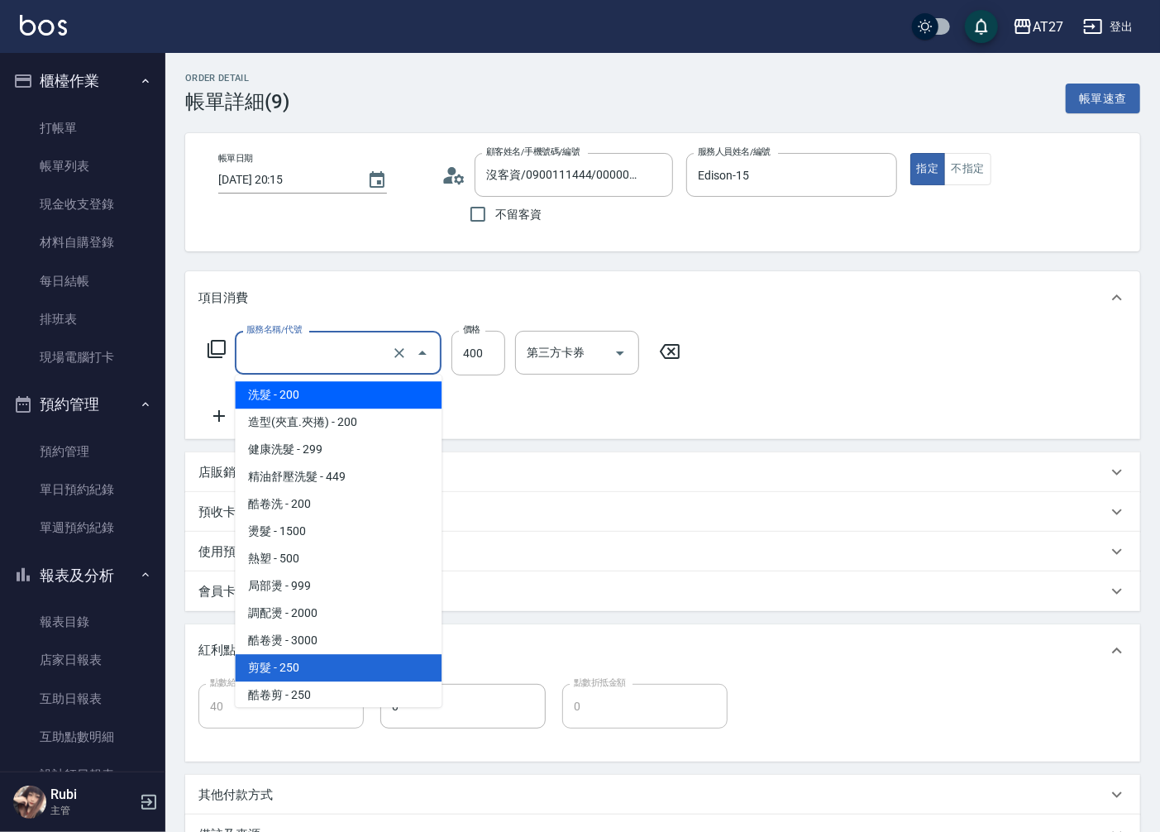
type input "剪髮(401)"
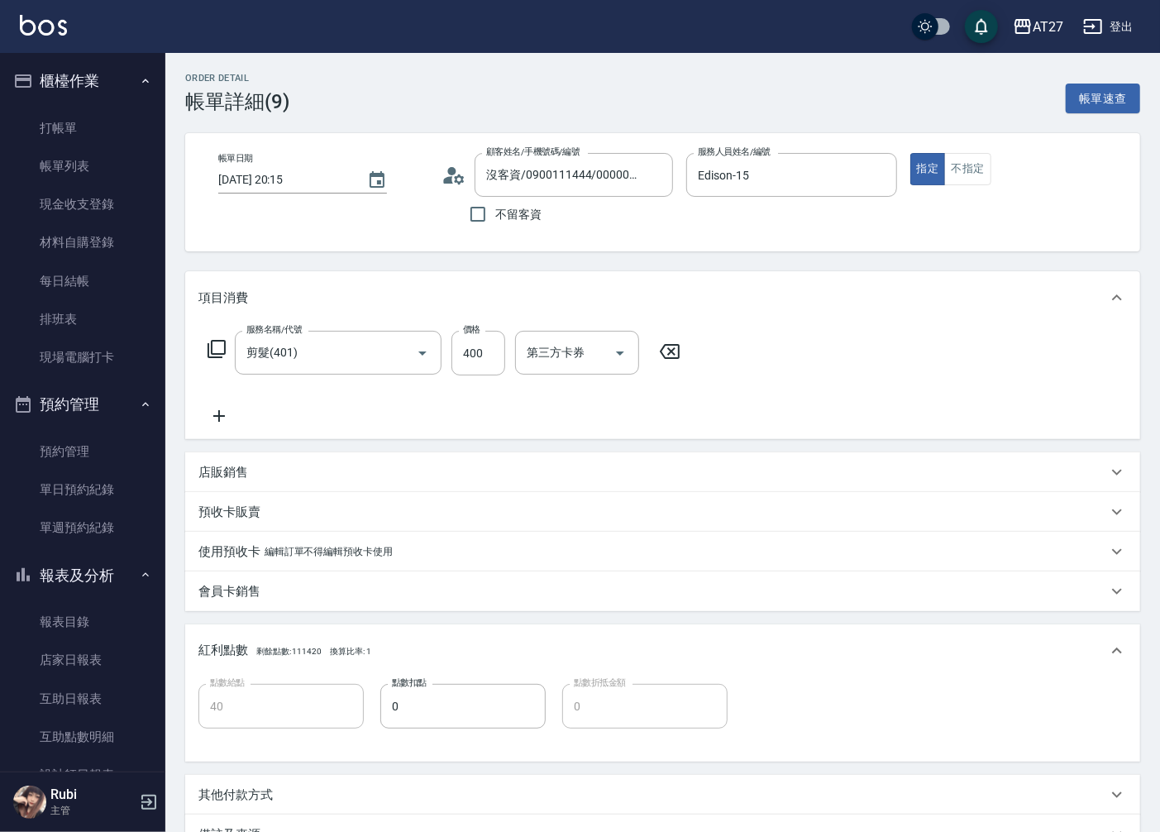
click at [208, 350] on icon at bounding box center [217, 349] width 20 height 20
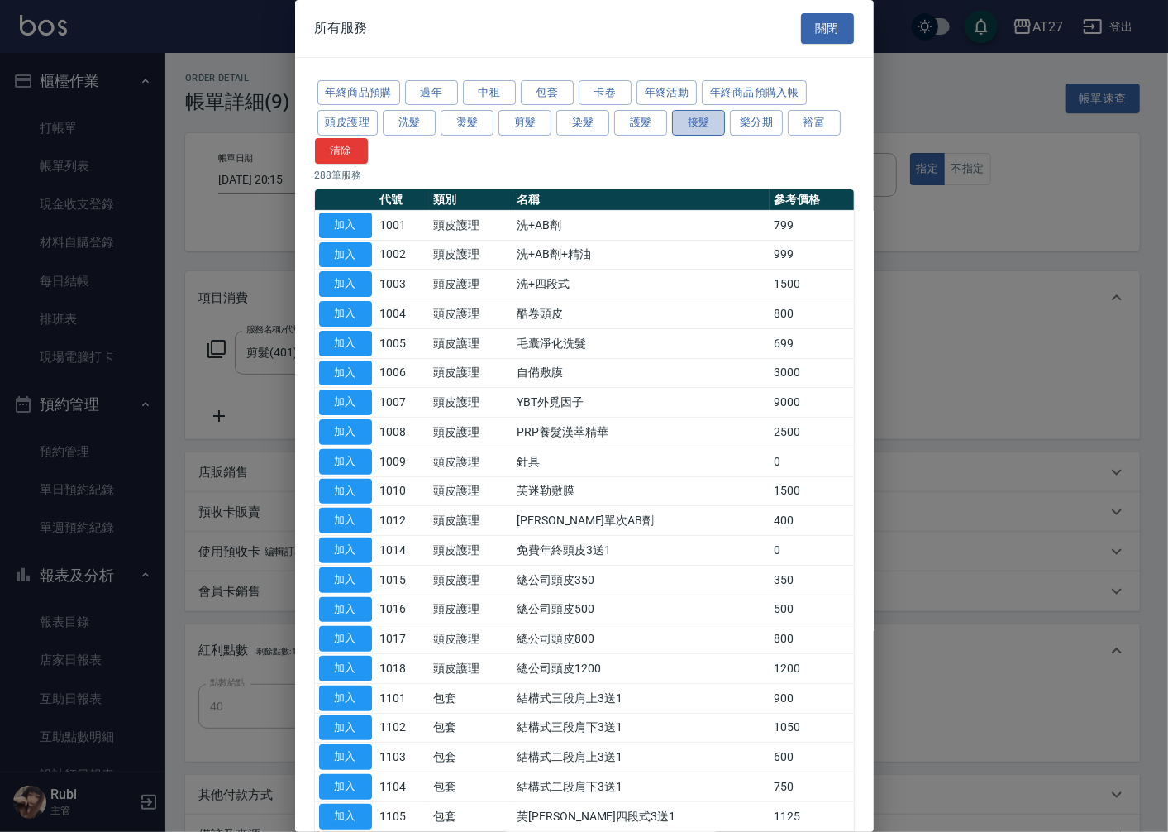
click at [714, 121] on button "接髮" at bounding box center [698, 123] width 53 height 26
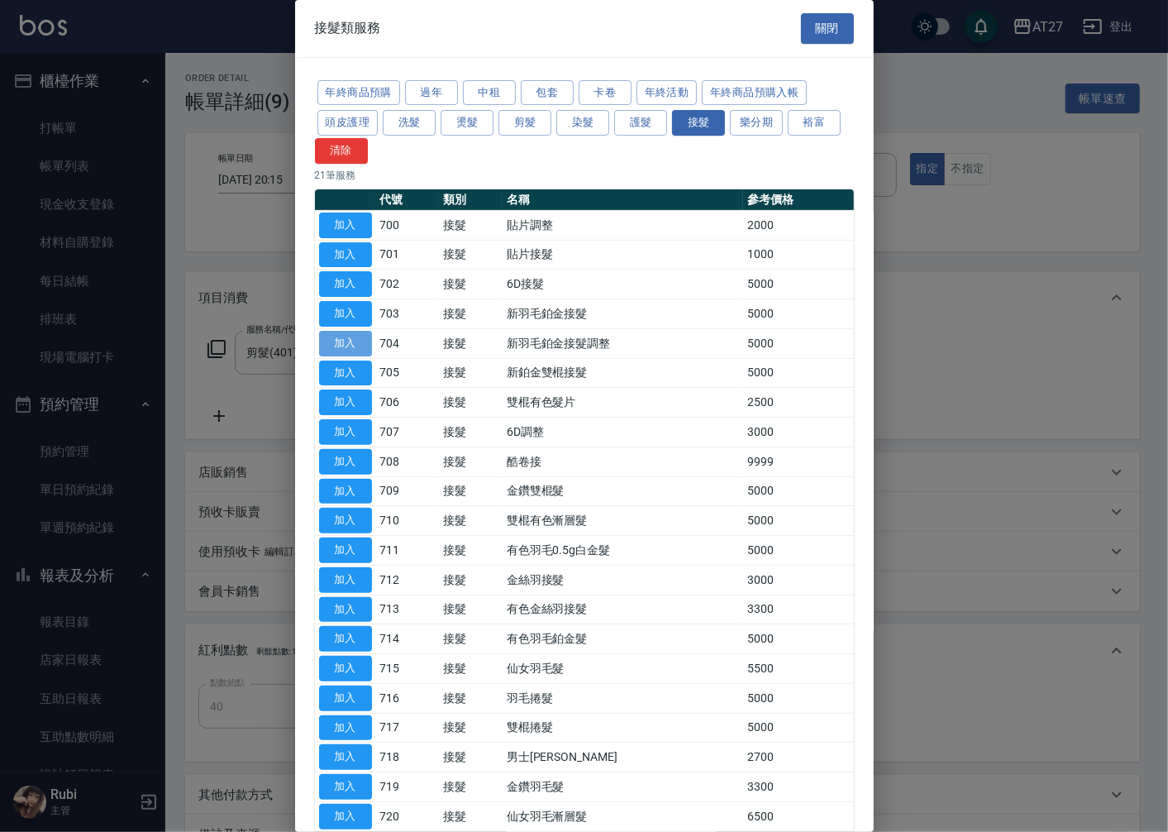
click at [360, 335] on button "加入" at bounding box center [345, 344] width 53 height 26
type input "540"
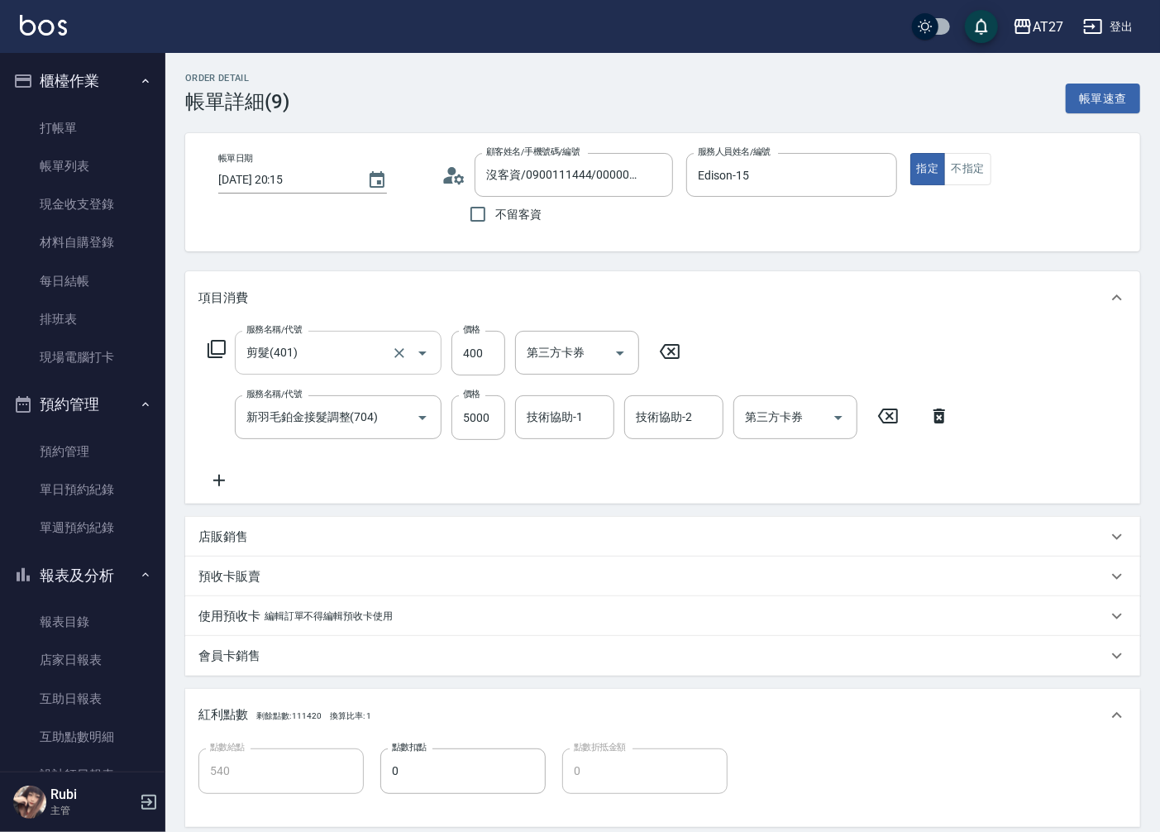
click at [374, 359] on input "剪髮(401)" at bounding box center [314, 352] width 145 height 29
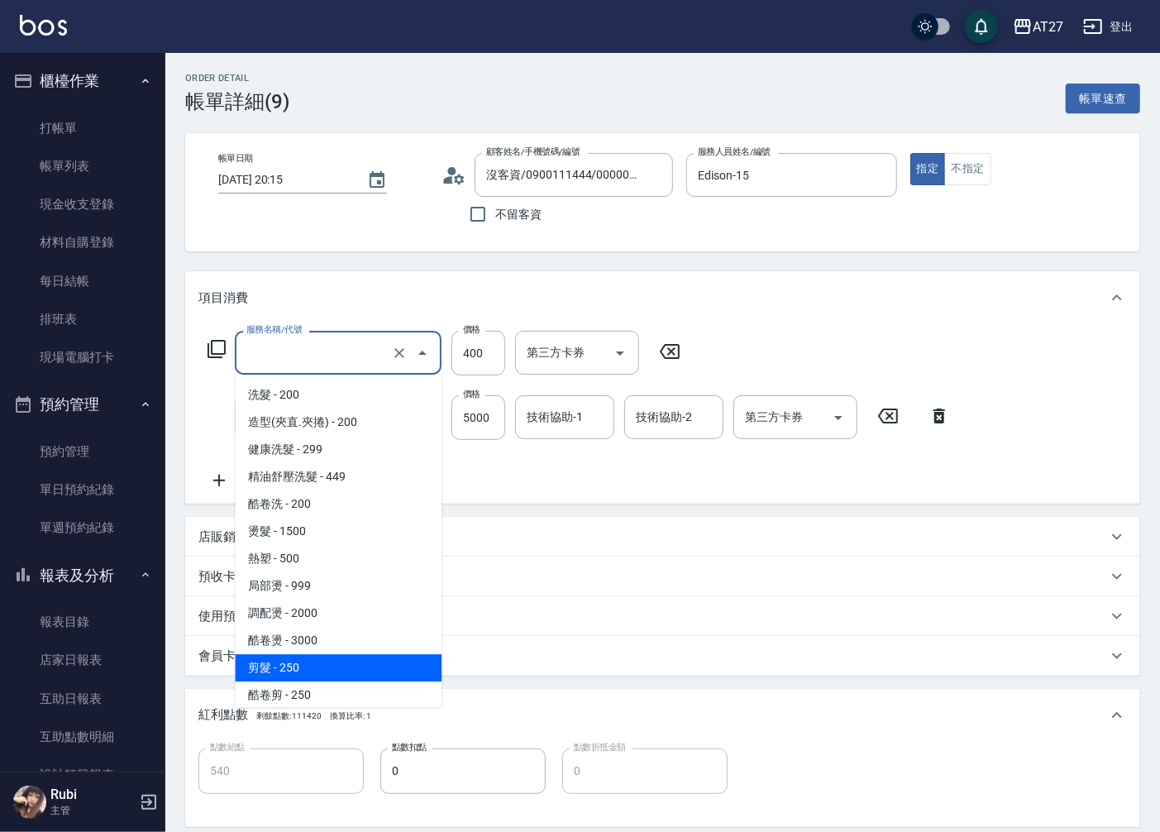
type input "500"
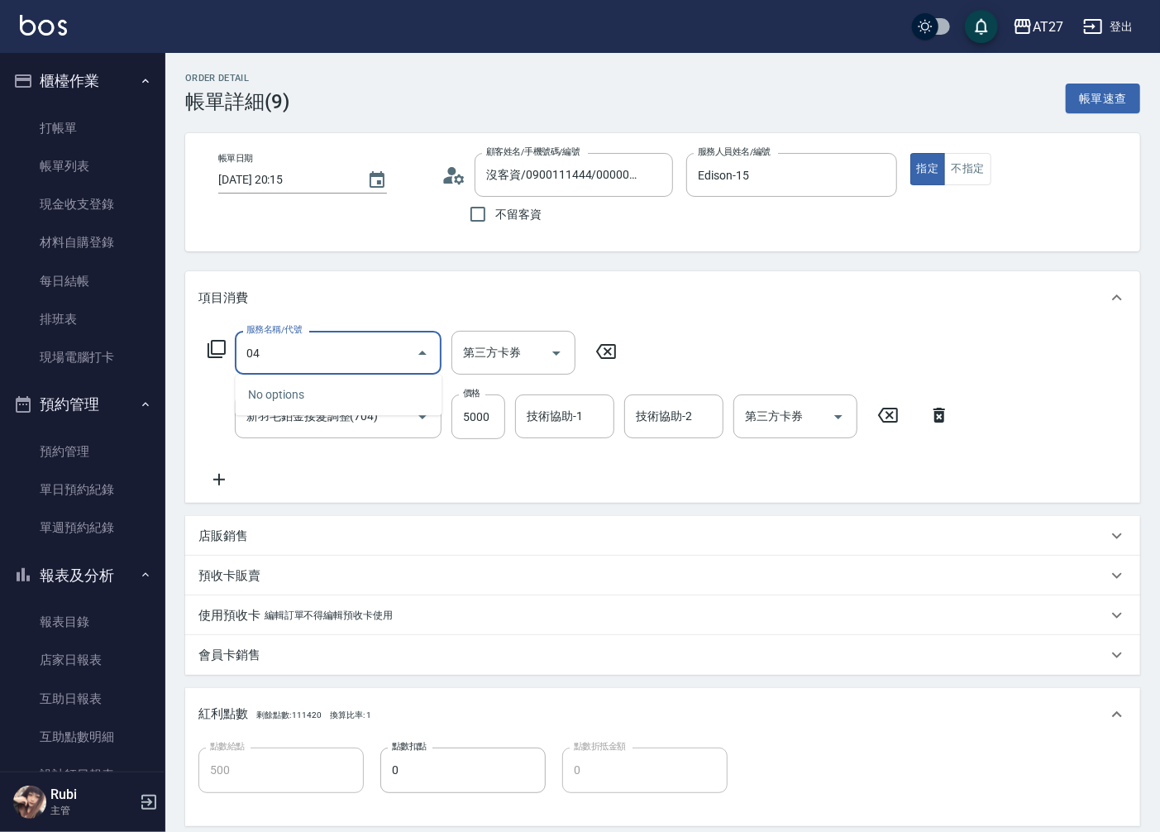
drag, startPoint x: 375, startPoint y: 352, endPoint x: 237, endPoint y: 352, distance: 138.1
click at [237, 352] on div "04 服務名稱/代號" at bounding box center [338, 353] width 207 height 44
type input "704"
type input "1000"
type input "新羽毛鉑金接髮調整(704)"
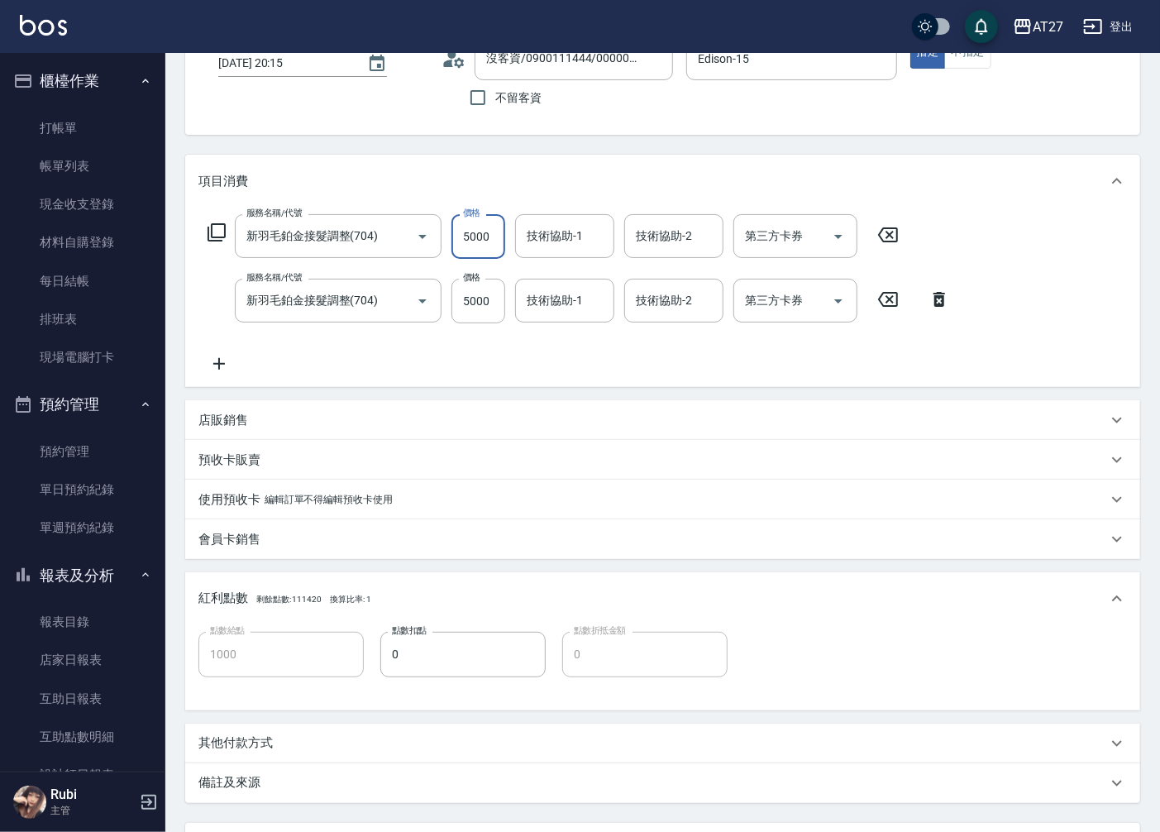
scroll to position [263, 0]
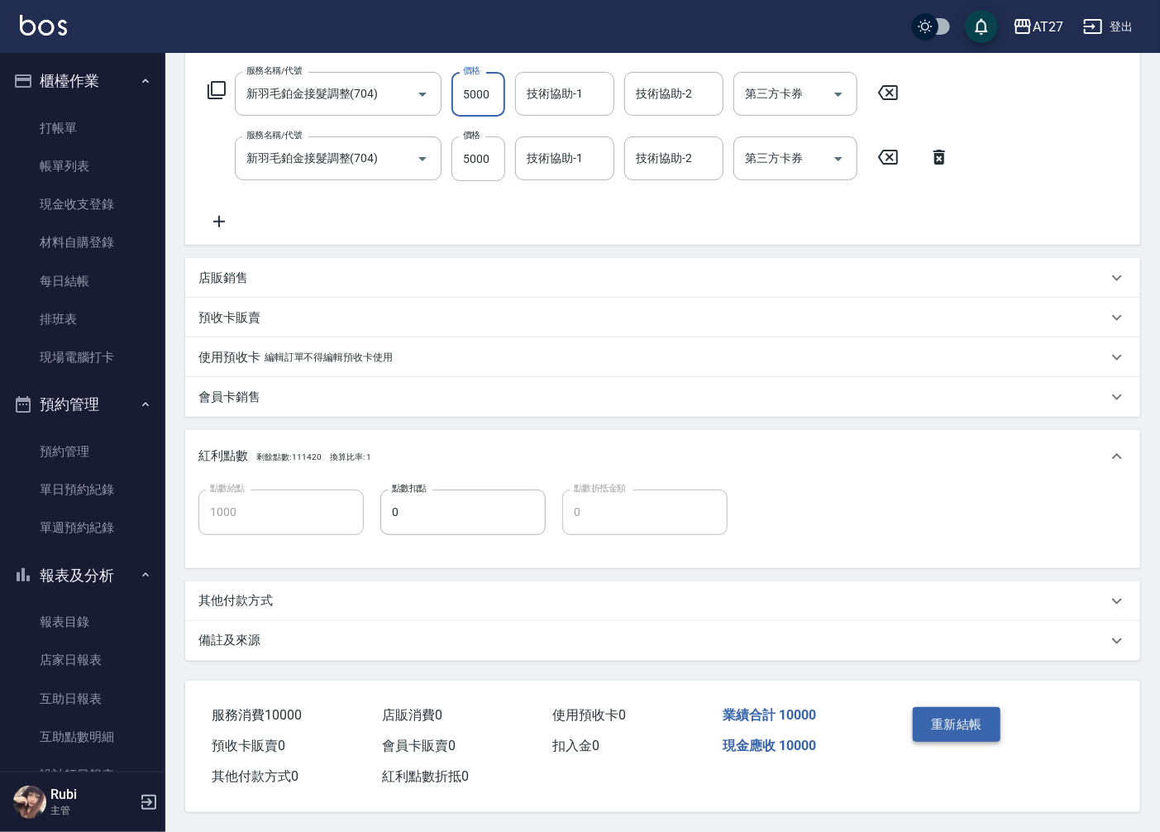
click at [934, 718] on button "重新結帳" at bounding box center [957, 724] width 88 height 35
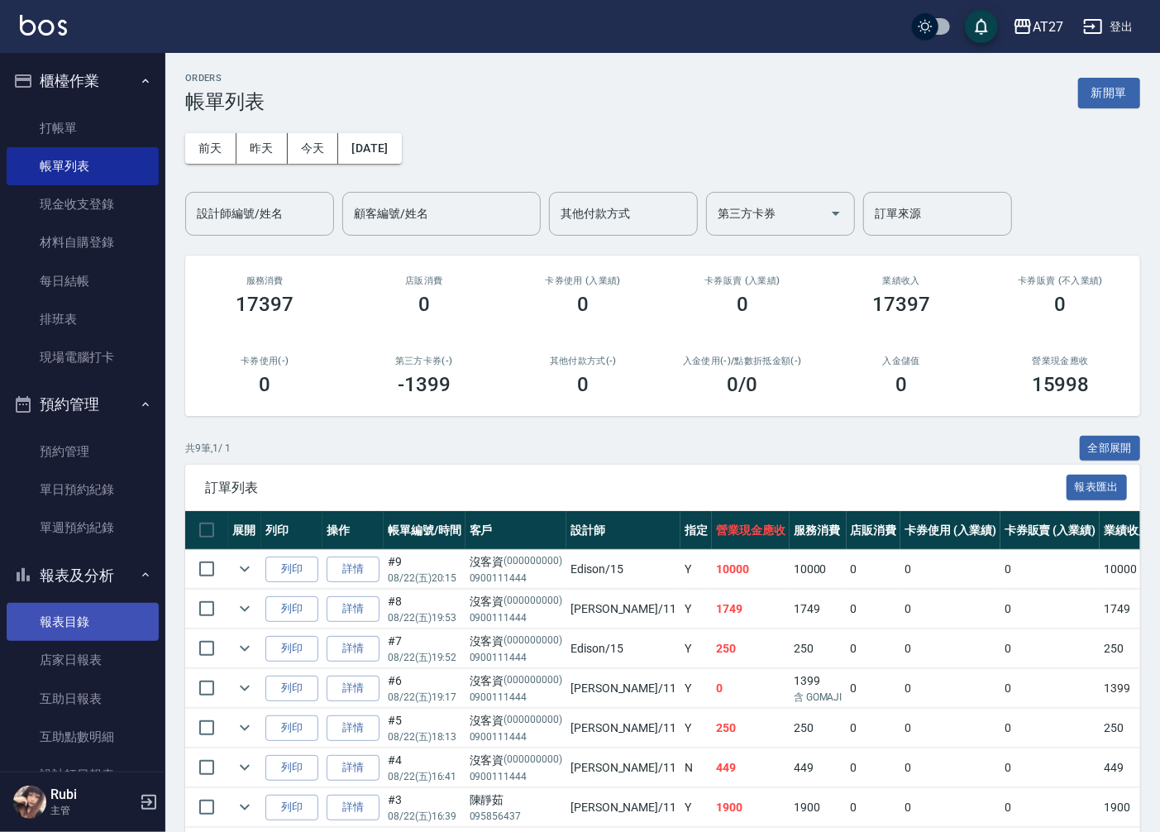
scroll to position [184, 0]
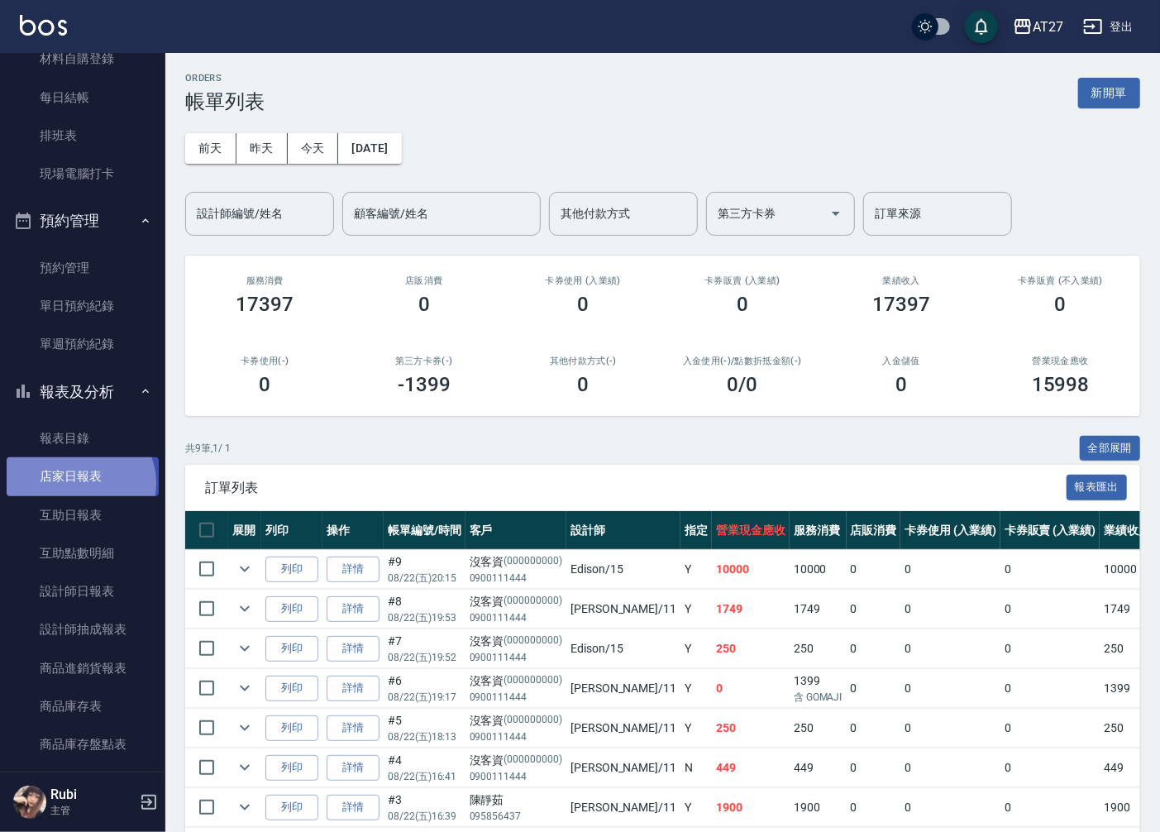
click at [78, 483] on link "店家日報表" at bounding box center [83, 476] width 152 height 38
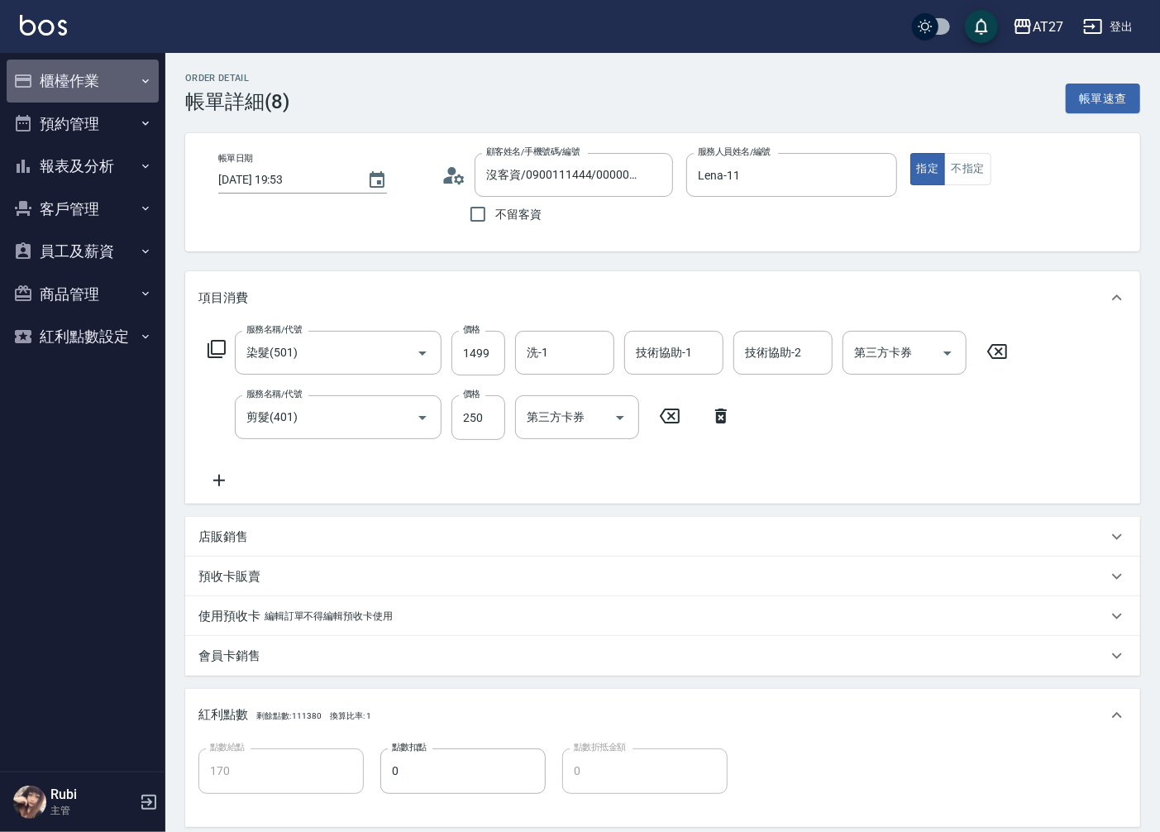
click at [61, 81] on button "櫃檯作業" at bounding box center [83, 81] width 152 height 43
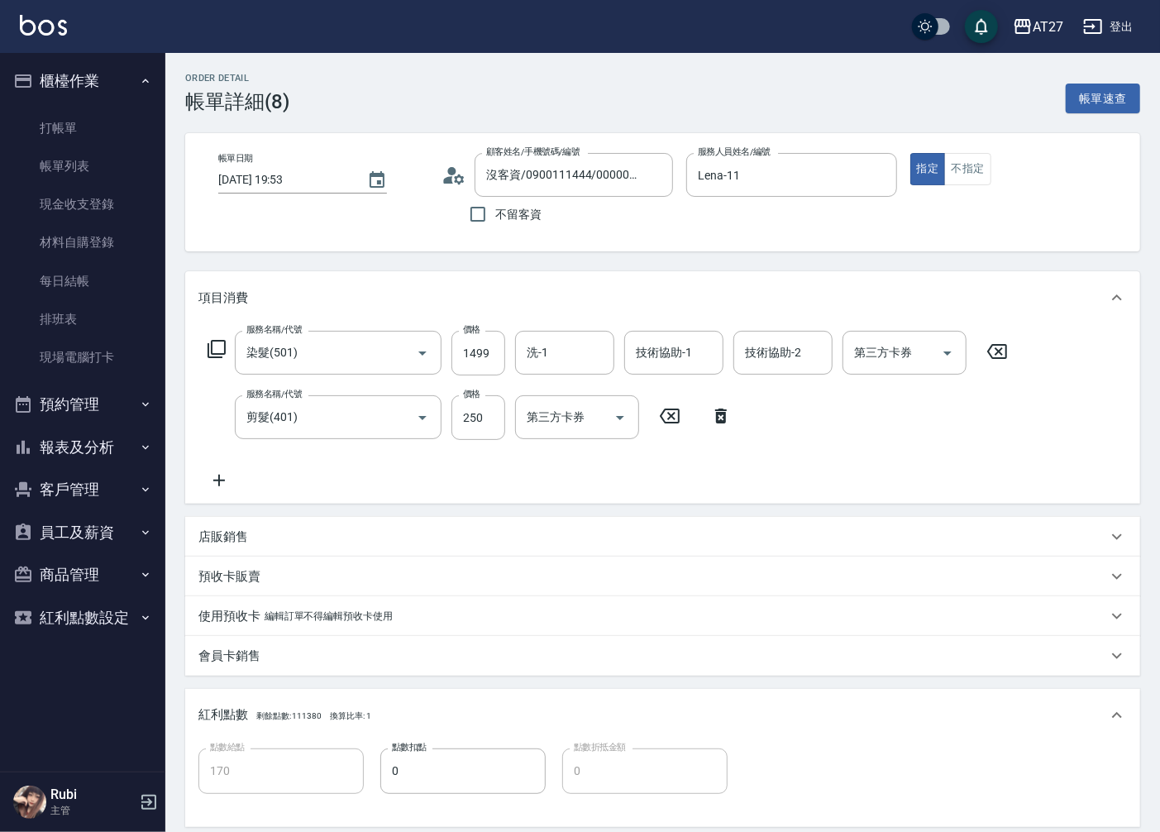
click at [544, 344] on div "洗-1 洗-1" at bounding box center [564, 353] width 99 height 44
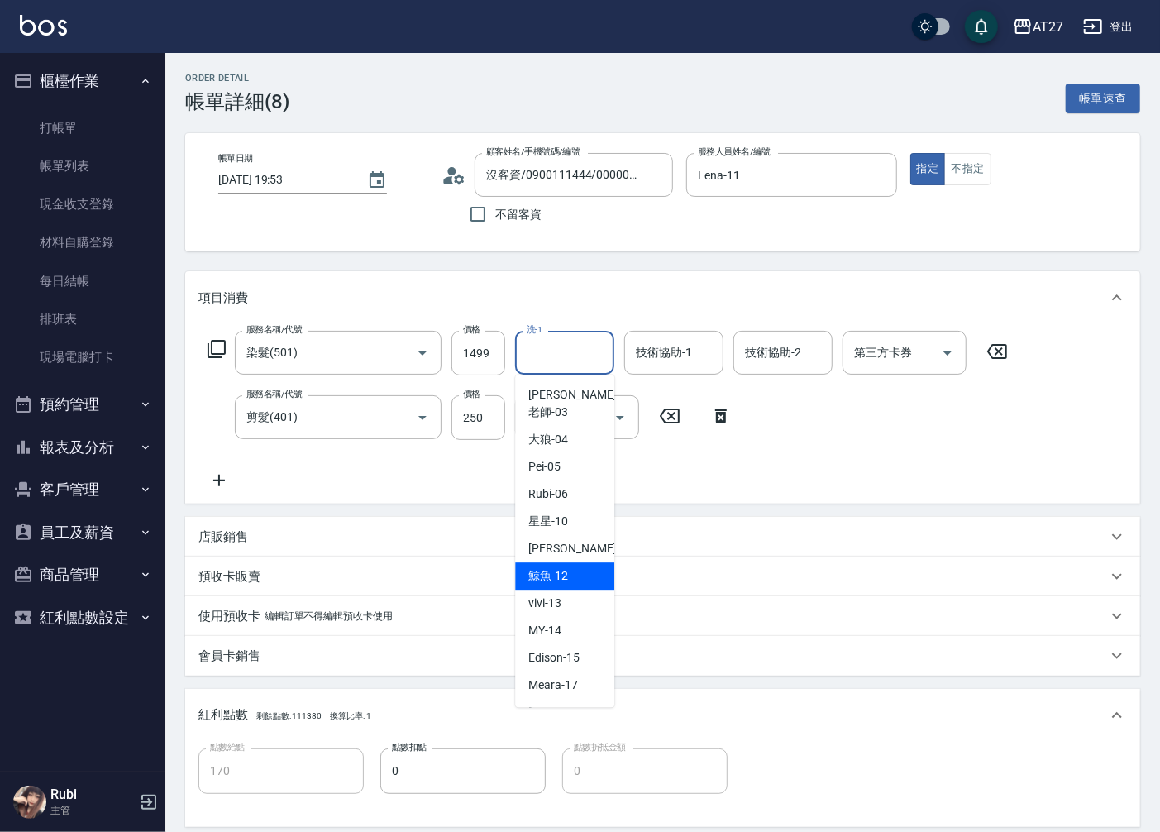
click at [558, 567] on span "鯨魚 -12" at bounding box center [548, 575] width 40 height 17
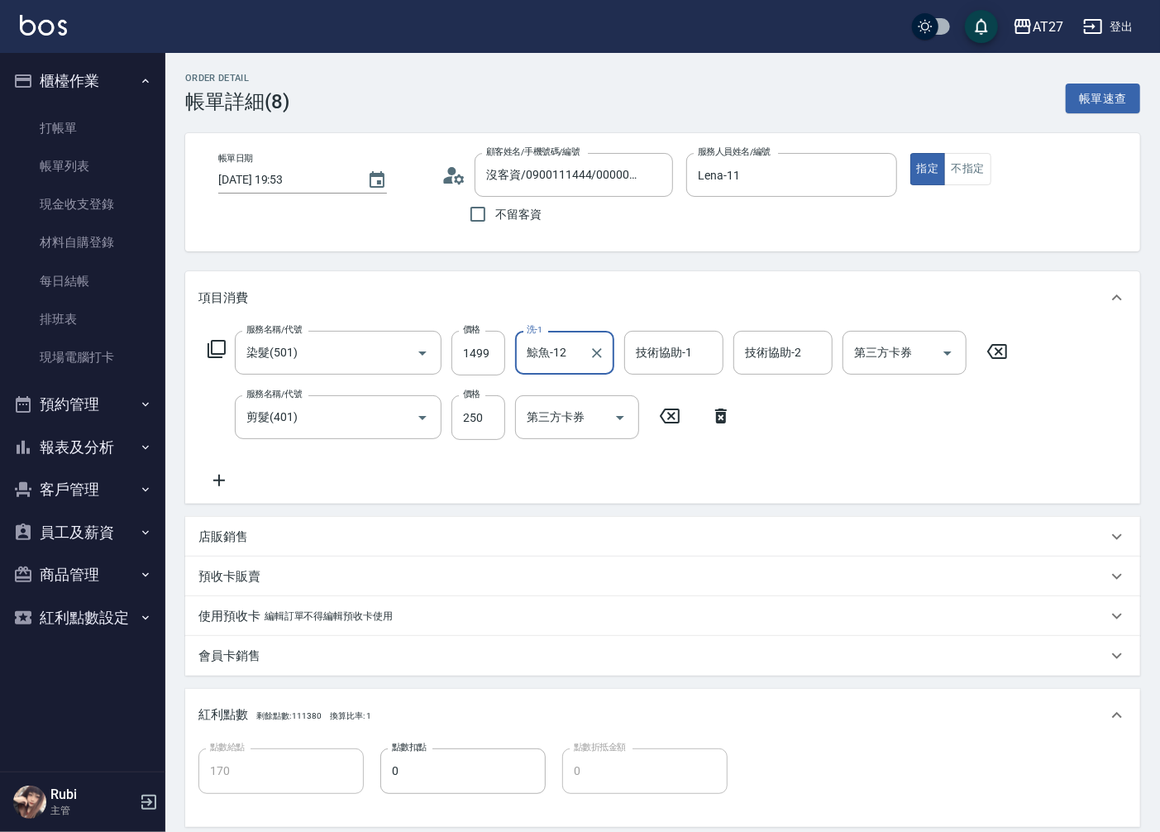
type input "鯨魚-12"
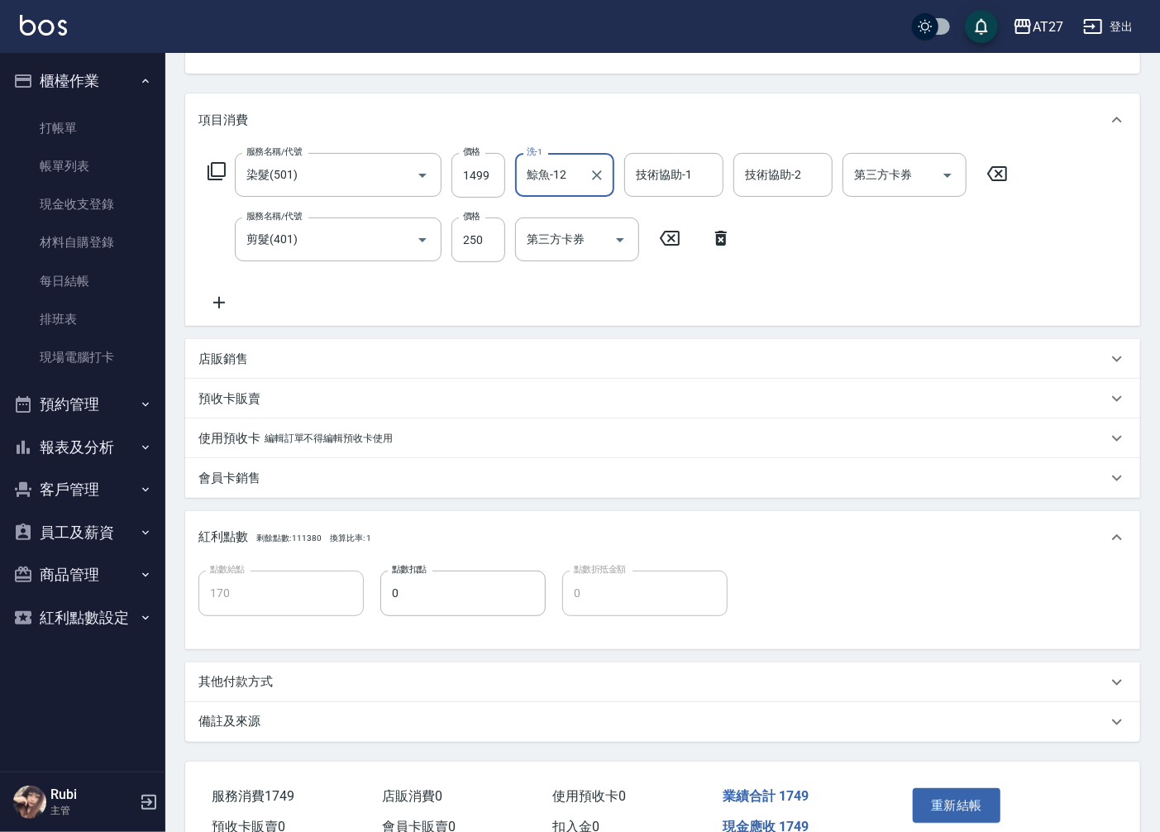
scroll to position [184, 0]
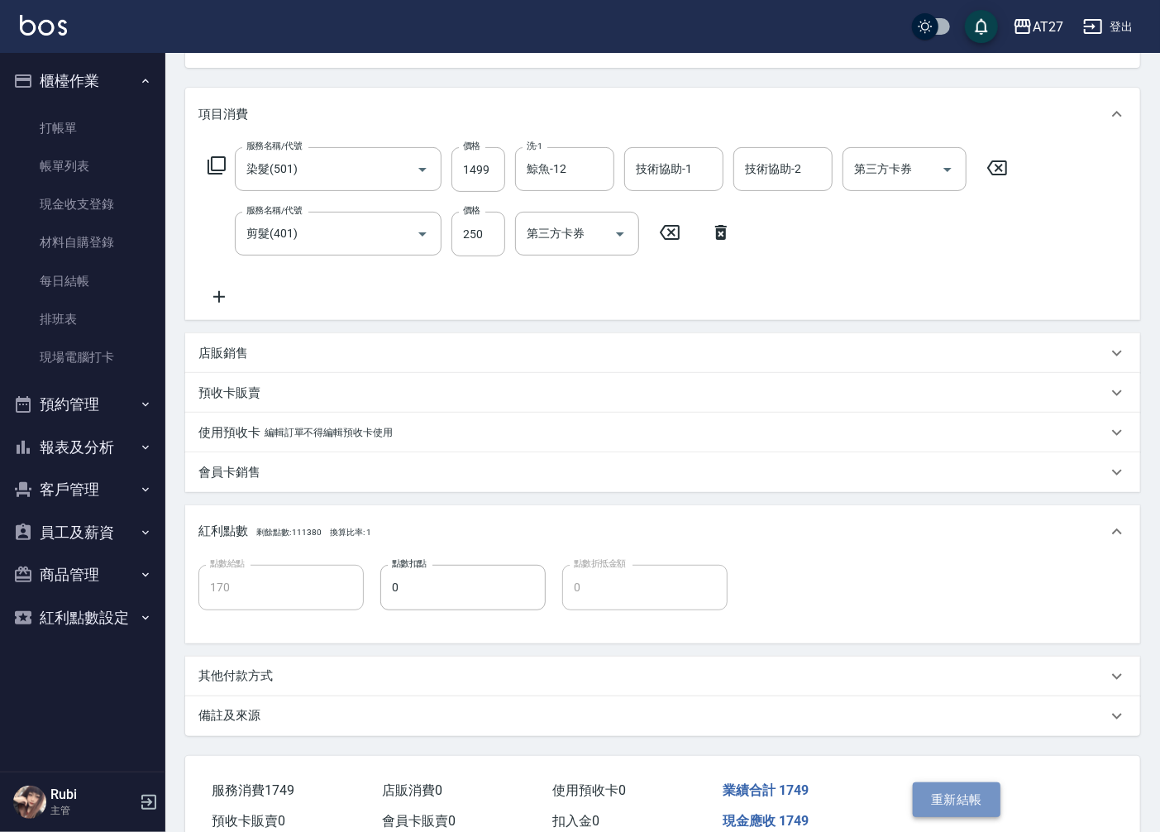
click at [977, 814] on button "重新結帳" at bounding box center [957, 799] width 88 height 35
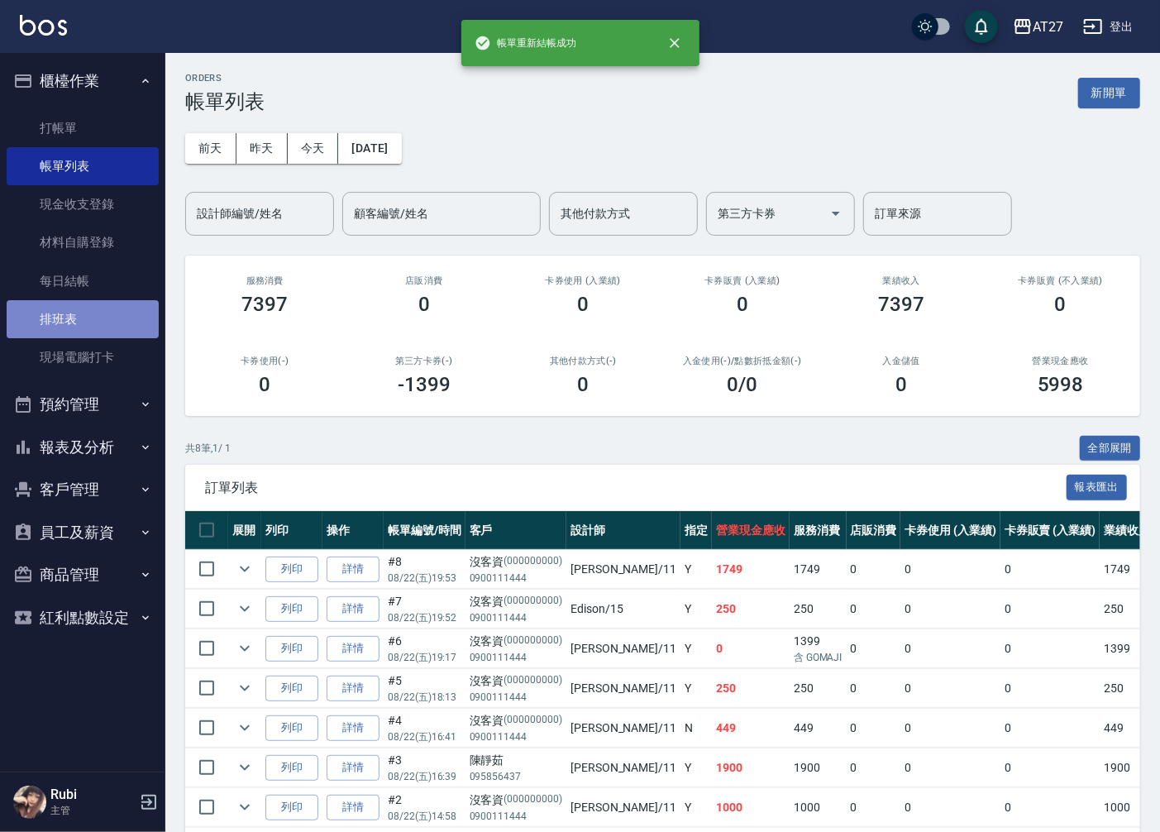
click at [102, 317] on link "排班表" at bounding box center [83, 319] width 152 height 38
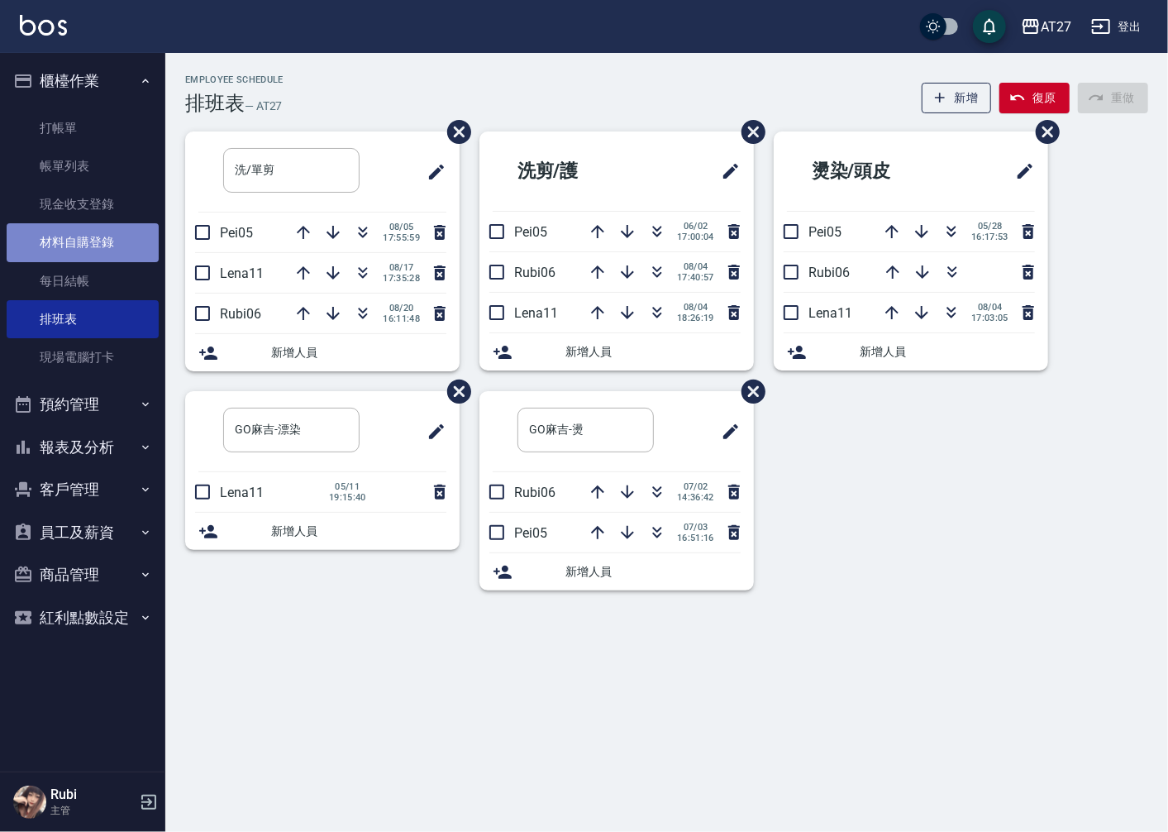
click at [112, 230] on link "材料自購登錄" at bounding box center [83, 242] width 152 height 38
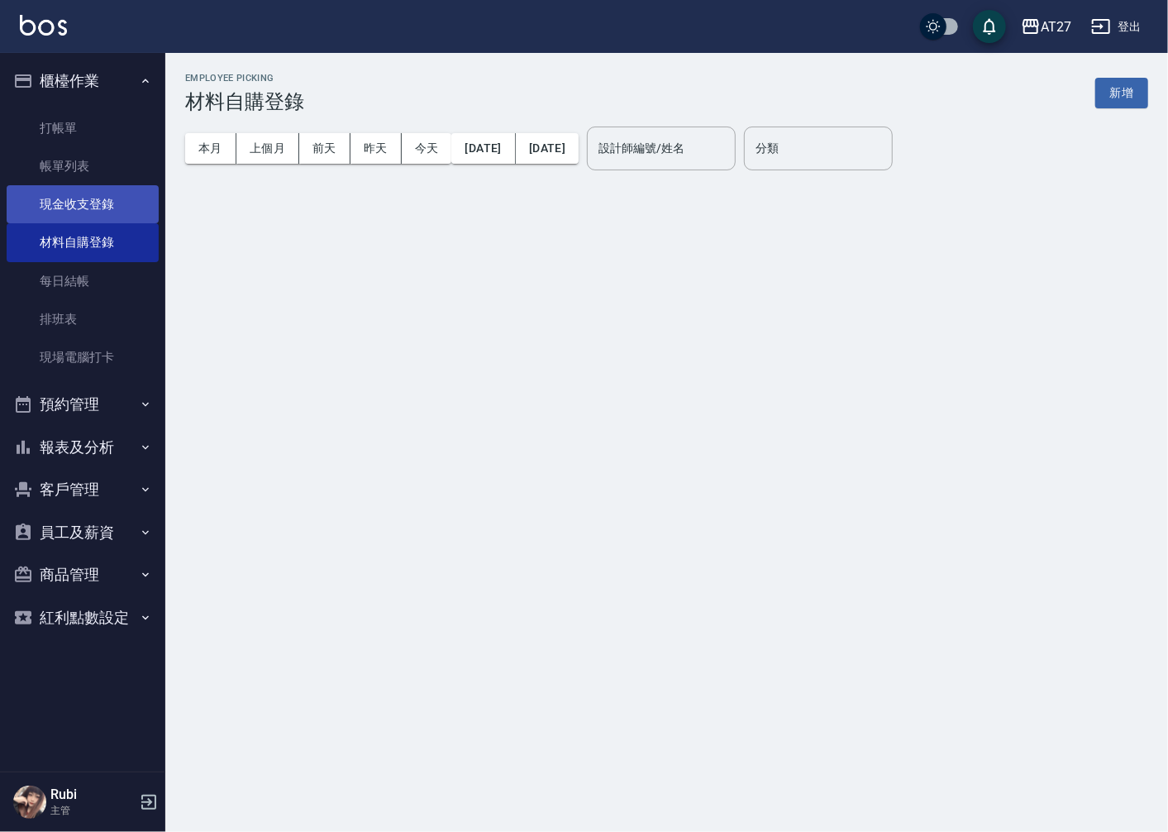
click at [88, 202] on link "現金收支登錄" at bounding box center [83, 204] width 152 height 38
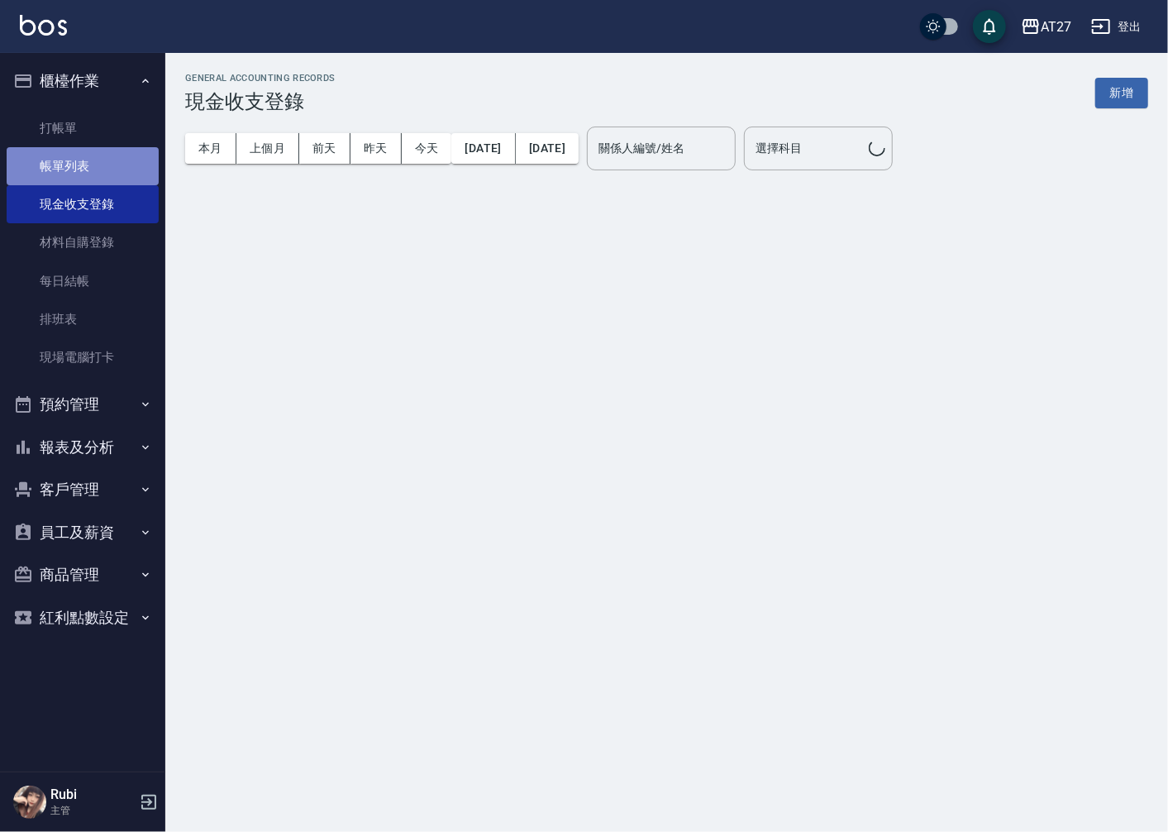
click at [92, 176] on link "帳單列表" at bounding box center [83, 166] width 152 height 38
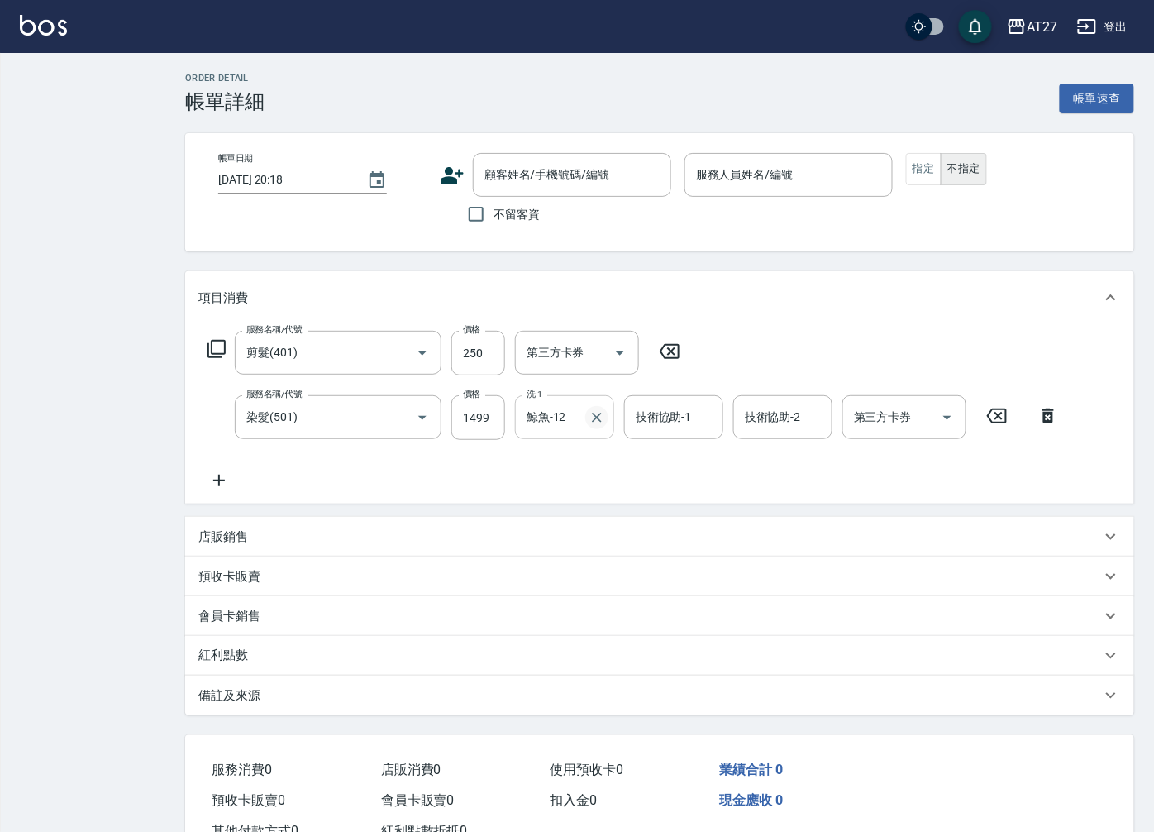
click at [591, 420] on icon "Clear" at bounding box center [597, 417] width 17 height 17
type input "170"
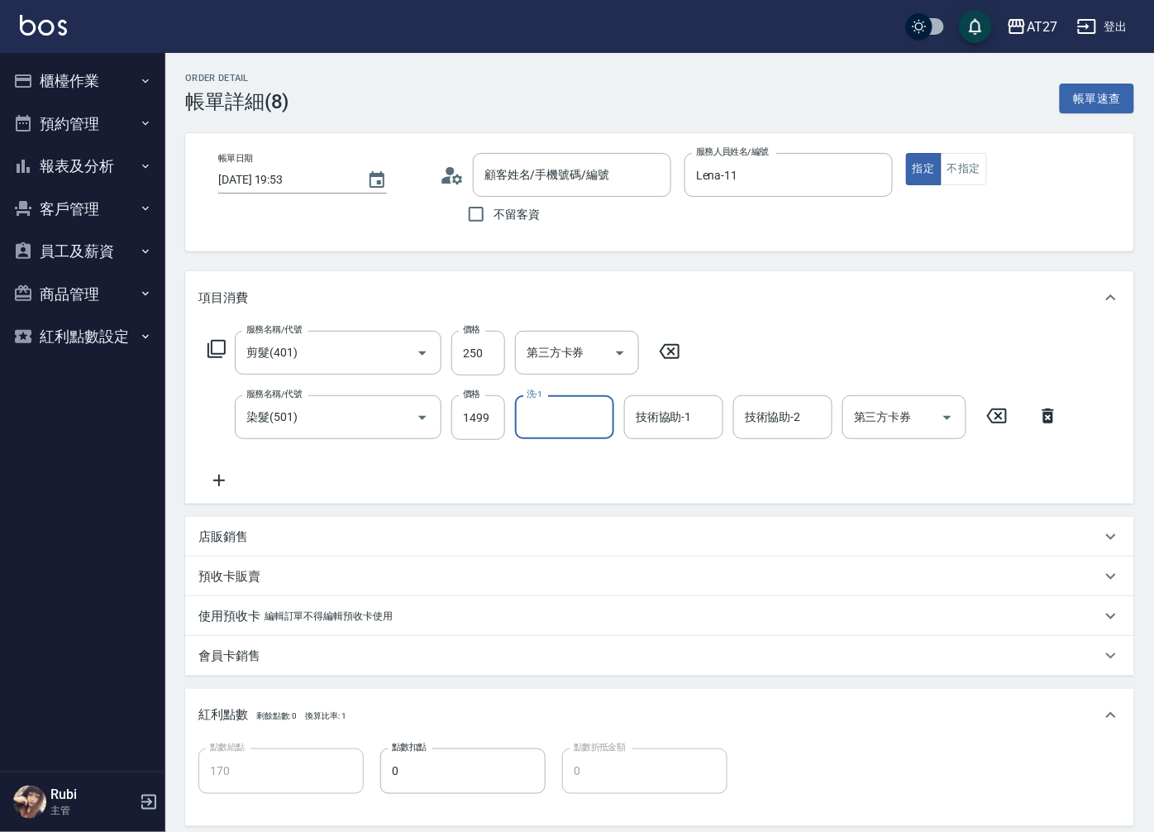
type input "[DATE] 19:53"
type input "Lena-11"
type input "沒客資/0900111444/000000000"
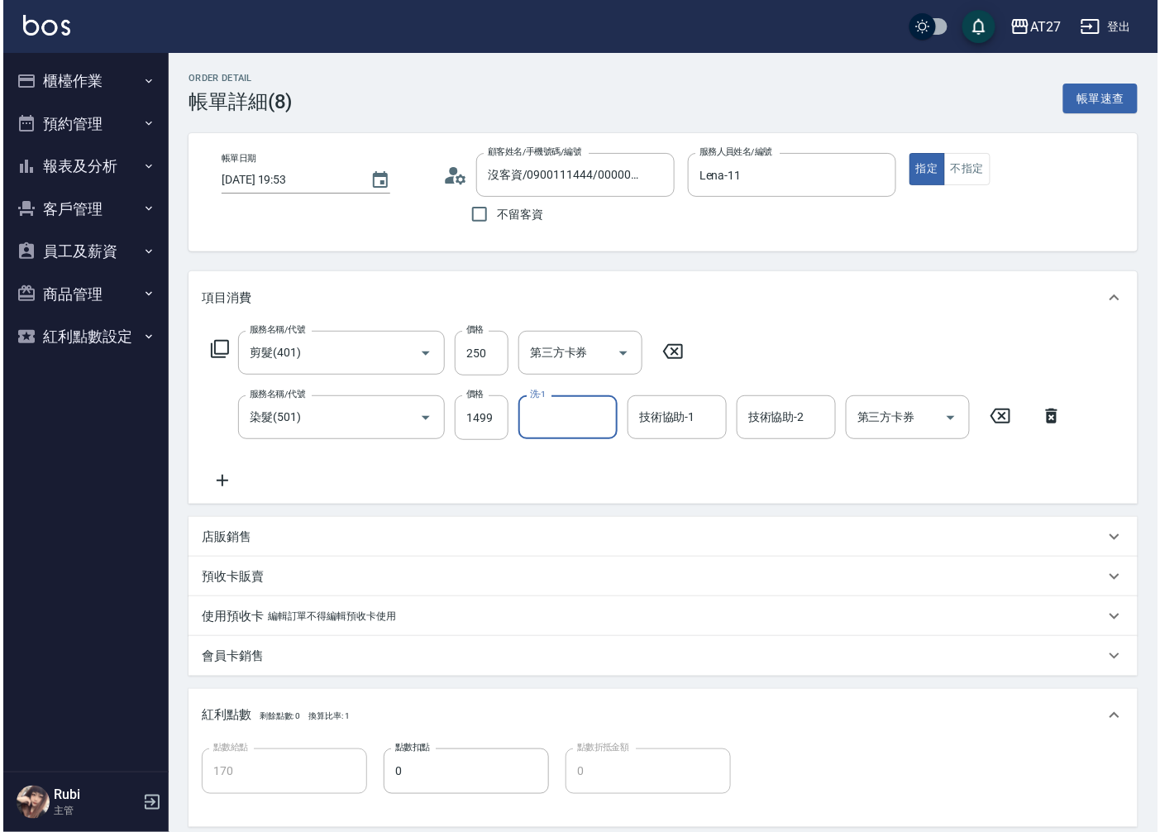
scroll to position [92, 0]
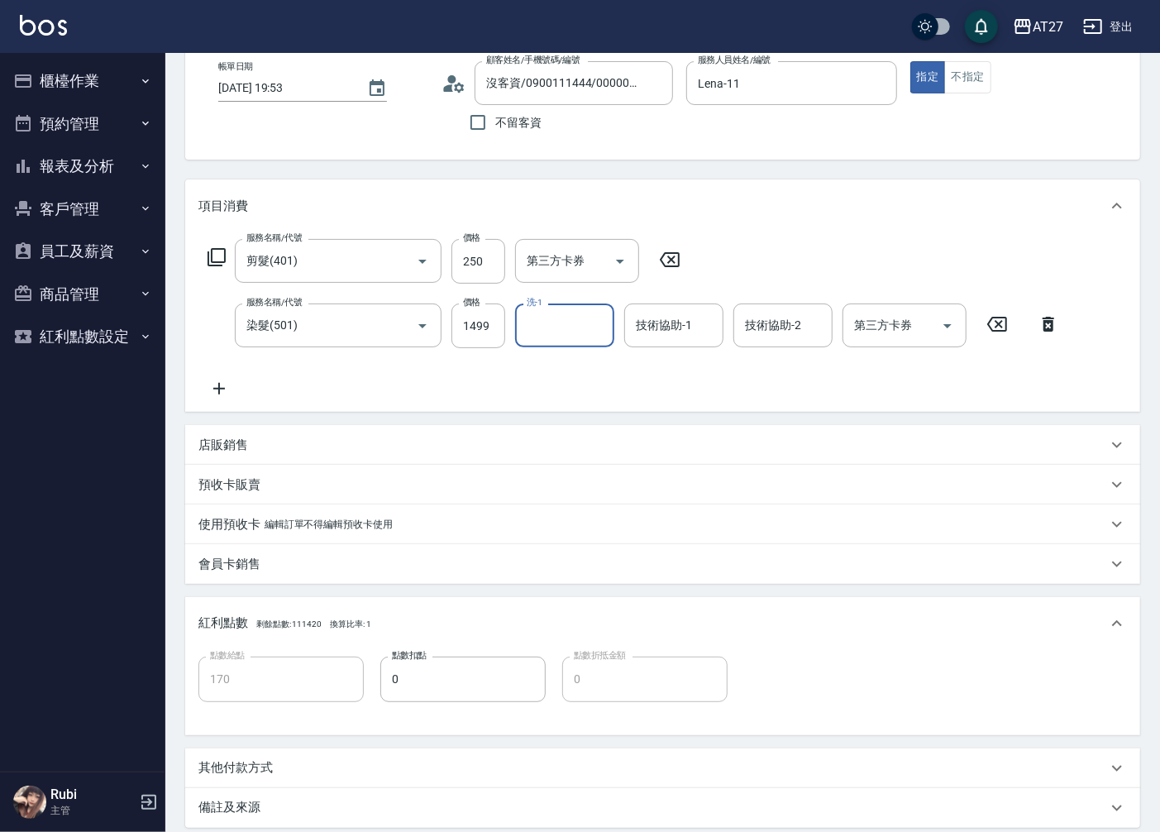
click at [913, 378] on div "服務名稱/代號 剪髮(401) 服務名稱/代號 價格 250 價格 第三方卡券 第三方卡券 服務名稱/代號 染髮(501) 服務名稱/代號 價格 1499 價…" at bounding box center [633, 319] width 870 height 160
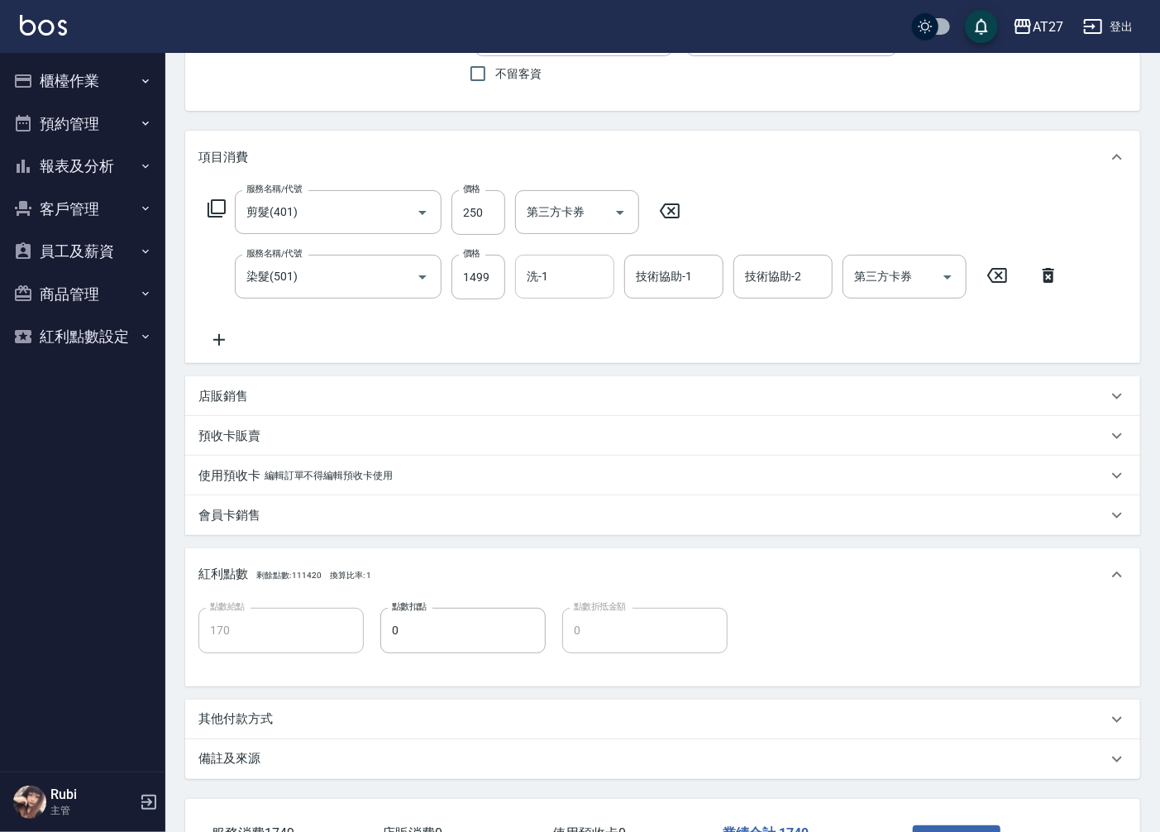
scroll to position [263, 0]
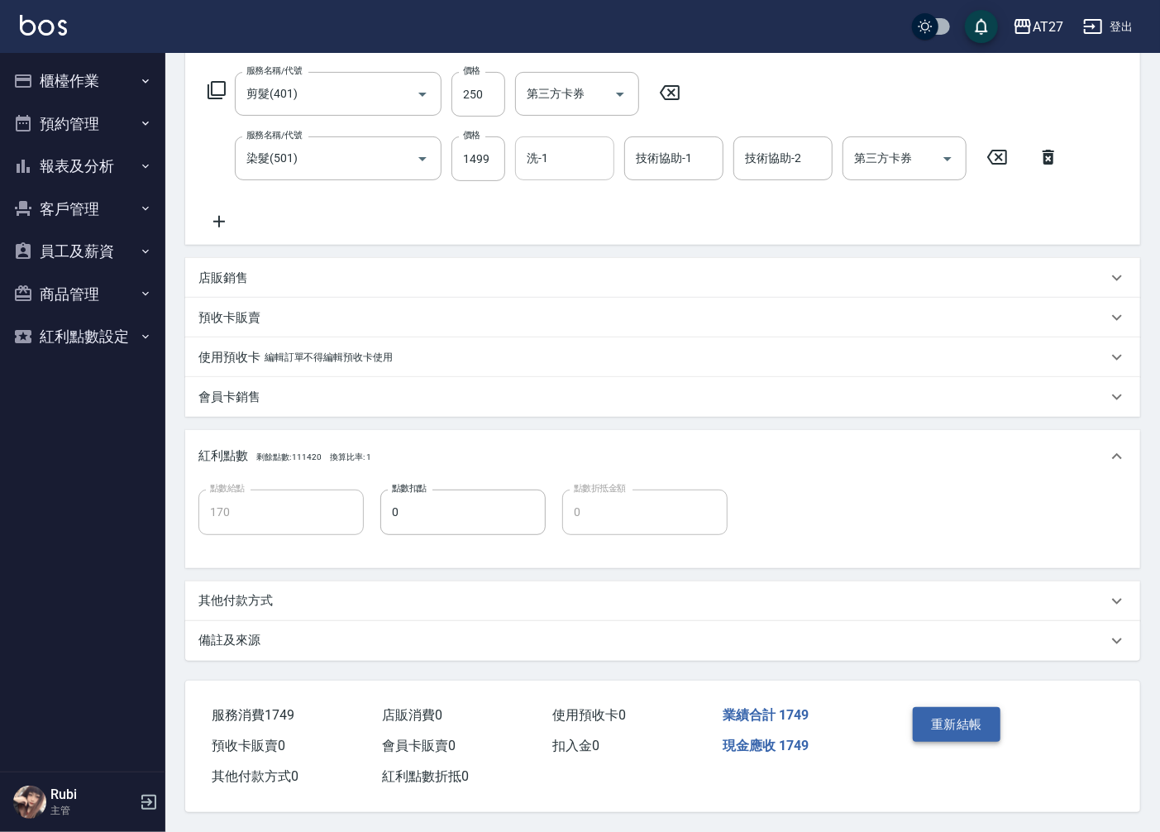
click at [946, 707] on button "重新結帳" at bounding box center [957, 724] width 88 height 35
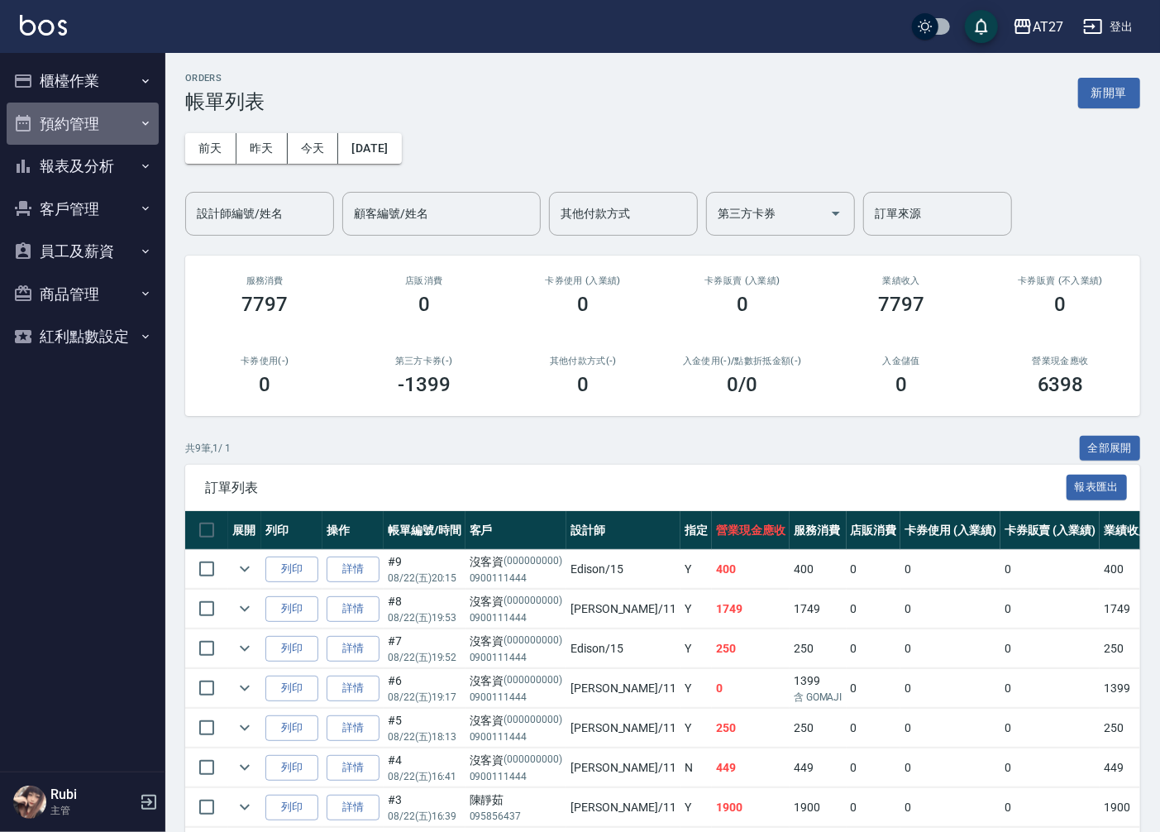
drag, startPoint x: 92, startPoint y: 124, endPoint x: 104, endPoint y: 112, distance: 17.5
click at [92, 124] on button "預約管理" at bounding box center [83, 124] width 152 height 43
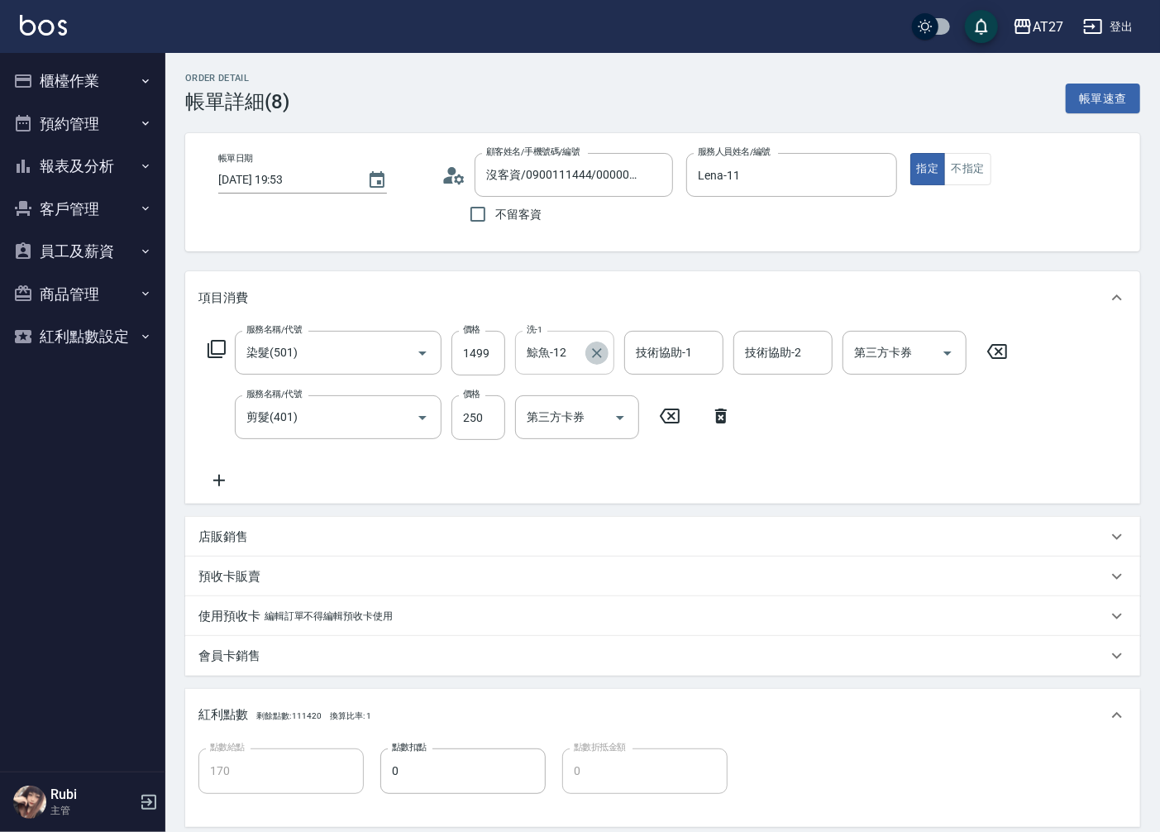
click at [596, 351] on icon "Clear" at bounding box center [597, 353] width 10 height 10
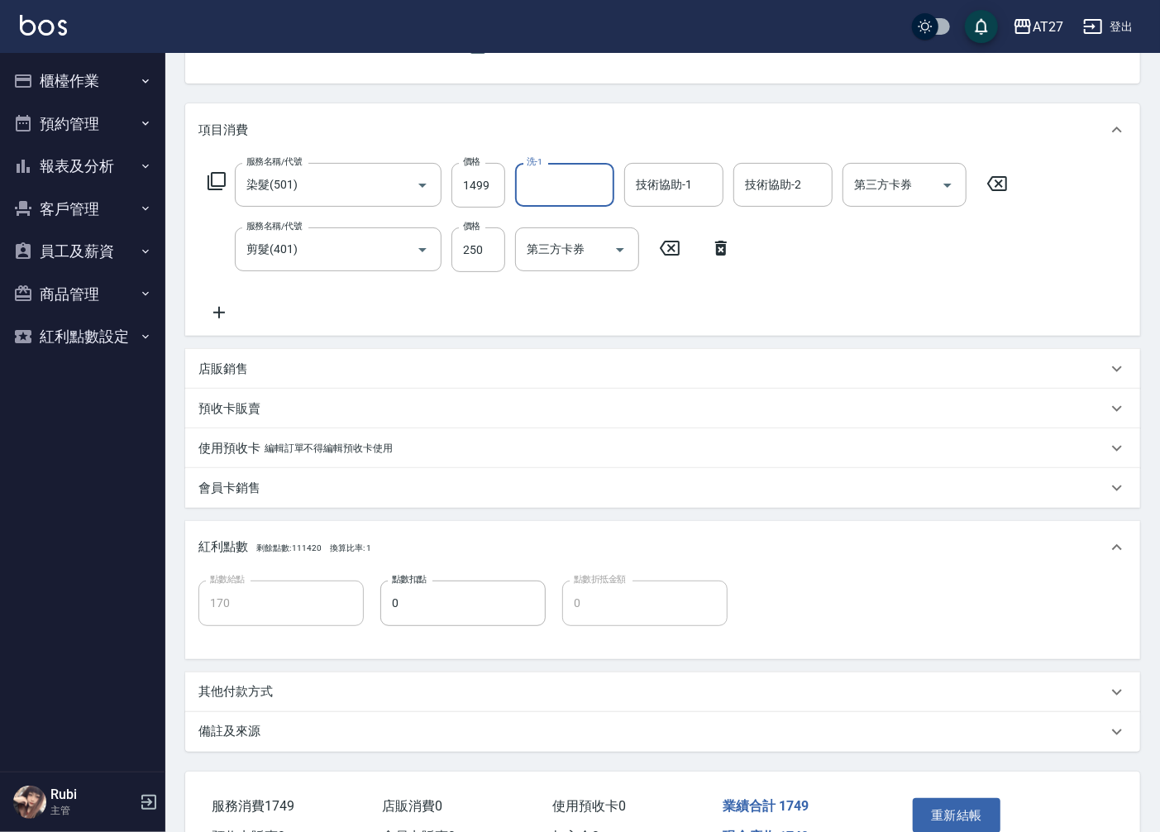
scroll to position [184, 0]
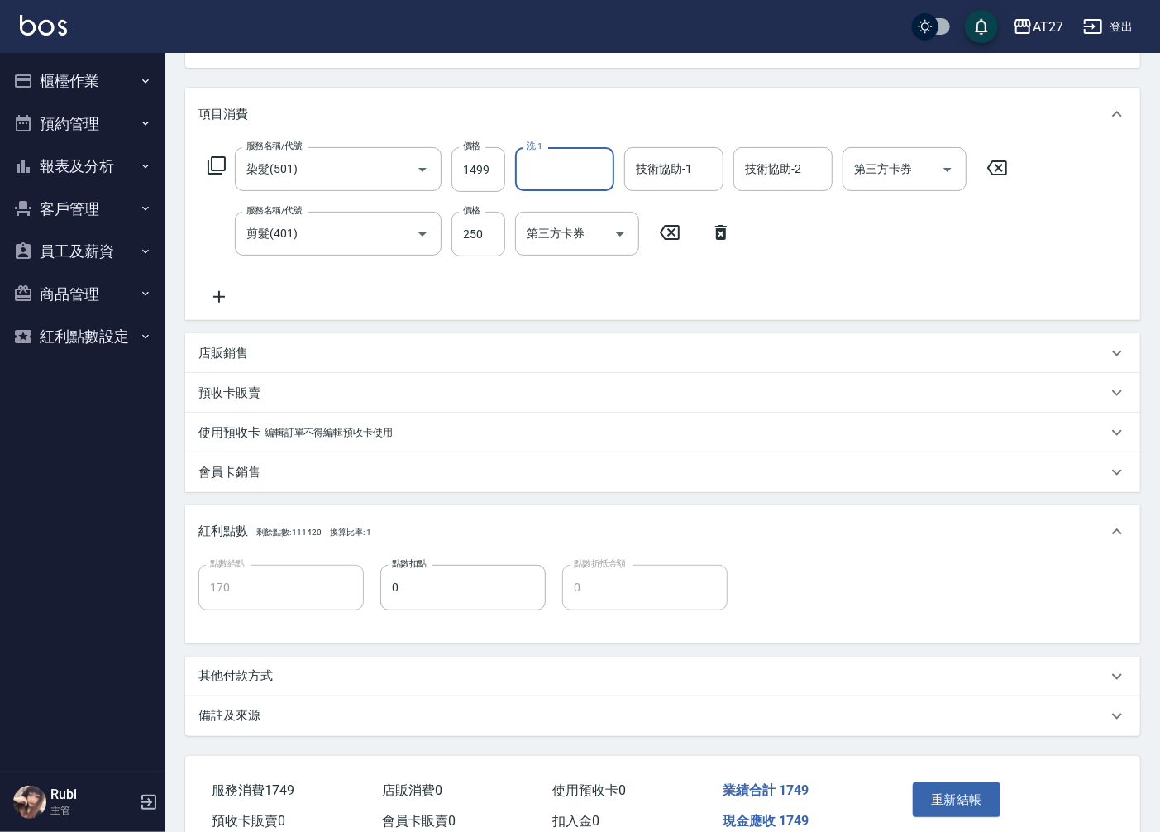
click at [673, 298] on div "服務名稱/代號 染髮(501) 服務名稱/代號 價格 1499 價格 洗-1 洗-1 技術協助-1 技術協助-1 技術協助-2 技術協助-2 第三方卡券 第三…" at bounding box center [607, 227] width 819 height 160
click at [979, 796] on button "重新結帳" at bounding box center [957, 799] width 88 height 35
